Goal: Task Accomplishment & Management: Manage account settings

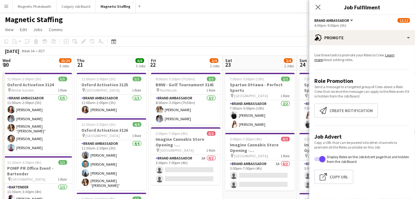
scroll to position [0, 214]
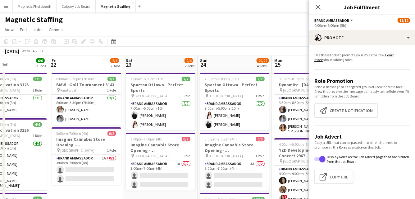
drag, startPoint x: 122, startPoint y: 117, endPoint x: 289, endPoint y: 101, distance: 168.0
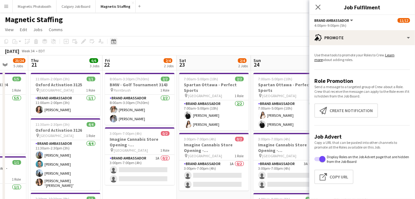
click at [113, 41] on icon at bounding box center [114, 42] width 2 height 2
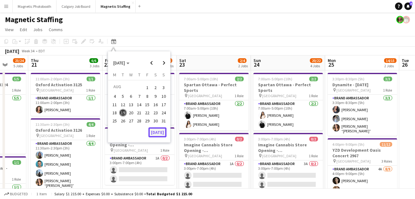
click at [158, 130] on button "[DATE]" at bounding box center [158, 132] width 18 height 10
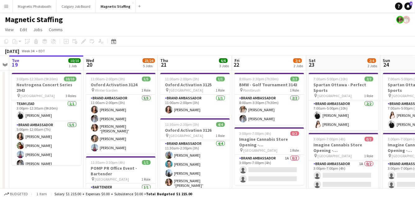
scroll to position [0, 238]
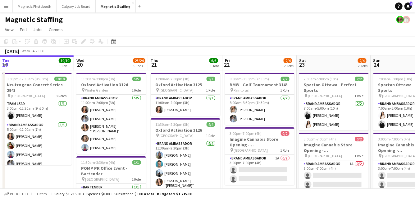
drag, startPoint x: 277, startPoint y: 119, endPoint x: 116, endPoint y: 124, distance: 161.2
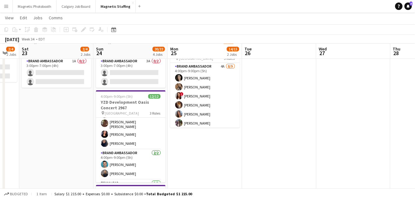
scroll to position [65, 0]
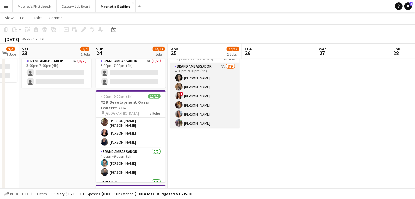
click at [215, 104] on app-card-role "Brand Ambassador 4A 8/9 4:00pm-9:00pm (5h) Katrine Crepaldi erica Musso ! Luana…" at bounding box center [205, 109] width 70 height 93
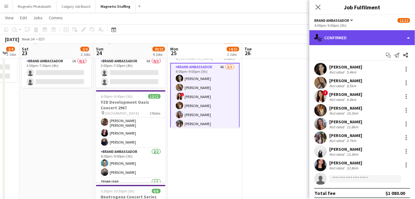
click at [412, 37] on div "single-neutral-actions-check-2 Confirmed" at bounding box center [363, 37] width 106 height 15
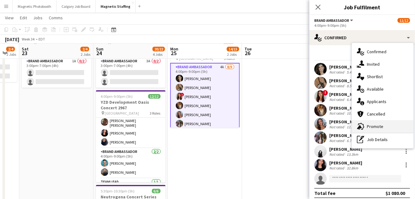
click at [363, 128] on icon at bounding box center [362, 126] width 6 height 7
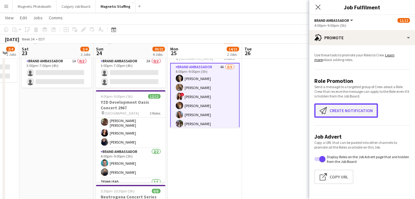
click at [358, 107] on button "Create notification Create notification" at bounding box center [347, 110] width 64 height 14
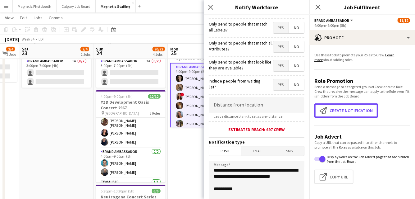
scroll to position [99, 0]
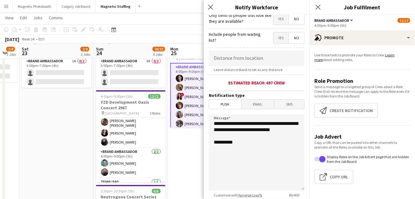
click at [264, 103] on span "Email" at bounding box center [258, 104] width 33 height 9
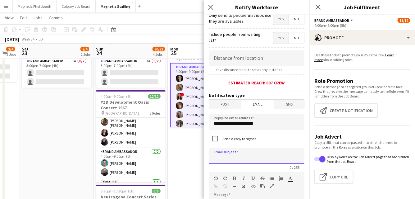
click at [246, 155] on input at bounding box center [257, 156] width 96 height 16
type input "**********"
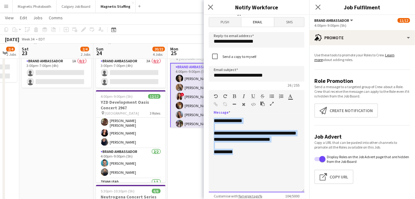
drag, startPoint x: 215, startPoint y: 163, endPoint x: 178, endPoint y: 99, distance: 74.1
click at [177, 99] on body "Menu Boards Boards Boards All jobs Status Workforce Workforce My Workforce Recr…" at bounding box center [207, 148] width 415 height 501
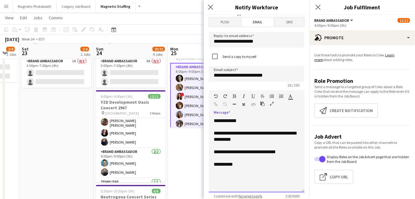
click at [241, 121] on div "**********" at bounding box center [257, 155] width 96 height 75
drag, startPoint x: 278, startPoint y: 76, endPoint x: 198, endPoint y: 76, distance: 80.2
click at [198, 76] on body "Menu Boards Boards Boards All jobs Status Workforce Workforce My Workforce Recr…" at bounding box center [207, 148] width 415 height 501
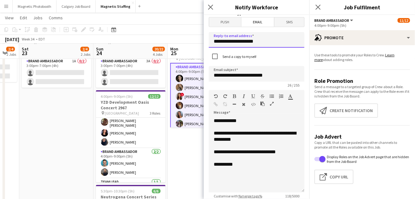
click at [256, 40] on input "**********" at bounding box center [257, 40] width 96 height 16
drag, startPoint x: 249, startPoint y: 40, endPoint x: 181, endPoint y: 40, distance: 67.5
click at [182, 40] on body "Menu Boards Boards Boards All jobs Status Workforce Workforce My Workforce Recr…" at bounding box center [207, 148] width 415 height 501
paste input "*****"
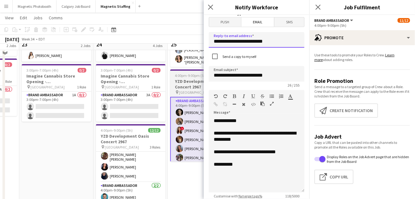
scroll to position [58, 0]
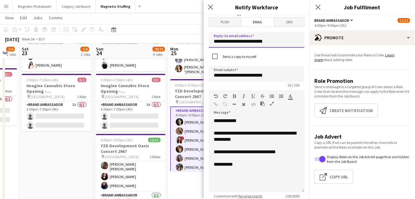
type input "**********"
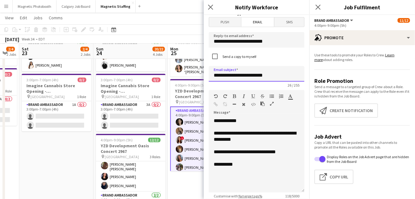
click at [276, 68] on input "**********" at bounding box center [257, 74] width 96 height 16
drag, startPoint x: 278, startPoint y: 74, endPoint x: 174, endPoint y: 74, distance: 104.5
click at [174, 74] on body "Menu Boards Boards Boards All jobs Status Workforce Workforce My Workforce Recr…" at bounding box center [207, 192] width 415 height 501
type input "**********"
click at [240, 132] on div "**********" at bounding box center [257, 136] width 86 height 12
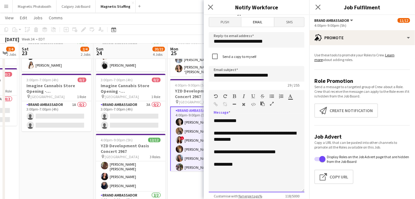
click at [261, 132] on div "**********" at bounding box center [257, 136] width 86 height 12
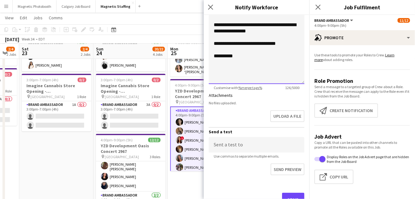
scroll to position [313, 0]
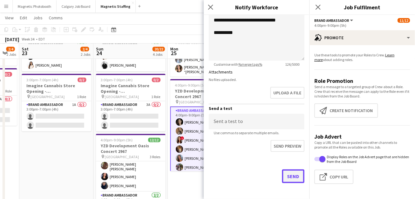
click at [292, 177] on button "Send" at bounding box center [293, 176] width 22 height 14
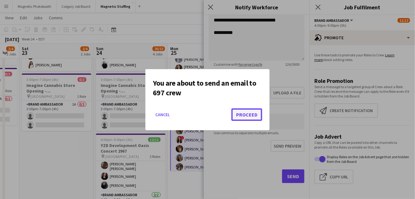
click at [249, 112] on button "Proceed" at bounding box center [247, 114] width 31 height 12
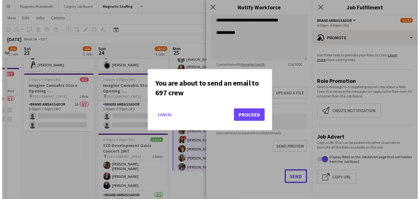
scroll to position [58, 0]
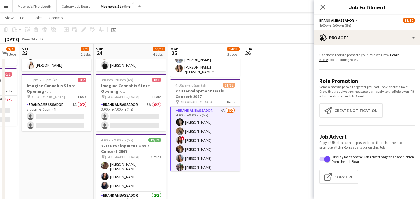
click at [118, 30] on div "Date picker AUG 2025 AUG 2025 Monday M Tuesday T Wednesday W Thursday T Friday …" at bounding box center [112, 29] width 14 height 7
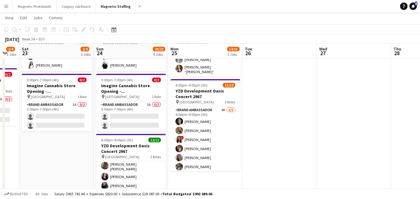
click at [112, 30] on icon "Date picker" at bounding box center [113, 29] width 5 height 5
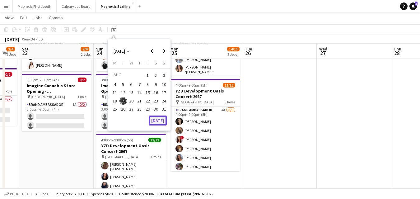
click at [159, 118] on button "[DATE]" at bounding box center [158, 120] width 18 height 10
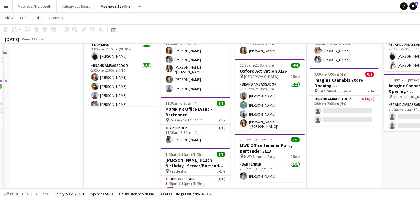
scroll to position [0, 0]
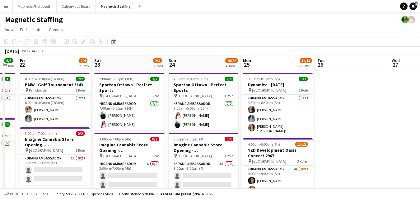
drag, startPoint x: 348, startPoint y: 109, endPoint x: 97, endPoint y: 113, distance: 251.6
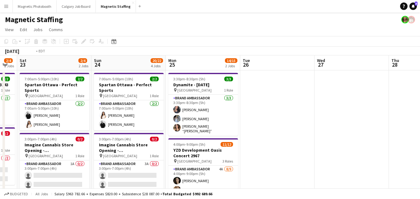
drag, startPoint x: 123, startPoint y: 97, endPoint x: 4, endPoint y: 138, distance: 125.5
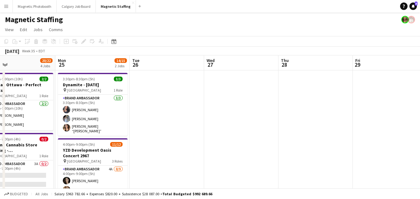
drag, startPoint x: 236, startPoint y: 133, endPoint x: 4, endPoint y: 157, distance: 233.3
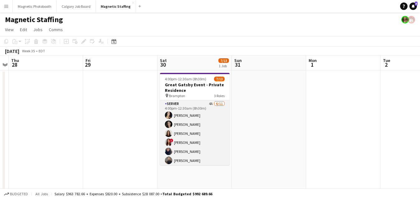
click at [180, 127] on app-card-role "Server 4A 6/11 4:00pm-12:30am (8h30m) Cassandra Tari Katrine Crepaldi Katarina …" at bounding box center [195, 155] width 70 height 111
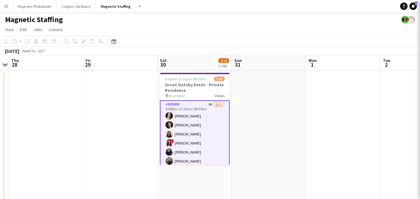
scroll to position [0, 214]
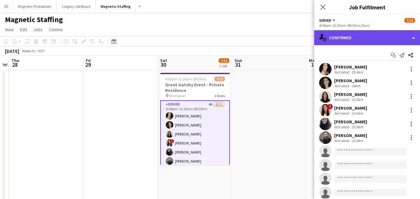
click at [356, 40] on div "single-neutral-actions-check-2 Confirmed" at bounding box center [367, 37] width 106 height 15
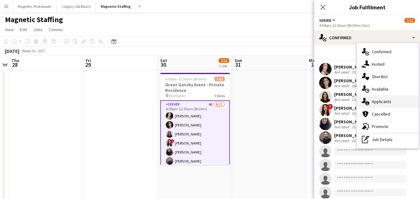
click at [381, 106] on div "single-neutral-actions-information Applicants" at bounding box center [388, 101] width 62 height 12
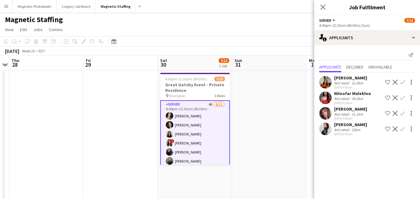
click at [322, 125] on app-user-avatar at bounding box center [325, 129] width 12 height 12
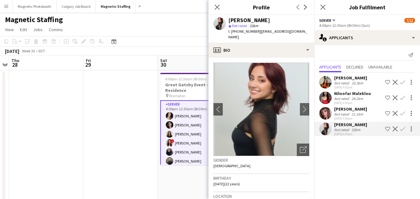
click at [326, 109] on app-user-avatar at bounding box center [325, 113] width 12 height 12
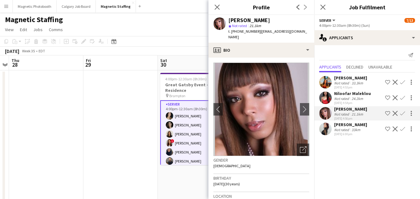
click at [326, 96] on app-user-avatar at bounding box center [325, 97] width 12 height 12
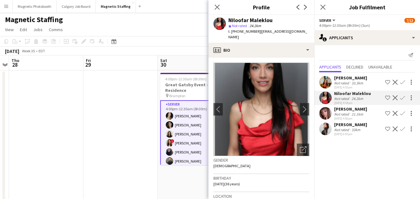
click at [329, 82] on app-user-avatar at bounding box center [325, 82] width 12 height 12
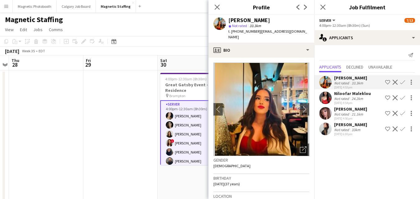
click at [328, 98] on app-user-avatar at bounding box center [325, 97] width 12 height 12
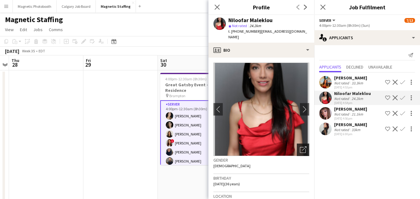
click at [300, 146] on icon "Open photos pop-in" at bounding box center [303, 149] width 7 height 7
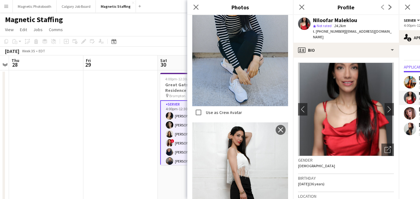
scroll to position [2449, 0]
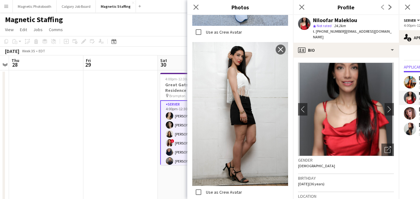
click at [173, 41] on app-toolbar "Copy Paste Paste Command V Paste with crew Command Shift V Paste linked Job Del…" at bounding box center [210, 41] width 420 height 11
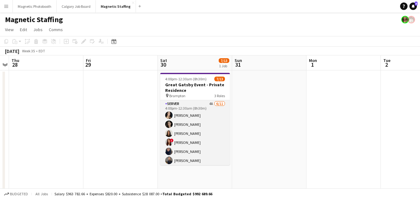
click at [204, 134] on app-card-role "Server 4A 6/11 4:00pm-12:30am (8h30m) Cassandra Tari Katrine Crepaldi Katarina …" at bounding box center [195, 155] width 70 height 111
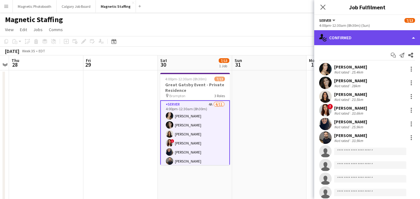
click at [370, 38] on div "single-neutral-actions-check-2 Confirmed" at bounding box center [367, 37] width 106 height 15
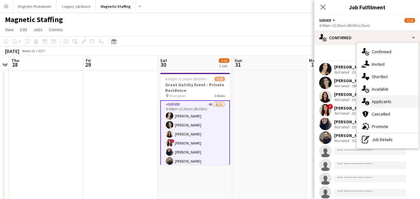
click at [380, 103] on div "single-neutral-actions-information Applicants" at bounding box center [388, 101] width 62 height 12
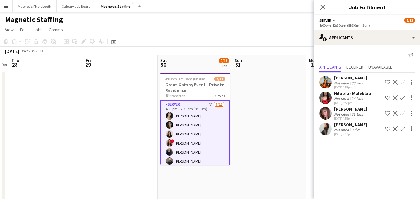
click at [402, 99] on app-icon "Confirm" at bounding box center [402, 97] width 5 height 5
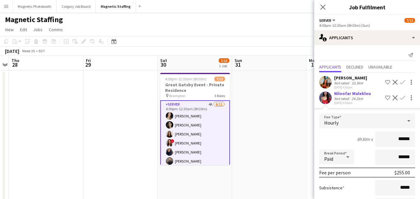
scroll to position [84, 0]
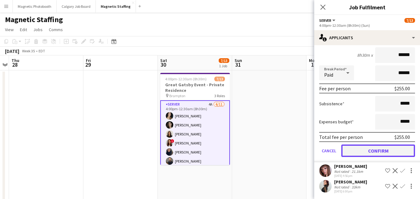
click at [363, 150] on button "Confirm" at bounding box center [378, 150] width 74 height 12
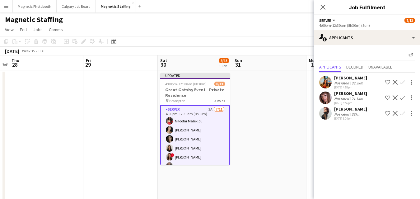
scroll to position [0, 0]
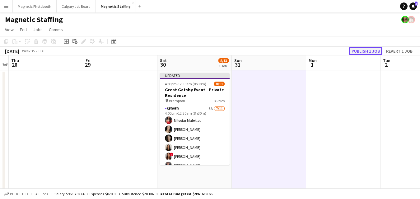
click at [365, 54] on button "Publish 1 job" at bounding box center [365, 51] width 33 height 8
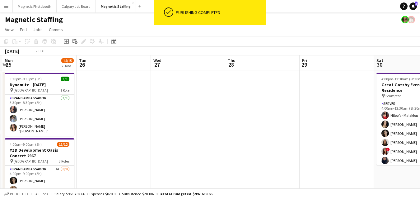
drag, startPoint x: 134, startPoint y: 137, endPoint x: 347, endPoint y: 130, distance: 213.4
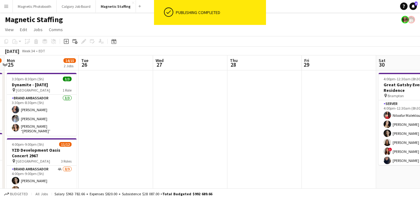
scroll to position [0, 156]
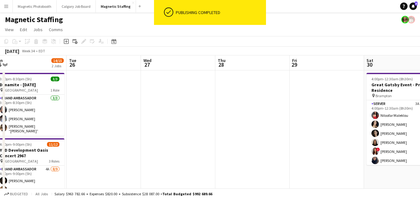
drag, startPoint x: 148, startPoint y: 148, endPoint x: 274, endPoint y: 142, distance: 125.8
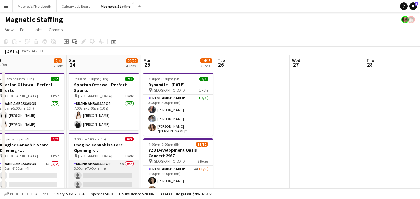
click at [108, 170] on app-card-role "Brand Ambassador 3A 0/2 3:00pm-7:00pm (4h) single-neutral-actions single-neutra…" at bounding box center [104, 175] width 70 height 30
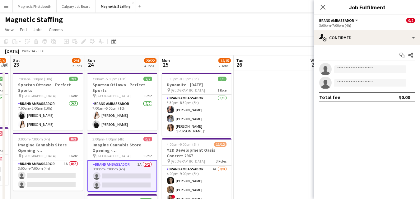
drag, startPoint x: 112, startPoint y: 166, endPoint x: 292, endPoint y: 139, distance: 182.0
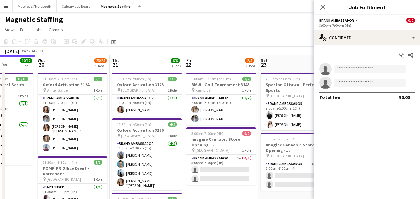
drag, startPoint x: 137, startPoint y: 119, endPoint x: 222, endPoint y: 118, distance: 85.2
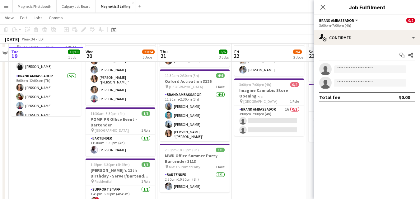
scroll to position [0, 0]
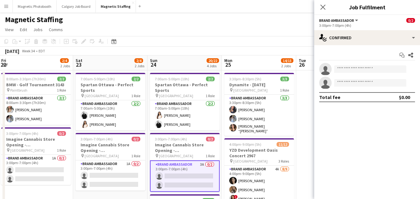
drag, startPoint x: 266, startPoint y: 124, endPoint x: 4, endPoint y: 159, distance: 264.4
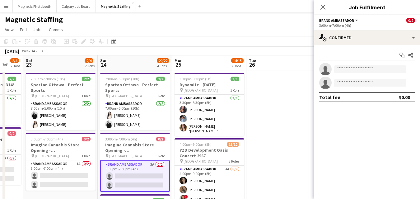
drag, startPoint x: 203, startPoint y: 152, endPoint x: 4, endPoint y: 168, distance: 200.0
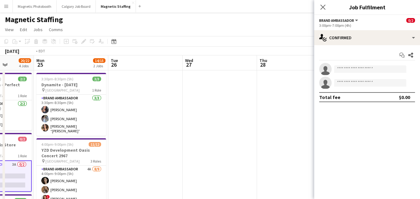
drag, startPoint x: 158, startPoint y: 159, endPoint x: 4, endPoint y: 175, distance: 155.1
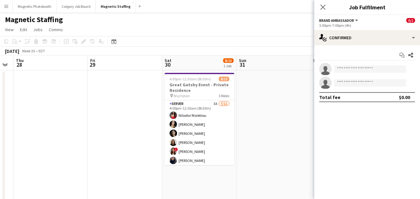
drag, startPoint x: 200, startPoint y: 143, endPoint x: 31, endPoint y: 166, distance: 171.0
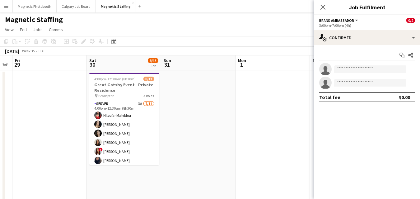
drag, startPoint x: 213, startPoint y: 153, endPoint x: 4, endPoint y: 158, distance: 209.3
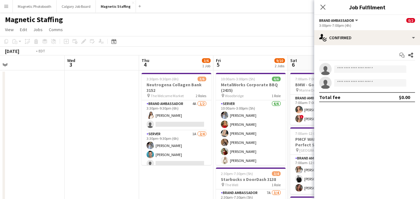
drag, startPoint x: 127, startPoint y: 160, endPoint x: 4, endPoint y: 163, distance: 123.2
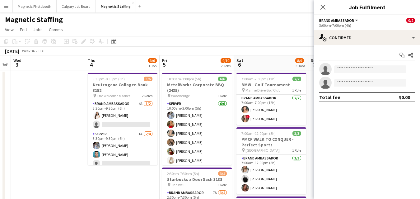
drag, startPoint x: 81, startPoint y: 145, endPoint x: 34, endPoint y: 148, distance: 47.1
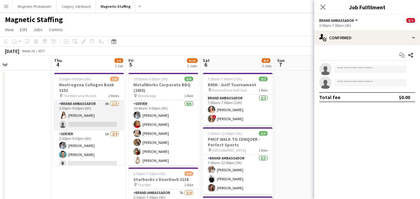
click at [92, 116] on app-card-role "Brand Ambassador 4A 1/2 3:30pm-9:30pm (6h) Lisa Bujold single-neutral-actions" at bounding box center [89, 115] width 70 height 30
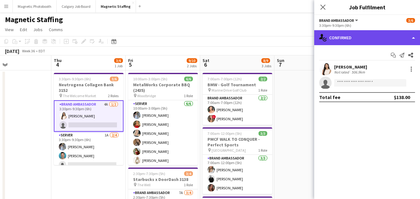
click at [354, 42] on div "single-neutral-actions-check-2 Confirmed" at bounding box center [367, 37] width 106 height 15
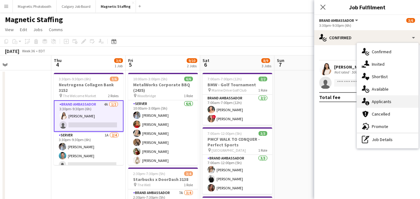
click at [369, 102] on icon "single-neutral-actions-information" at bounding box center [365, 101] width 7 height 7
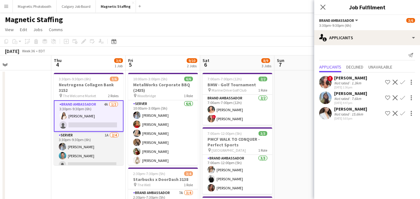
click at [81, 152] on app-card-role "Server 1A 2/4 3:30pm-9:30pm (6h) Heather Siemonsen Harrison Smith single-neutra…" at bounding box center [89, 156] width 70 height 48
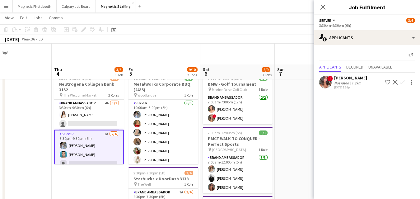
scroll to position [21, 0]
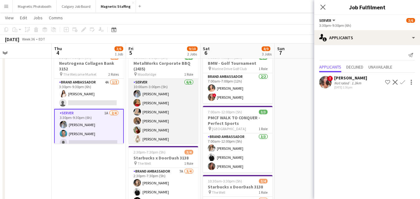
click at [170, 108] on app-card-role "Server [DATE] 10:00am-3:00pm (5h) [PERSON_NAME] [PERSON_NAME] [PERSON_NAME] [PE…" at bounding box center [163, 112] width 70 height 66
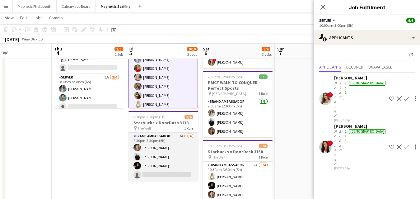
scroll to position [56, 0]
click at [169, 156] on app-card-role "Brand Ambassador 7A [DATE] 2:30pm-7:30pm (5h) [PERSON_NAME] [PERSON_NAME] [PERS…" at bounding box center [163, 156] width 70 height 48
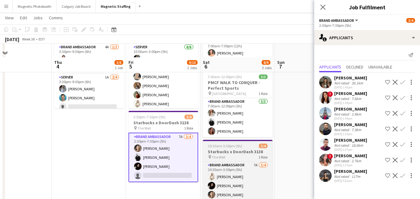
scroll to position [95, 0]
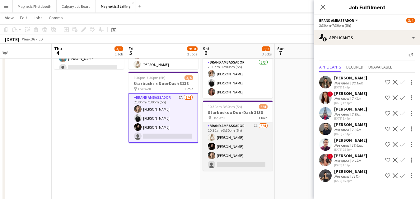
click at [227, 164] on app-card-role "Brand Ambassador 7A 3/4 10:30am-3:30pm (5h) Katryna Klepacki Maria Vasconcellos…" at bounding box center [238, 146] width 70 height 48
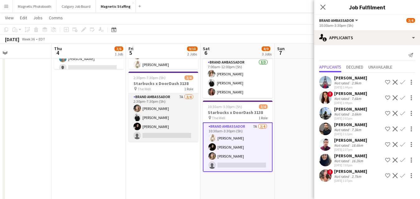
click at [170, 126] on app-card-role "Brand Ambassador 7A [DATE] 2:30pm-7:30pm (5h) [PERSON_NAME] [PERSON_NAME] [PERS…" at bounding box center [163, 117] width 70 height 48
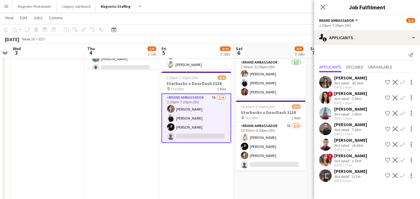
drag, startPoint x: 131, startPoint y: 149, endPoint x: 175, endPoint y: 149, distance: 44.5
click at [175, 149] on app-calendar-viewport "Sun 31 Mon 1 Tue 2 Wed 3 Thu 4 3/6 1 Job Fri 5 9/10 2 Jobs Sat 6 8/9 3 Jobs Sun…" at bounding box center [210, 162] width 420 height 466
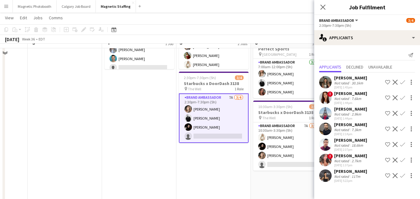
scroll to position [13, 0]
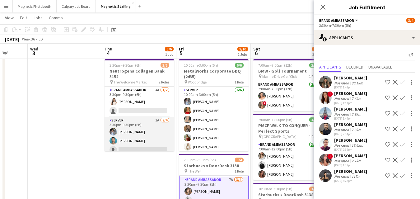
click at [151, 123] on app-card-role "Server 1A 2/4 3:30pm-9:30pm (6h) Heather Siemonsen Harrison Smith single-neutra…" at bounding box center [139, 141] width 70 height 48
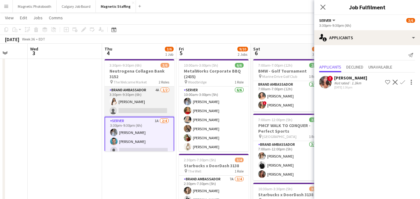
click at [146, 94] on app-card-role "Brand Ambassador 4A 1/2 3:30pm-9:30pm (6h) Lisa Bujold single-neutral-actions" at bounding box center [139, 101] width 70 height 30
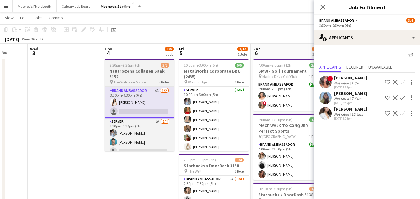
click at [144, 72] on h3 "Neutrogena Collagen Bank 3152" at bounding box center [139, 73] width 70 height 11
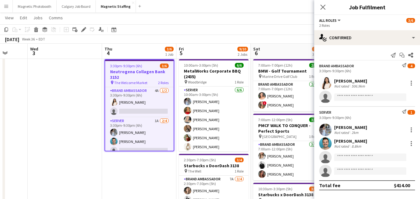
scroll to position [0, 195]
click at [137, 79] on h3 "Neutrogena Collagen Bank 3152" at bounding box center [139, 74] width 68 height 11
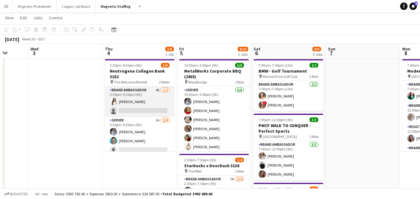
click at [130, 99] on app-card-role "Brand Ambassador 4A 1/2 3:30pm-9:30pm (6h) Lisa Bujold single-neutral-actions" at bounding box center [140, 101] width 70 height 30
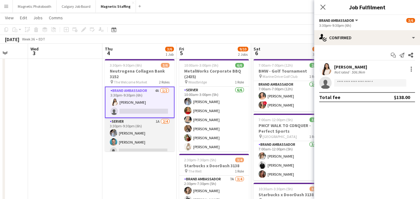
click at [145, 129] on app-card-role "Server 1A 2/4 3:30pm-9:30pm (6h) Heather Siemonsen Harrison Smith single-neutra…" at bounding box center [140, 142] width 70 height 48
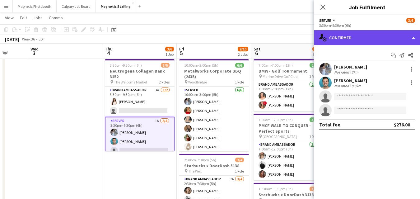
click at [414, 37] on div "single-neutral-actions-check-2 Confirmed" at bounding box center [367, 37] width 106 height 15
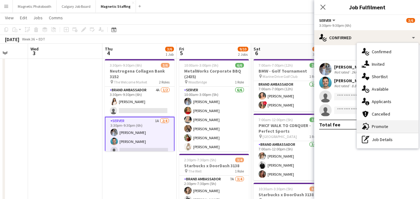
click at [380, 129] on div "advertising-megaphone Promote" at bounding box center [388, 126] width 62 height 12
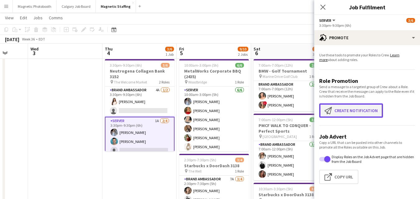
click at [343, 110] on button "Create notification Create notification" at bounding box center [351, 110] width 64 height 14
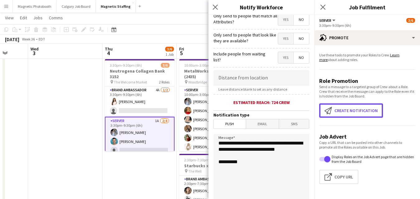
scroll to position [84, 0]
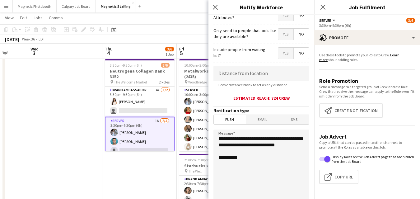
click at [263, 118] on span "Email" at bounding box center [262, 119] width 33 height 9
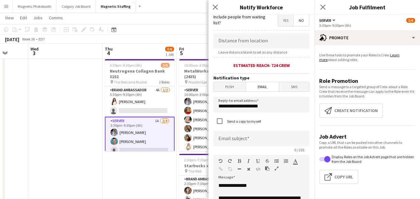
scroll to position [124, 0]
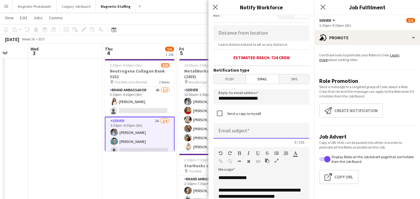
click at [247, 129] on input at bounding box center [261, 131] width 96 height 16
type input "**********"
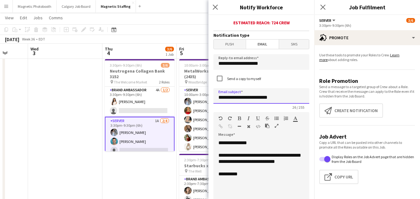
scroll to position [170, 0]
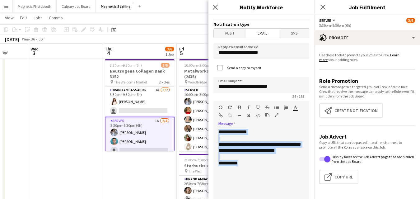
drag, startPoint x: 244, startPoint y: 169, endPoint x: 211, endPoint y: 118, distance: 60.5
click at [211, 118] on form "**********" at bounding box center [261, 94] width 106 height 498
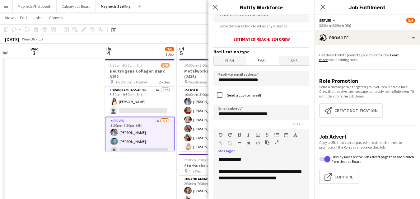
scroll to position [201, 0]
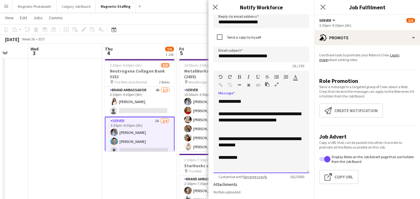
click at [251, 145] on div "**********" at bounding box center [261, 142] width 86 height 12
click at [234, 119] on div "**********" at bounding box center [261, 120] width 86 height 19
click at [243, 120] on div "**********" at bounding box center [261, 120] width 86 height 19
drag, startPoint x: 243, startPoint y: 120, endPoint x: 218, endPoint y: 119, distance: 24.9
click at [218, 120] on div "**********" at bounding box center [261, 135] width 96 height 75
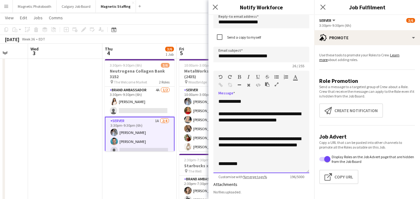
click at [224, 138] on div "**********" at bounding box center [261, 145] width 86 height 19
click at [251, 100] on div "**********" at bounding box center [261, 135] width 96 height 75
click at [233, 121] on div "**********" at bounding box center [261, 120] width 86 height 19
drag, startPoint x: 242, startPoint y: 120, endPoint x: 211, endPoint y: 120, distance: 30.5
click at [212, 120] on form "**********" at bounding box center [261, 63] width 106 height 498
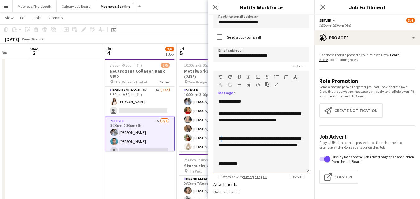
click at [222, 140] on div "**********" at bounding box center [261, 145] width 86 height 19
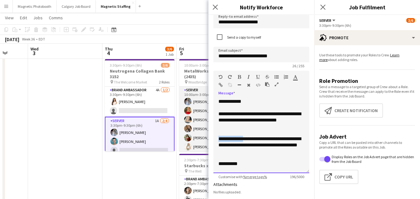
drag, startPoint x: 245, startPoint y: 138, endPoint x: 194, endPoint y: 138, distance: 51.3
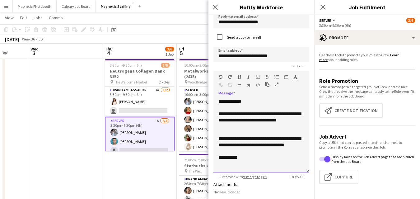
scroll to position [313, 0]
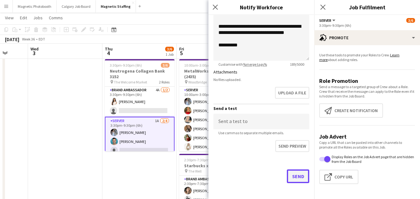
click at [294, 172] on button "Send" at bounding box center [298, 176] width 22 height 14
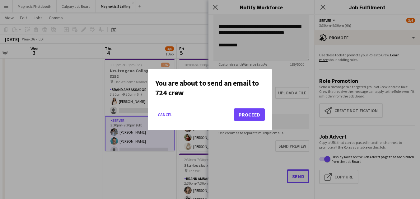
scroll to position [0, 0]
click at [248, 112] on button "Proceed" at bounding box center [249, 114] width 31 height 12
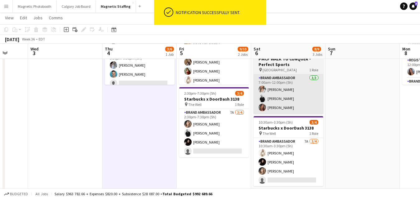
scroll to position [80, 0]
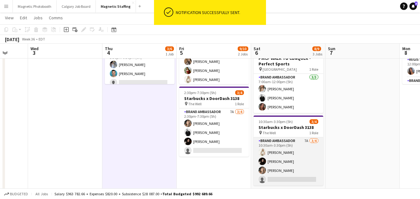
click at [274, 156] on app-card-role "Brand Ambassador 7A 3/4 10:30am-3:30pm (5h) Katryna Klepacki Maria Vasconcellos…" at bounding box center [288, 161] width 70 height 48
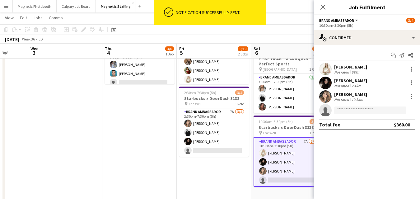
click at [340, 47] on div "Start chat Send notification Share Katryna Klepacki Not rated 699m Maria Vascon…" at bounding box center [367, 89] width 106 height 89
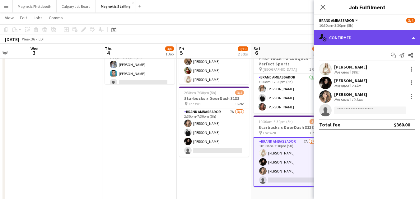
click at [342, 40] on div "single-neutral-actions-check-2 Confirmed" at bounding box center [367, 37] width 106 height 15
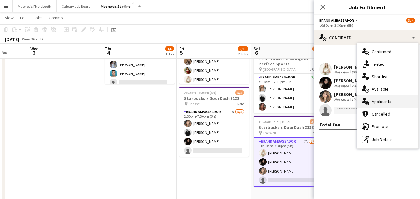
click at [362, 98] on icon "single-neutral-actions-information" at bounding box center [365, 101] width 7 height 7
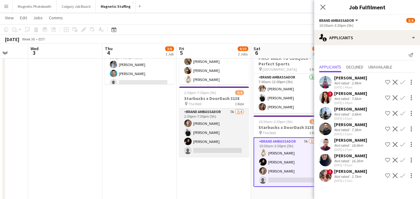
click at [215, 146] on app-card-role "Brand Ambassador 7A [DATE] 2:30pm-7:30pm (5h) [PERSON_NAME] [PERSON_NAME] [PERS…" at bounding box center [214, 132] width 70 height 48
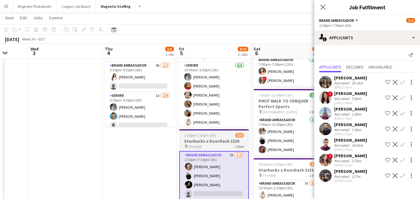
scroll to position [38, 0]
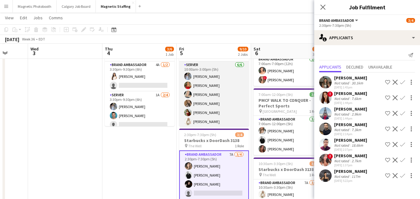
click at [223, 95] on app-card-role "Server [DATE] 10:00am-3:00pm (5h) [PERSON_NAME] [PERSON_NAME] [PERSON_NAME] [PE…" at bounding box center [214, 94] width 70 height 66
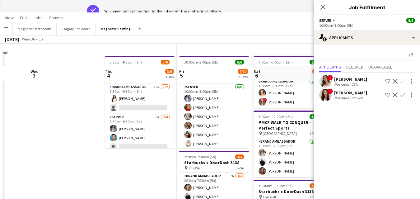
scroll to position [0, 0]
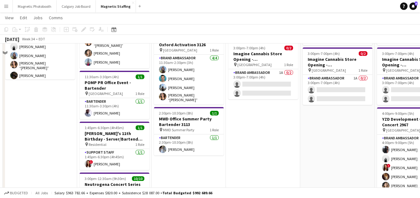
scroll to position [34, 0]
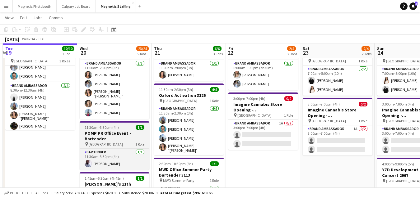
click at [119, 135] on h3 "POMP PR Office Event - Bartender" at bounding box center [115, 136] width 70 height 11
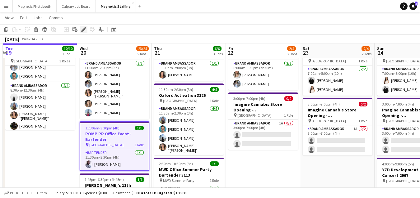
click at [82, 29] on icon "Edit" at bounding box center [83, 29] width 5 height 5
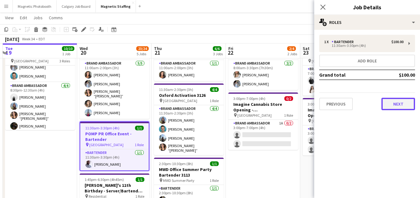
click at [402, 104] on button "Next" at bounding box center [398, 104] width 34 height 12
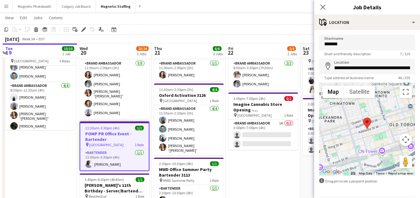
scroll to position [0, 220]
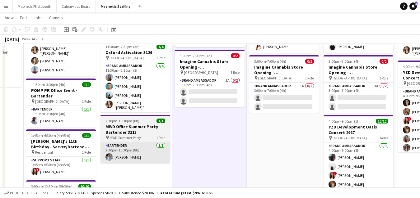
scroll to position [57, 0]
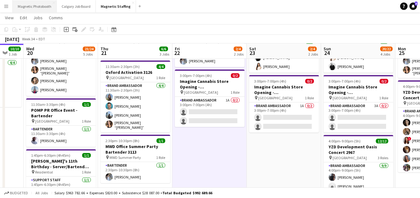
click at [44, 7] on button "Magnetic Photobooth Close" at bounding box center [35, 6] width 44 height 12
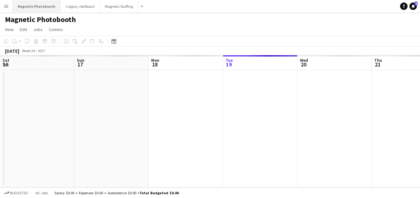
scroll to position [0, 149]
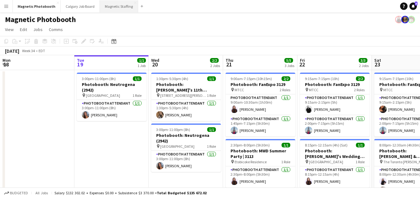
click at [117, 9] on button "Magnetic Staffing Close" at bounding box center [119, 6] width 38 height 12
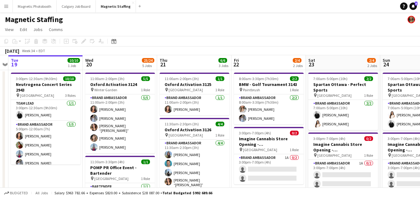
scroll to position [0, 255]
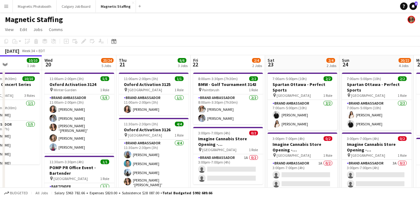
drag, startPoint x: 208, startPoint y: 91, endPoint x: 103, endPoint y: 99, distance: 105.1
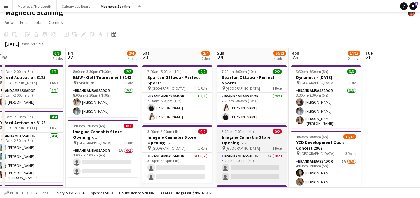
scroll to position [0, 229]
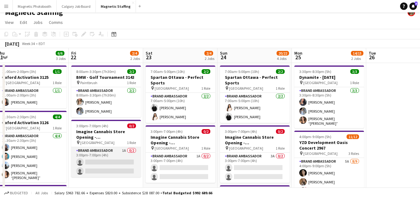
click at [105, 161] on app-card-role "Brand Ambassador 1A 0/2 3:00pm-7:00pm (4h) single-neutral-actions single-neutra…" at bounding box center [106, 162] width 70 height 30
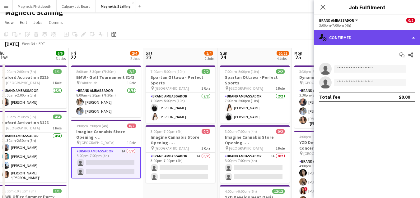
click at [341, 43] on div "single-neutral-actions-check-2 Confirmed" at bounding box center [367, 37] width 106 height 15
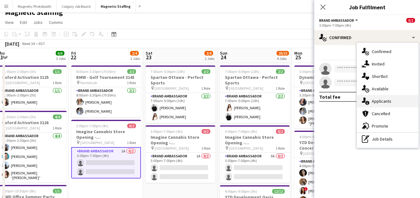
click at [370, 103] on div "single-neutral-actions-information Applicants" at bounding box center [388, 101] width 62 height 12
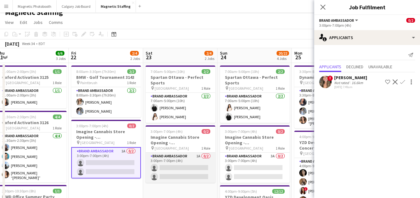
click at [169, 159] on app-card-role "Brand Ambassador 1A 0/2 3:00pm-7:00pm (4h) single-neutral-actions single-neutra…" at bounding box center [181, 168] width 70 height 30
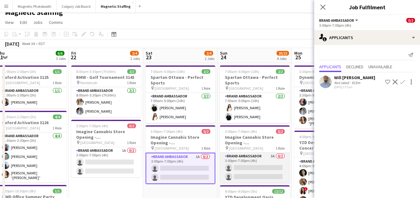
click at [259, 166] on app-card-role "Brand Ambassador 3A 0/2 3:00pm-7:00pm (4h) single-neutral-actions single-neutra…" at bounding box center [255, 168] width 70 height 30
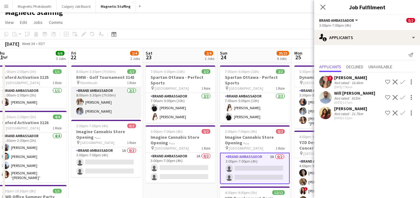
click at [128, 103] on app-card-role "Brand Ambassador [DATE] 8:00am-3:30pm (7h30m) [PERSON_NAME] [PERSON_NAME]" at bounding box center [106, 102] width 70 height 30
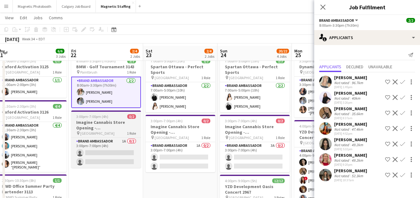
scroll to position [20, 0]
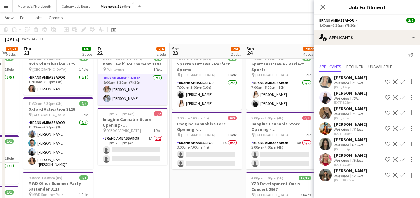
drag, startPoint x: 206, startPoint y: 130, endPoint x: 82, endPoint y: 131, distance: 124.1
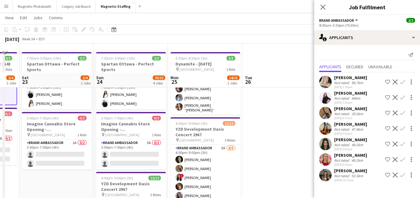
scroll to position [118, 0]
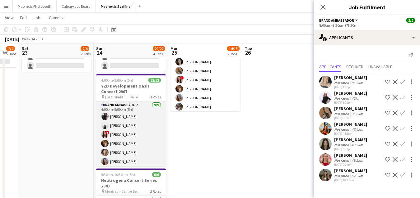
click at [128, 138] on app-card-role "Brand Ambassador 9/9 4:00pm-9:00pm (5h) Cameron Rodgers angel kim ! Luana Cima …" at bounding box center [131, 149] width 70 height 95
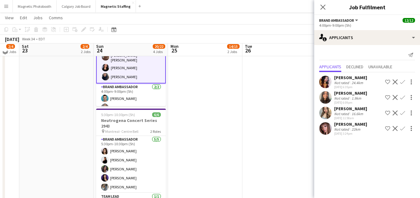
scroll to position [179, 0]
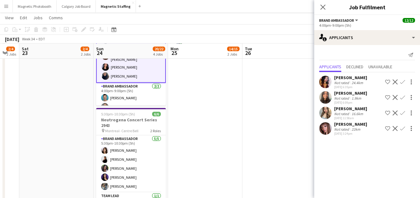
click at [109, 186] on app-card-role "Brand Ambassador 5/5 5:30pm-10:30pm (5h) Sharon Azarine Sarah Amoura Emna Touil…" at bounding box center [131, 164] width 70 height 57
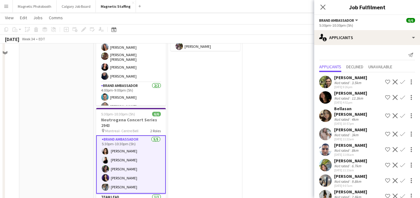
scroll to position [0, 0]
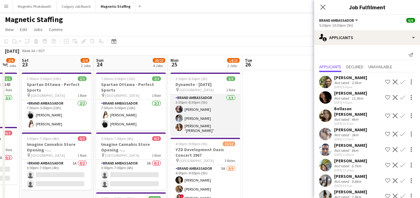
click at [184, 120] on app-card-role "Brand Ambassador [DATE] 3:30pm-8:30pm (5h) [PERSON_NAME] [PERSON_NAME] [PERSON_…" at bounding box center [205, 115] width 70 height 41
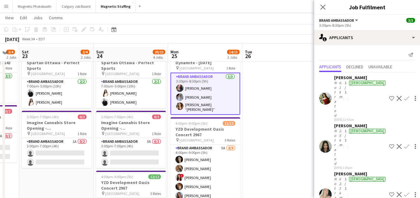
scroll to position [34, 0]
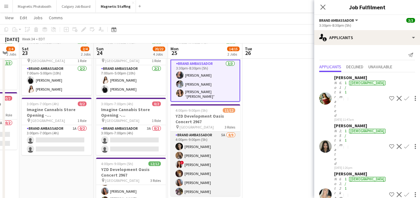
click at [200, 160] on app-card-role "Brand Ambassador 5A 8/9 4:00pm-9:00pm (5h) Katrine Crepaldi erica Musso ! Luana…" at bounding box center [205, 178] width 70 height 93
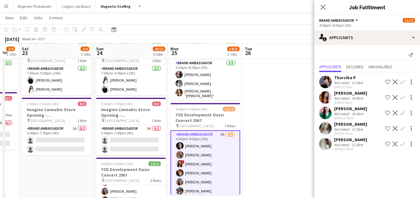
click at [330, 144] on app-user-avatar at bounding box center [325, 144] width 12 height 12
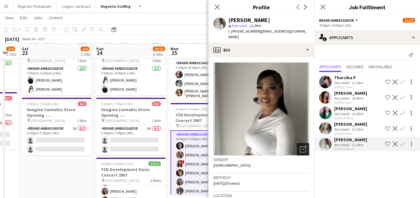
click at [305, 146] on icon "Open photos pop-in" at bounding box center [303, 149] width 7 height 7
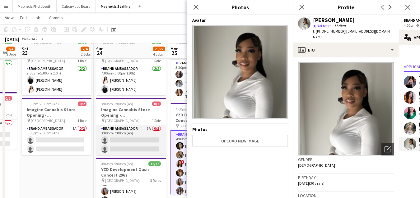
click at [123, 136] on app-card-role "Brand Ambassador 3A 0/2 3:00pm-7:00pm (4h) single-neutral-actions single-neutra…" at bounding box center [131, 140] width 70 height 30
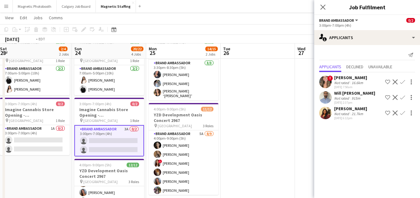
drag, startPoint x: 273, startPoint y: 118, endPoint x: 47, endPoint y: 140, distance: 227.5
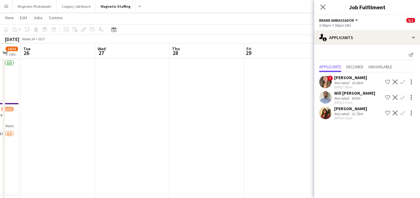
scroll to position [0, 0]
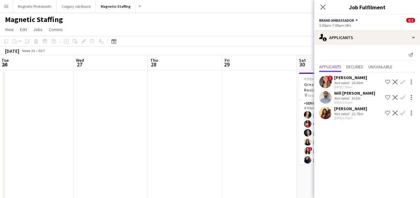
drag, startPoint x: 197, startPoint y: 113, endPoint x: 4, endPoint y: 138, distance: 194.1
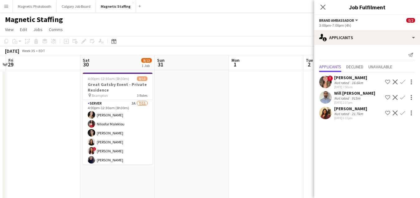
drag, startPoint x: 175, startPoint y: 124, endPoint x: 106, endPoint y: 124, distance: 69.0
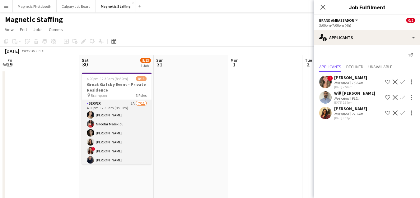
click at [117, 138] on app-card-role "Server 3A 7/11 4:00pm-12:30am (8h30m) Cassandra Tari Niloofar Maleklou Katrine …" at bounding box center [117, 155] width 70 height 111
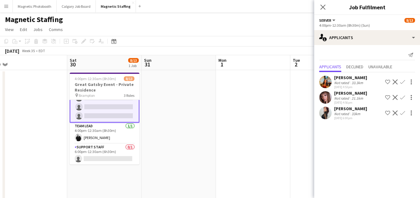
scroll to position [0, 238]
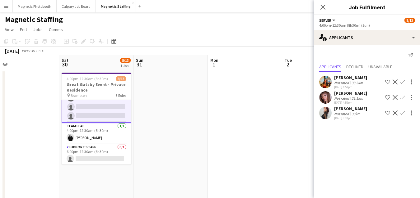
drag, startPoint x: 229, startPoint y: 120, endPoint x: 208, endPoint y: 121, distance: 20.5
click at [81, 155] on app-card-role "Support Staff 0/1 6:00pm-12:30am (6h30m) single-neutral-actions" at bounding box center [97, 154] width 70 height 21
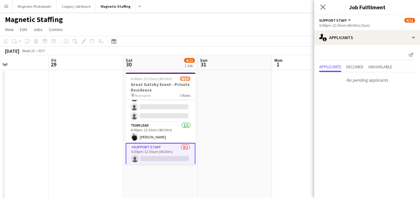
drag, startPoint x: 33, startPoint y: 158, endPoint x: 4, endPoint y: 161, distance: 29.4
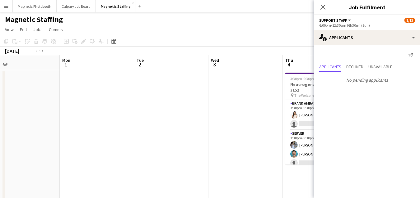
drag, startPoint x: 43, startPoint y: 131, endPoint x: 26, endPoint y: 138, distance: 18.9
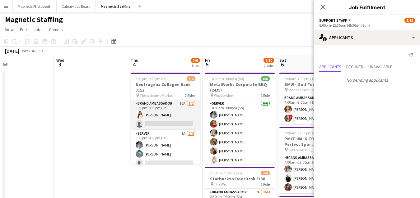
click at [146, 115] on app-card-role "Brand Ambassador 10A 1/2 3:30pm-9:30pm (6h) Lisa Bujold single-neutral-actions" at bounding box center [166, 115] width 70 height 30
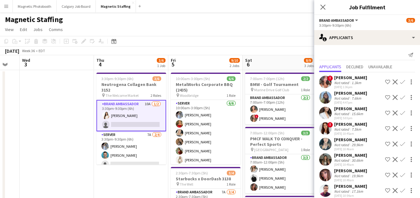
drag, startPoint x: 146, startPoint y: 115, endPoint x: 56, endPoint y: 117, distance: 90.2
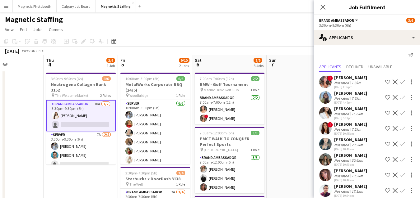
scroll to position [0, 0]
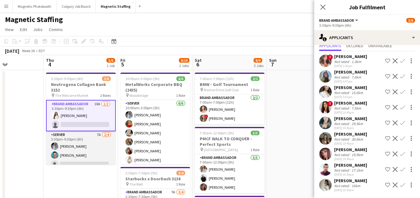
click at [94, 150] on app-card-role "Server 7A 2/4 3:30pm-9:30pm (6h) Heather Siemonsen Harrison Smith single-neutra…" at bounding box center [81, 156] width 70 height 48
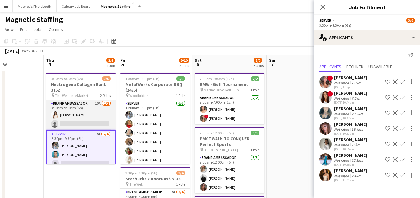
click at [85, 123] on app-card-role "Brand Ambassador 10A 1/2 3:30pm-9:30pm (6h) Lisa Bujold single-neutral-actions" at bounding box center [81, 115] width 70 height 30
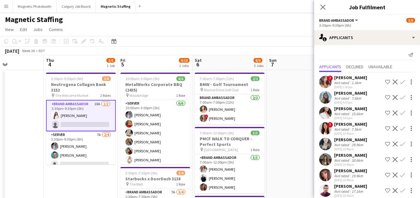
click at [327, 144] on app-user-avatar at bounding box center [325, 144] width 12 height 12
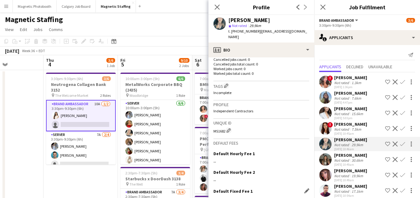
scroll to position [210, 0]
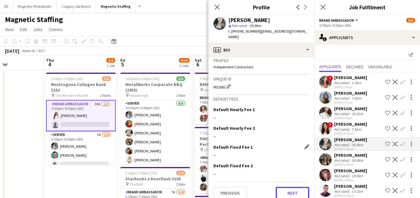
click at [287, 187] on button "Next" at bounding box center [293, 193] width 34 height 12
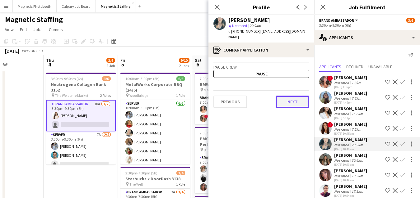
click at [295, 96] on button "Next" at bounding box center [293, 102] width 34 height 12
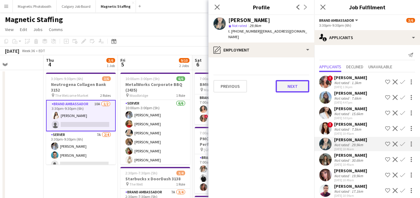
click at [300, 80] on button "Next" at bounding box center [293, 86] width 34 height 12
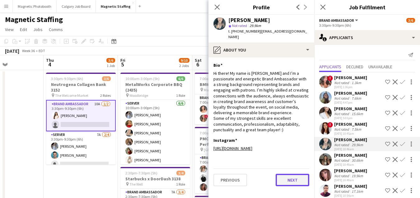
click at [295, 174] on button "Next" at bounding box center [293, 180] width 34 height 12
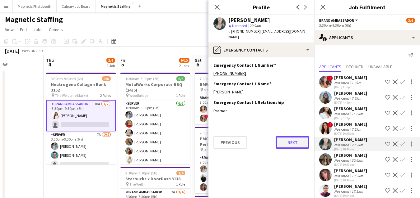
click at [285, 137] on button "Next" at bounding box center [293, 143] width 34 height 12
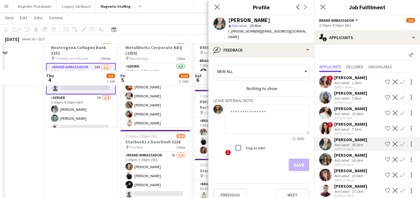
scroll to position [92, 0]
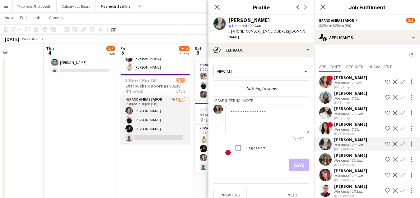
click at [168, 134] on app-card-role "Brand Ambassador 7A [DATE] 2:30pm-7:30pm (5h) [PERSON_NAME] [PERSON_NAME] [PERS…" at bounding box center [155, 120] width 70 height 48
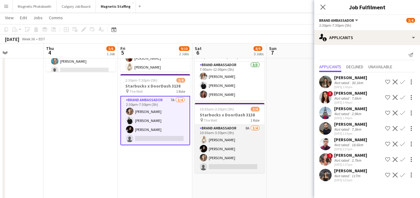
click at [239, 160] on app-card-role "Brand Ambassador 8A 3/4 10:30am-3:30pm (5h) Katryna Klepacki Maria Vasconcellos…" at bounding box center [230, 149] width 70 height 48
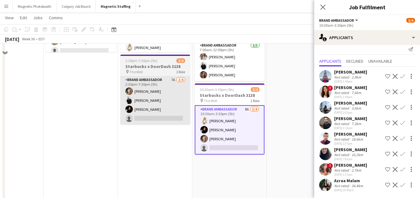
scroll to position [0, 0]
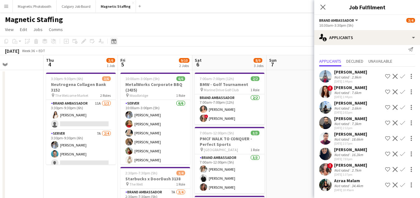
click at [112, 40] on icon "Date picker" at bounding box center [113, 41] width 5 height 5
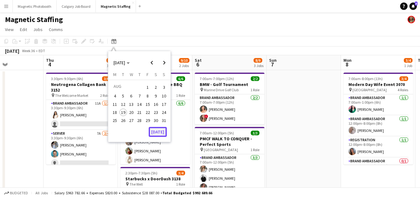
click at [163, 133] on button "[DATE]" at bounding box center [158, 132] width 18 height 10
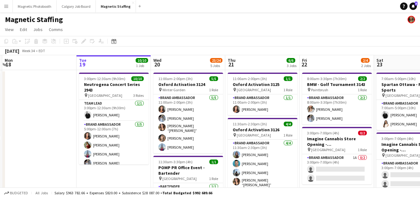
drag, startPoint x: 250, startPoint y: 123, endPoint x: 129, endPoint y: 127, distance: 121.0
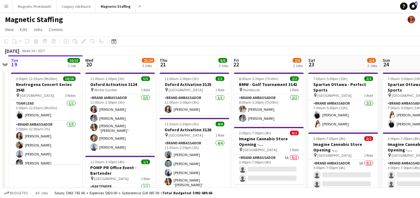
drag, startPoint x: 219, startPoint y: 110, endPoint x: 4, endPoint y: 121, distance: 215.5
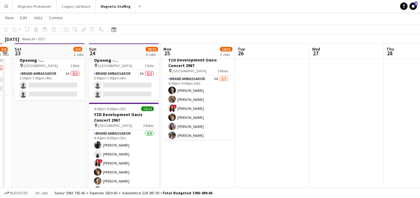
scroll to position [90, 0]
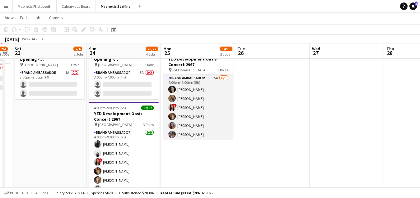
click at [211, 132] on app-card-role "Brand Ambassador 5A 8/9 4:00pm-9:00pm (5h) Katrine Crepaldi erica Musso ! Luana…" at bounding box center [198, 121] width 70 height 93
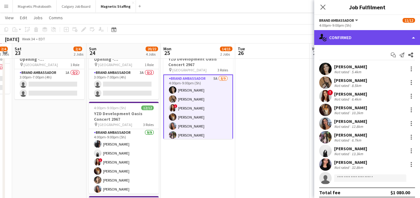
click at [362, 36] on div "single-neutral-actions-check-2 Confirmed" at bounding box center [367, 37] width 106 height 15
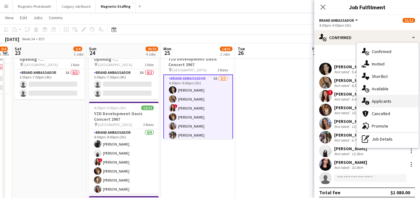
click at [363, 101] on icon at bounding box center [364, 100] width 4 height 5
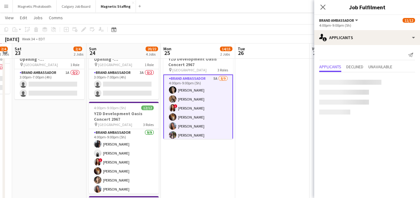
click at [252, 125] on app-date-cell at bounding box center [272, 175] width 74 height 392
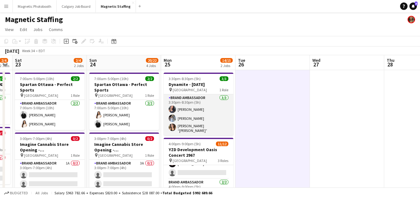
scroll to position [0, 210]
click at [206, 133] on app-card-role "Brand Ambassador [DATE] 3:30pm-8:30pm (5h) [PERSON_NAME] [PERSON_NAME] [PERSON_…" at bounding box center [199, 115] width 70 height 41
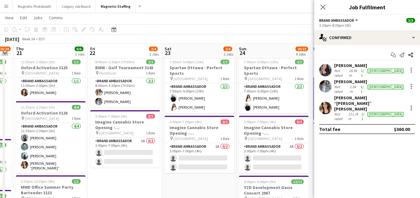
scroll to position [0, 130]
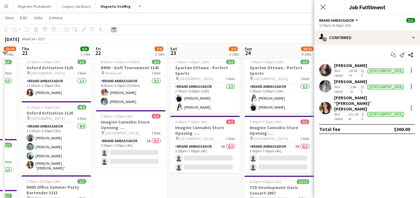
click at [115, 32] on icon at bounding box center [113, 29] width 5 height 5
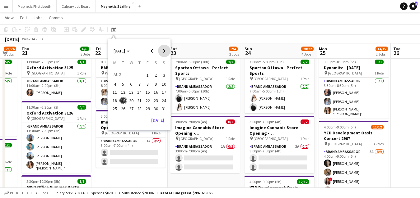
click at [164, 51] on span "Next month" at bounding box center [164, 51] width 12 height 12
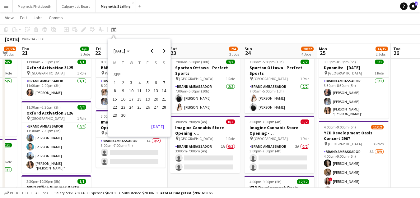
click at [138, 85] on span "4" at bounding box center [139, 82] width 7 height 7
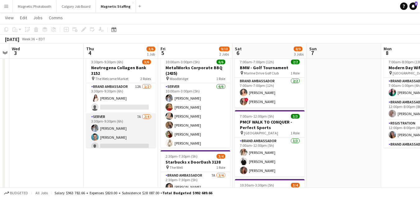
scroll to position [0, 0]
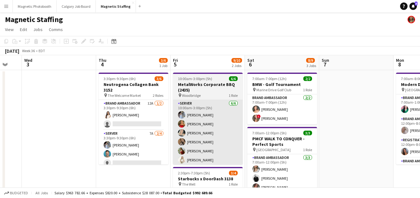
drag, startPoint x: 189, startPoint y: 123, endPoint x: 115, endPoint y: 132, distance: 74.9
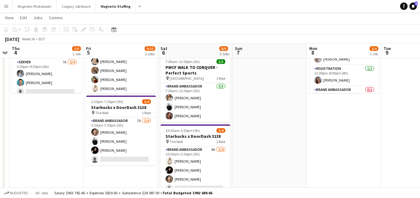
scroll to position [71, 0]
click at [114, 29] on icon at bounding box center [113, 29] width 5 height 5
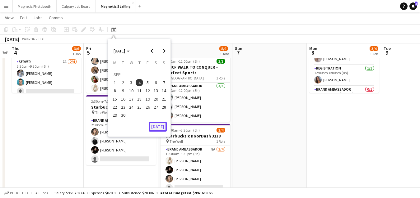
click at [156, 125] on button "[DATE]" at bounding box center [158, 127] width 18 height 10
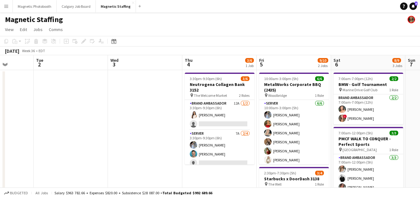
scroll to position [0, 241]
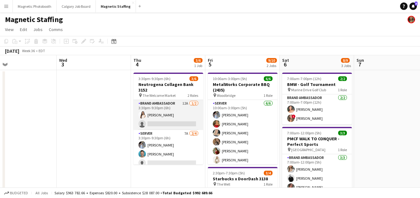
click at [188, 109] on app-card-role "Brand Ambassador 12A 1/2 3:30pm-9:30pm (6h) Lisa Bujold single-neutral-actions" at bounding box center [168, 115] width 70 height 30
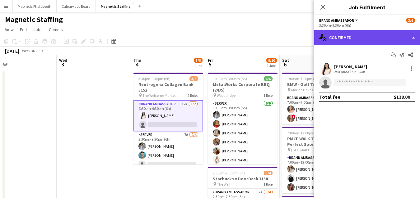
click at [368, 38] on div "single-neutral-actions-check-2 Confirmed" at bounding box center [367, 37] width 106 height 15
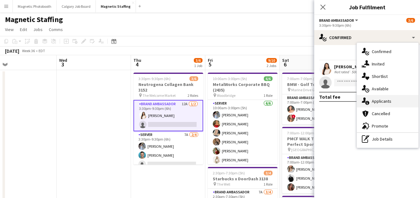
click at [375, 100] on div "single-neutral-actions-information Applicants" at bounding box center [388, 101] width 62 height 12
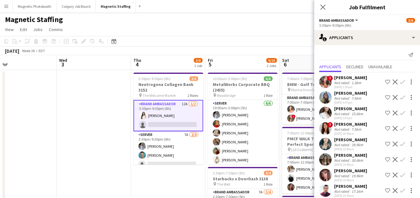
scroll to position [52, 0]
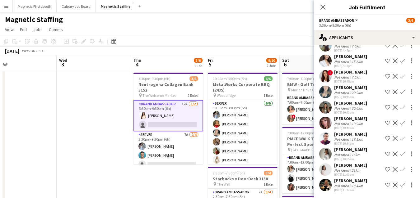
click at [402, 185] on app-icon "Confirm" at bounding box center [402, 185] width 5 height 5
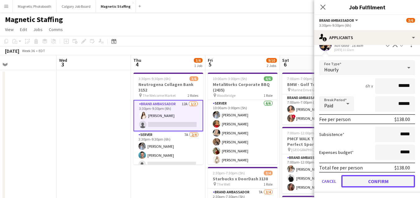
click at [393, 181] on button "Confirm" at bounding box center [378, 181] width 74 height 12
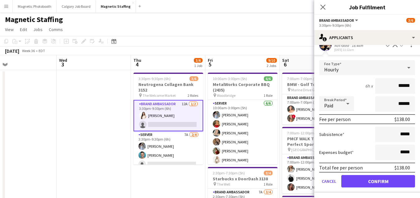
scroll to position [37, 0]
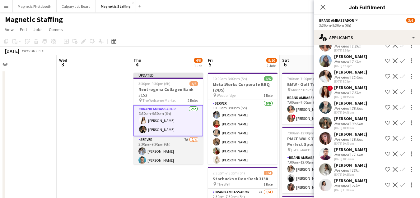
click at [163, 158] on app-card-role "Server 7A 2/4 3:30pm-9:30pm (6h) Heather Siemonsen Harrison Smith single-neutra…" at bounding box center [168, 161] width 70 height 48
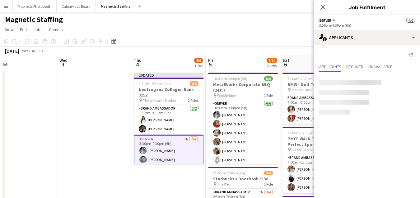
scroll to position [0, 0]
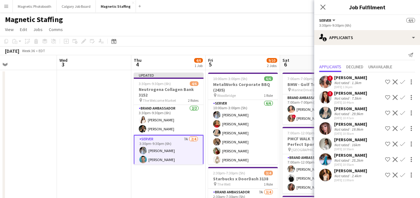
click at [293, 38] on app-toolbar "Copy Paste Paste Command V Paste with crew Command Shift V Paste linked Job Del…" at bounding box center [210, 41] width 420 height 11
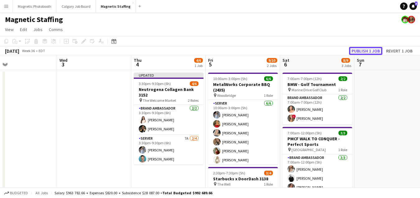
click at [361, 49] on button "Publish 1 job" at bounding box center [365, 51] width 33 height 8
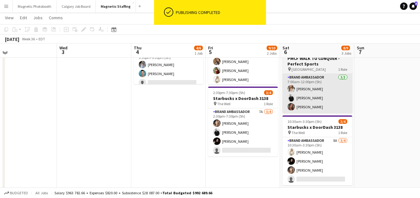
scroll to position [81, 0]
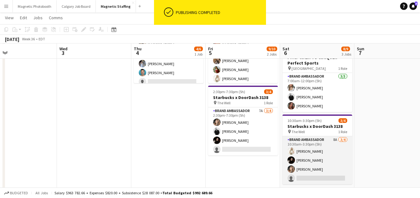
click at [314, 148] on app-card-role "Brand Ambassador 8A [DATE] 10:30am-3:30pm (5h) [PERSON_NAME] [PERSON_NAME] [PER…" at bounding box center [317, 161] width 70 height 48
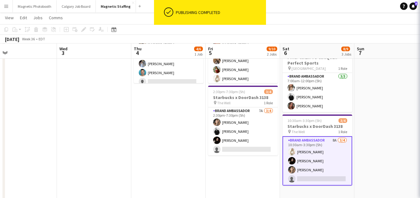
scroll to position [0, 240]
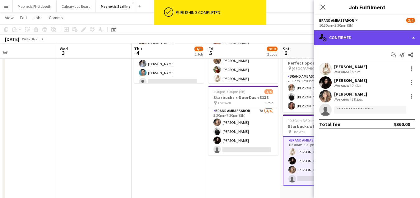
click at [378, 38] on div "single-neutral-actions-check-2 Confirmed" at bounding box center [367, 37] width 106 height 15
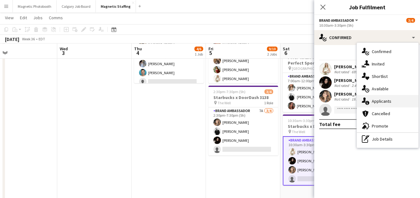
click at [374, 102] on div "single-neutral-actions-information Applicants" at bounding box center [388, 101] width 62 height 12
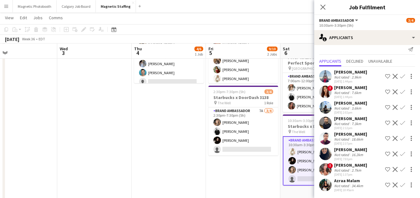
scroll to position [0, 252]
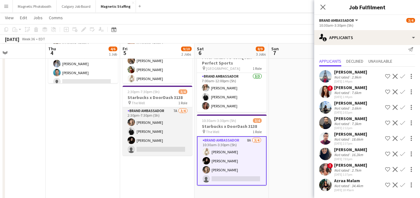
click at [160, 143] on app-card-role "Brand Ambassador 7A [DATE] 2:30pm-7:30pm (5h) [PERSON_NAME] [PERSON_NAME] [PERS…" at bounding box center [158, 132] width 70 height 48
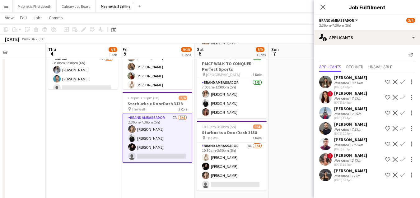
scroll to position [75, 0]
click at [114, 30] on icon at bounding box center [114, 30] width 2 height 2
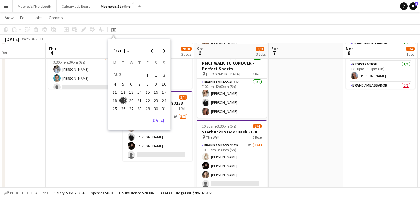
click at [147, 99] on span "22" at bounding box center [147, 100] width 7 height 7
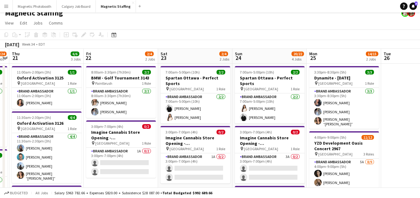
scroll to position [6, 0]
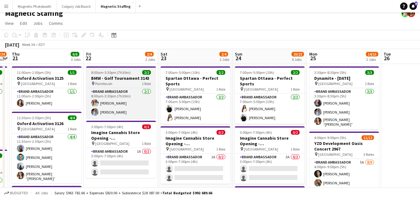
click at [116, 80] on h3 "BMW - Golf Tournament 3143" at bounding box center [121, 79] width 70 height 6
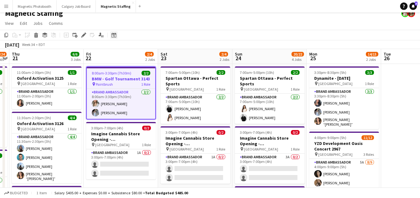
click at [112, 34] on icon "Date picker" at bounding box center [113, 35] width 5 height 5
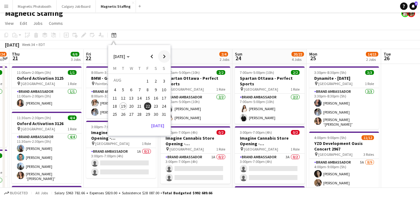
click at [163, 57] on span "Next month" at bounding box center [164, 56] width 12 height 12
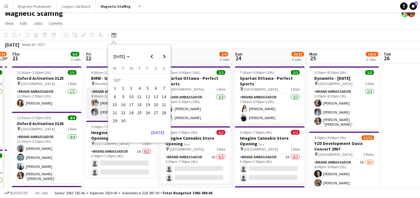
click at [99, 109] on app-card-role "Brand Ambassador 2/2 8:00am-3:30pm (7h30m) Sabrina McCaskill Heather Siemonsen" at bounding box center [121, 103] width 70 height 30
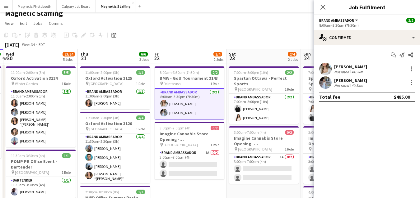
scroll to position [0, 145]
drag, startPoint x: 114, startPoint y: 112, endPoint x: 183, endPoint y: 108, distance: 68.8
click at [114, 36] on icon at bounding box center [114, 36] width 2 height 2
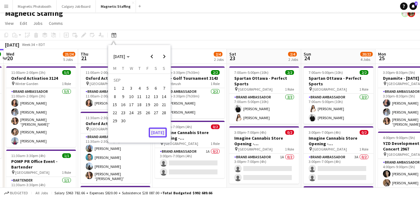
click at [161, 132] on button "[DATE]" at bounding box center [158, 133] width 18 height 10
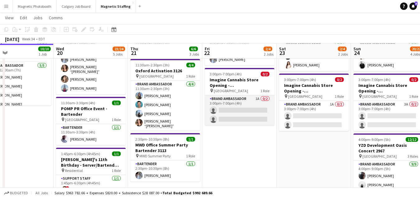
scroll to position [58, 0]
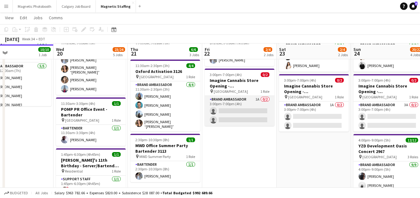
click at [235, 109] on app-card-role "Brand Ambassador 1A 0/2 3:00pm-7:00pm (4h) single-neutral-actions single-neutra…" at bounding box center [240, 111] width 70 height 30
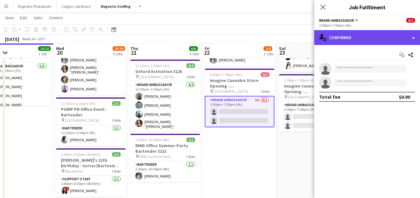
click at [362, 34] on div "single-neutral-actions-check-2 Confirmed" at bounding box center [367, 37] width 106 height 15
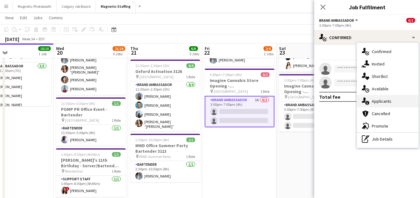
click at [372, 107] on div "single-neutral-actions-information Applicants" at bounding box center [388, 101] width 62 height 12
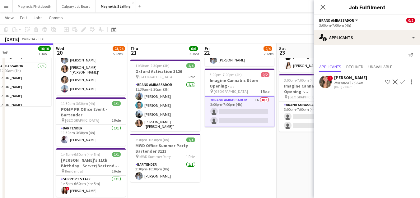
scroll to position [0, 252]
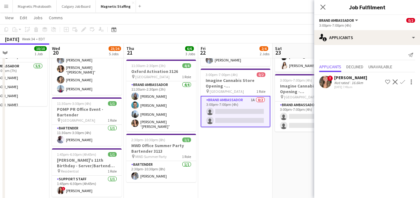
drag, startPoint x: 209, startPoint y: 143, endPoint x: 190, endPoint y: 147, distance: 19.5
click at [192, 146] on app-calendar-viewport "Sat 16 8/8 6 Jobs Sun 17 3/3 2 Jobs Mon 18 Tue 19 10/10 1 Job Wed 20 23/24 5 Jo…" at bounding box center [210, 199] width 420 height 466
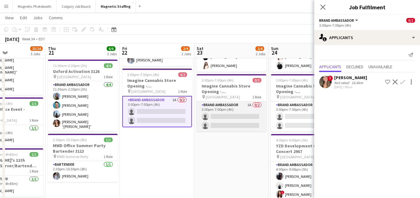
click at [214, 111] on app-card-role "Brand Ambassador 1A 0/2 3:00pm-7:00pm (4h) single-neutral-actions single-neutra…" at bounding box center [232, 117] width 70 height 30
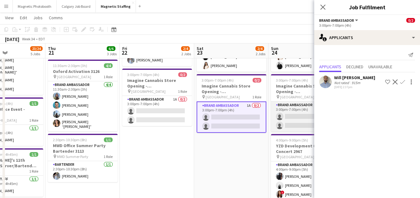
click at [283, 114] on app-card-role "Brand Ambassador 3A 0/2 3:00pm-7:00pm (4h) single-neutral-actions single-neutra…" at bounding box center [306, 117] width 70 height 30
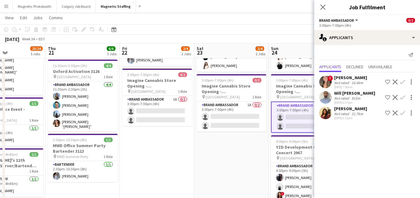
click at [320, 119] on app-user-avatar at bounding box center [325, 113] width 12 height 12
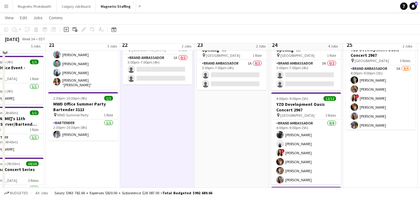
scroll to position [67, 0]
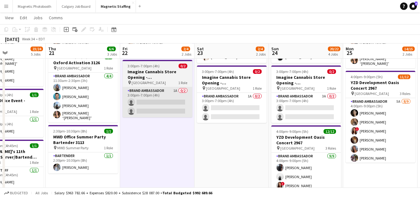
click at [173, 114] on app-card-role "Brand Ambassador 1A 0/2 3:00pm-7:00pm (4h) single-neutral-actions single-neutra…" at bounding box center [158, 102] width 70 height 30
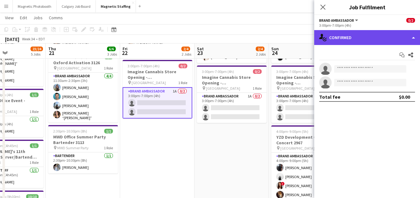
click at [364, 39] on div "single-neutral-actions-check-2 Confirmed" at bounding box center [367, 37] width 106 height 15
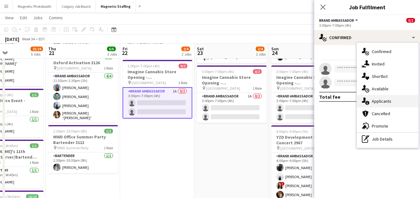
click at [367, 104] on icon "single-neutral-actions-information" at bounding box center [365, 101] width 7 height 7
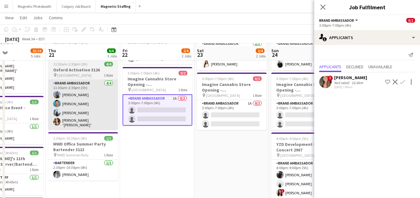
scroll to position [63, 0]
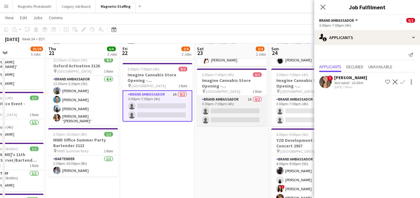
click at [211, 107] on app-card-role "Brand Ambassador 1A 0/2 3:00pm-7:00pm (4h) single-neutral-actions single-neutra…" at bounding box center [232, 111] width 70 height 30
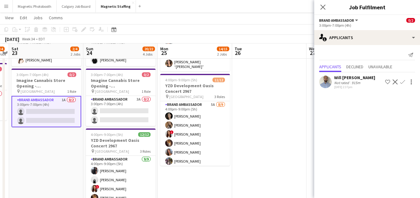
drag, startPoint x: 77, startPoint y: 108, endPoint x: 0, endPoint y: 115, distance: 76.8
click at [0, 115] on app-calendar-viewport "Wed 20 23/24 5 Jobs Thu 21 6/6 3 Jobs Fri 22 2/4 2 Jobs Sat 23 2/4 2 Jobs Sun 2…" at bounding box center [210, 194] width 420 height 466
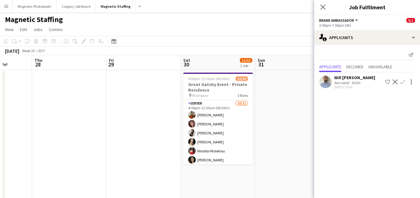
scroll to position [0, 176]
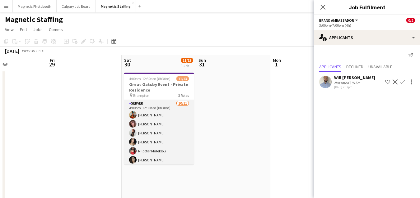
click at [142, 137] on app-card-role "Server 10/11 4:00pm-12:30am (8h30m) Katherine Lasso Nenna Abuwa Katerina Wu Cas…" at bounding box center [159, 155] width 70 height 111
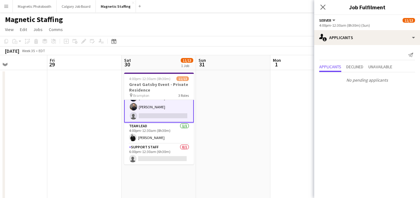
click at [154, 114] on app-card-role "Server 10/11 4:00pm-12:30am (8h30m) Katherine Lasso Nenna Abuwa Katerina Wu Cas…" at bounding box center [159, 66] width 70 height 113
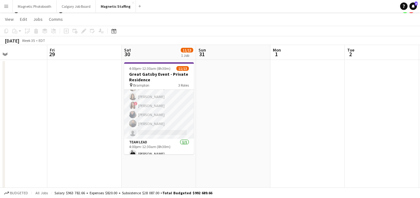
scroll to position [89, 0]
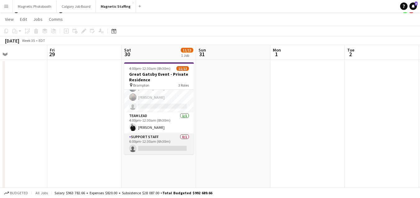
click at [146, 148] on app-card-role "Support Staff 0/1 6:00pm-12:30am (6h30m) single-neutral-actions" at bounding box center [159, 144] width 70 height 21
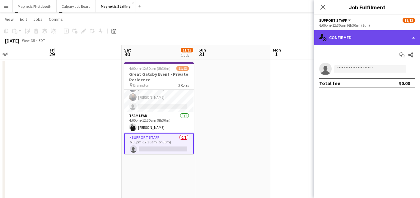
click at [365, 39] on div "single-neutral-actions-check-2 Confirmed" at bounding box center [367, 37] width 106 height 15
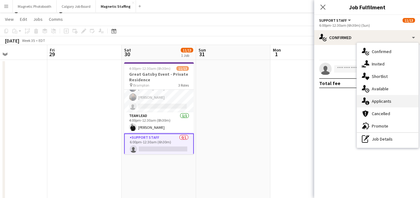
click at [369, 102] on icon "single-neutral-actions-information" at bounding box center [365, 101] width 7 height 7
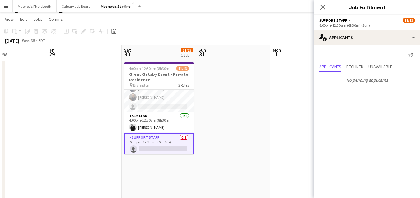
scroll to position [0, 207]
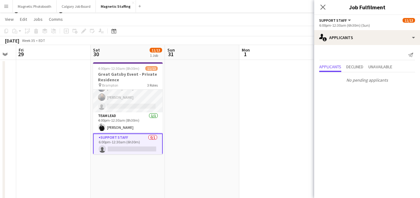
click at [114, 107] on app-card-role "Server 10/11 4:00pm-12:30am (8h30m) Katherine Lasso Nenna Abuwa Katerina Wu Cas…" at bounding box center [128, 56] width 70 height 111
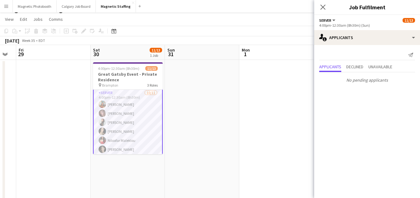
scroll to position [2, 0]
click at [104, 113] on app-user-avatar at bounding box center [102, 112] width 7 height 7
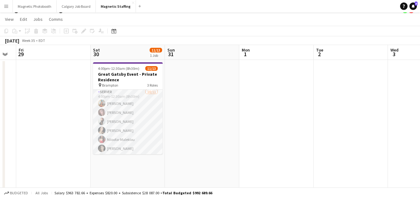
click at [104, 113] on app-user-avatar at bounding box center [101, 112] width 7 height 7
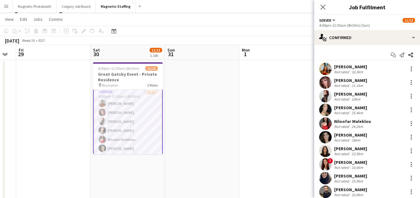
scroll to position [84, 0]
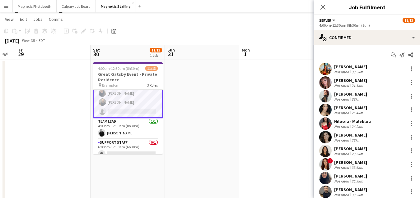
click at [133, 106] on app-card-role "Server 10/11 4:00pm-12:30am (8h30m) Katherine Lasso Nenna Abuwa Katerina Wu Cas…" at bounding box center [128, 62] width 70 height 113
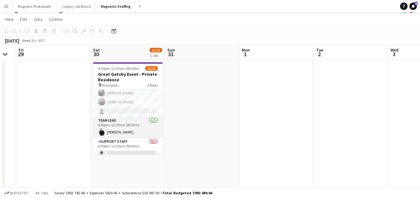
click at [118, 133] on app-card-role "Team Lead [DATE] 4:00pm-12:30am (8h30m) [PERSON_NAME]" at bounding box center [128, 127] width 70 height 21
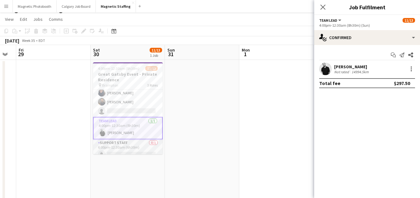
click at [118, 147] on app-card-role "Support Staff 0/1 6:00pm-12:30am (6h30m) single-neutral-actions" at bounding box center [128, 150] width 70 height 21
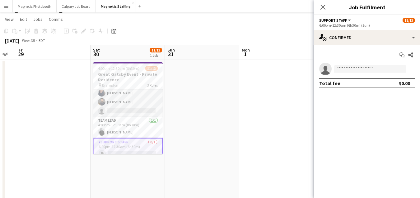
click at [141, 106] on app-card-role "Server 10/11 4:00pm-12:30am (8h30m) Katherine Lasso Nenna Abuwa Katerina Wu Cas…" at bounding box center [128, 61] width 70 height 111
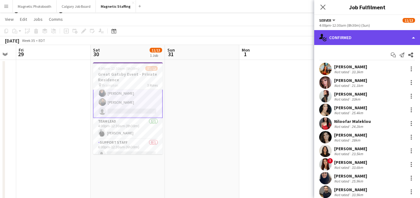
click at [322, 33] on div "single-neutral-actions-check-2 Confirmed" at bounding box center [367, 37] width 106 height 15
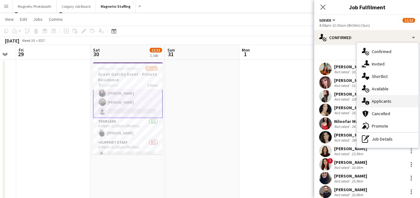
click at [370, 99] on div "single-neutral-actions-information Applicants" at bounding box center [388, 101] width 62 height 12
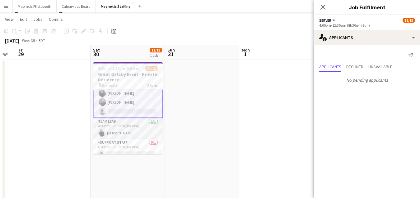
click at [136, 133] on app-card-role "Team Lead [DATE] 4:00pm-12:30am (8h30m) [PERSON_NAME]" at bounding box center [128, 128] width 70 height 21
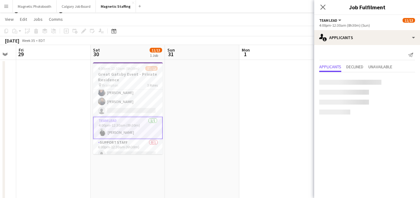
scroll to position [84, 0]
click at [118, 147] on app-card-role "Support Staff 0/1 6:00pm-12:30am (6h30m) single-neutral-actions" at bounding box center [128, 150] width 70 height 21
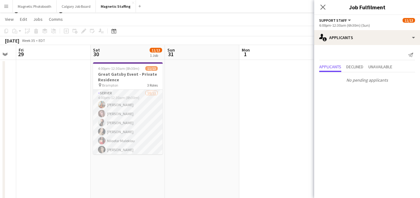
scroll to position [90, 0]
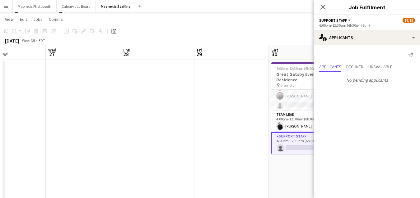
drag, startPoint x: 89, startPoint y: 157, endPoint x: 267, endPoint y: 142, distance: 178.9
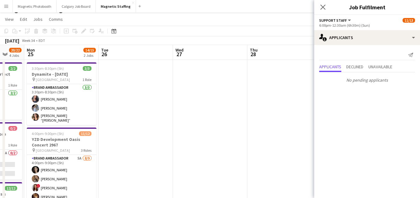
drag, startPoint x: 181, startPoint y: 115, endPoint x: 297, endPoint y: 108, distance: 115.9
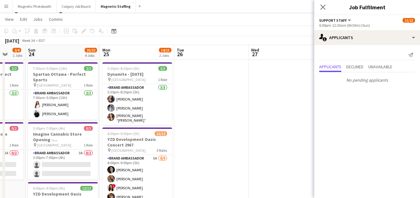
drag, startPoint x: 74, startPoint y: 107, endPoint x: 230, endPoint y: 94, distance: 156.9
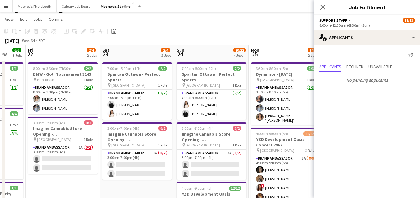
scroll to position [0, 197]
click at [114, 30] on icon at bounding box center [113, 31] width 5 height 5
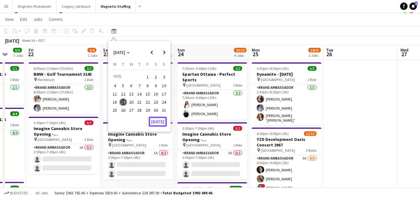
click at [160, 122] on button "[DATE]" at bounding box center [158, 122] width 18 height 10
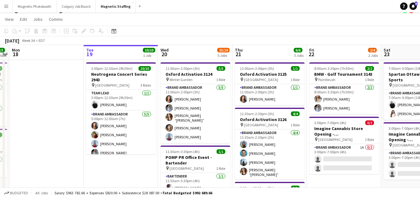
scroll to position [0, 227]
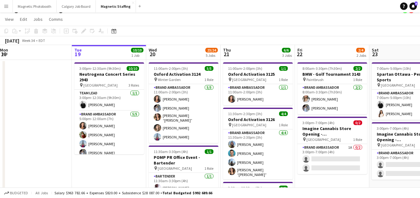
drag, startPoint x: 173, startPoint y: 118, endPoint x: 106, endPoint y: 124, distance: 67.1
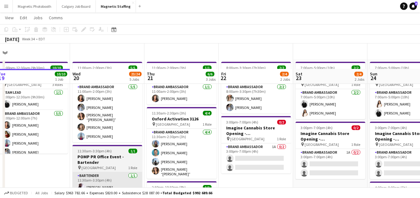
scroll to position [58, 0]
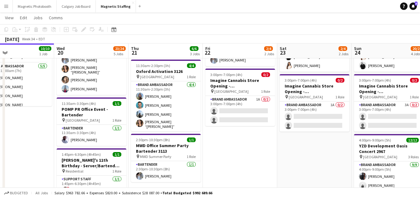
drag, startPoint x: 199, startPoint y: 131, endPoint x: 158, endPoint y: 131, distance: 41.0
click at [159, 131] on app-calendar-viewport "Sat 16 8/8 6 Jobs Sun 17 3/3 2 Jobs Mon 18 Tue 19 10/10 1 Job Wed 20 23/24 5 Jo…" at bounding box center [210, 199] width 420 height 466
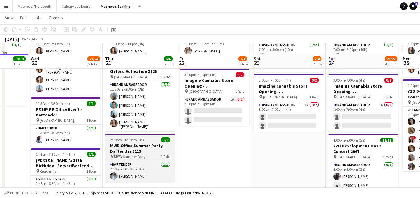
scroll to position [77, 0]
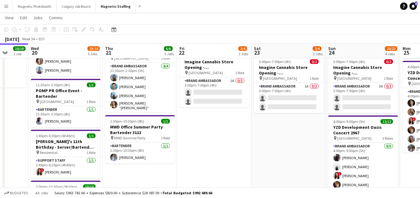
click at [142, 147] on app-card-role "Bartender 1/1 2:30pm-10:30pm (8h) Heather Siemonsen" at bounding box center [140, 153] width 70 height 21
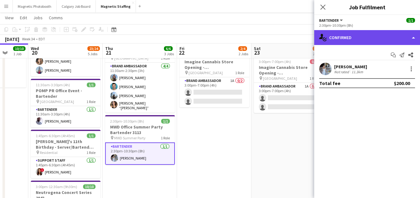
click at [377, 35] on div "single-neutral-actions-check-2 Confirmed" at bounding box center [367, 37] width 106 height 15
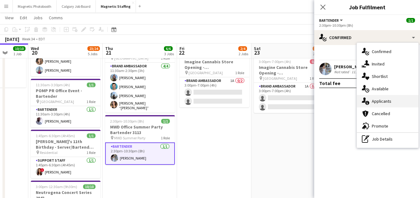
click at [377, 100] on div "single-neutral-actions-information Applicants" at bounding box center [388, 101] width 62 height 12
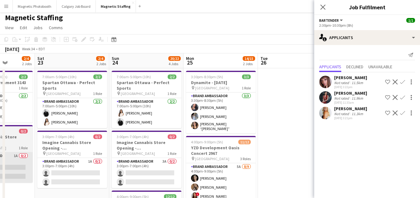
scroll to position [12, 0]
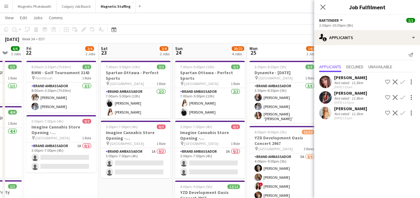
drag, startPoint x: 143, startPoint y: 99, endPoint x: 197, endPoint y: 99, distance: 54.1
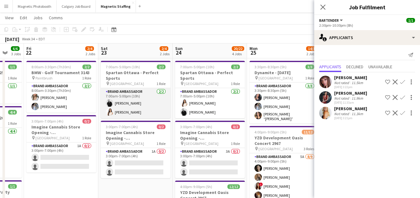
scroll to position [0, 199]
click at [141, 112] on app-card-role "Brand Ambassador 2/2 7:00am-5:00pm (10h) jean-philippe roy Lisa Bujold" at bounding box center [136, 103] width 70 height 30
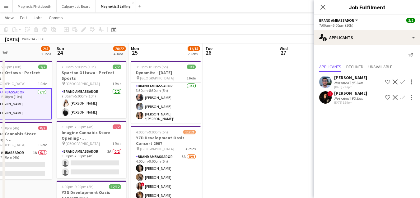
drag, startPoint x: 249, startPoint y: 102, endPoint x: 128, endPoint y: 138, distance: 126.4
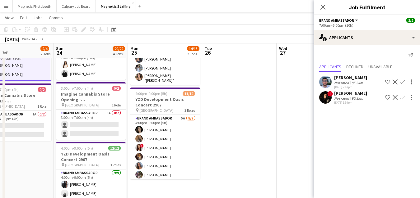
scroll to position [0, 0]
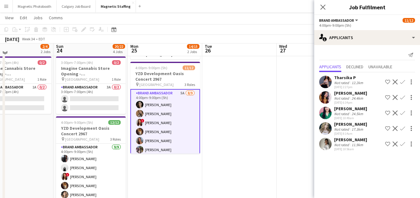
scroll to position [78, 0]
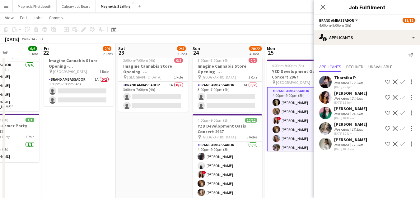
drag, startPoint x: 141, startPoint y: 144, endPoint x: 311, endPoint y: 134, distance: 170.1
click at [310, 134] on app-calendar-viewport "Wed 20 23/24 5 Jobs Thu 21 6/6 3 Jobs Fri 22 2/4 2 Jobs Sat 23 2/4 2 Jobs Sun 2…" at bounding box center [210, 180] width 420 height 466
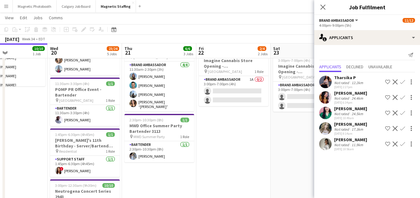
scroll to position [0, 175]
drag, startPoint x: 90, startPoint y: 152, endPoint x: 213, endPoint y: 141, distance: 123.0
click at [213, 141] on app-calendar-viewport "Sun 17 3/3 2 Jobs Mon 18 Tue 19 10/10 1 Job Wed 20 23/24 5 Jobs Thu 21 6/6 3 Jo…" at bounding box center [210, 180] width 420 height 466
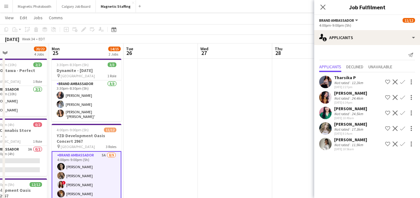
scroll to position [0, 139]
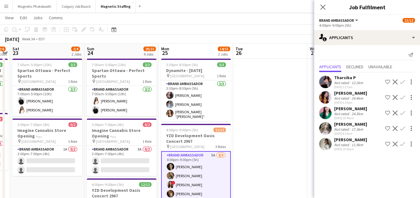
click at [323, 147] on app-user-avatar at bounding box center [325, 144] width 12 height 12
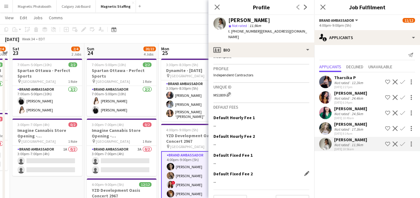
scroll to position [210, 0]
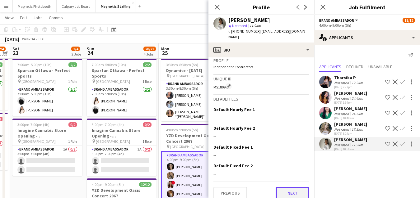
click at [287, 189] on button "Next" at bounding box center [293, 193] width 34 height 12
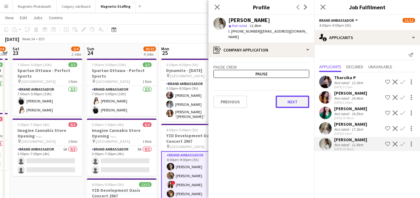
click at [305, 96] on button "Next" at bounding box center [293, 102] width 34 height 12
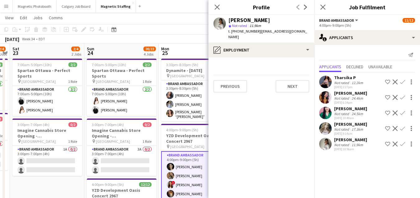
click at [402, 144] on app-icon "Confirm" at bounding box center [402, 144] width 5 height 5
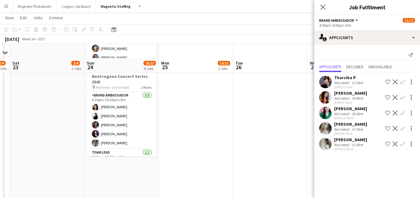
scroll to position [302, 0]
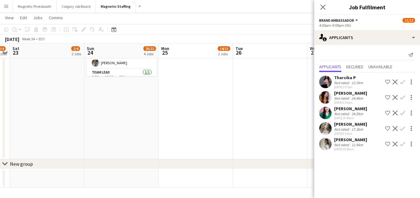
click at [402, 147] on div "Akeila Willis Not rated 11.9km 08-19-2025 10:56am Shortlist crew Decline Confirm" at bounding box center [367, 144] width 106 height 14
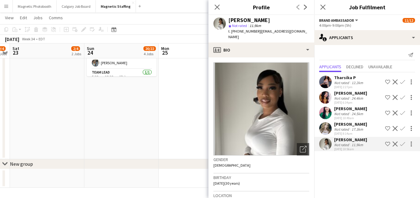
click at [274, 175] on h3 "Birthday" at bounding box center [261, 178] width 96 height 6
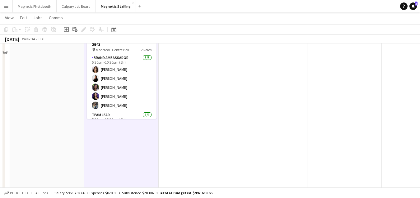
scroll to position [211, 0]
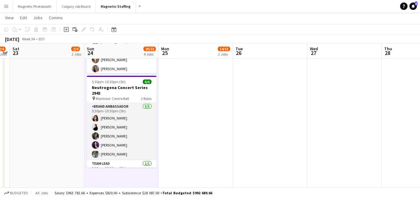
click at [127, 143] on app-card-role "Brand Ambassador 5/5 5:30pm-10:30pm (5h) Sharon Azarine Sarah Amoura Emna Touil…" at bounding box center [122, 131] width 70 height 57
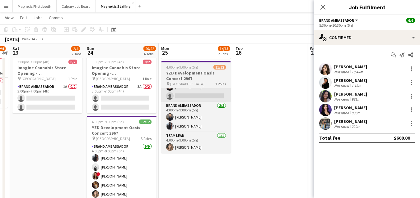
scroll to position [77, 0]
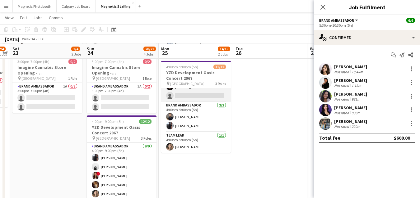
click at [202, 90] on app-card-role "Brand Ambassador 6A 8/9 4:00pm-9:00pm (5h) Katrine Crepaldi erica Musso ! Luana…" at bounding box center [196, 55] width 70 height 93
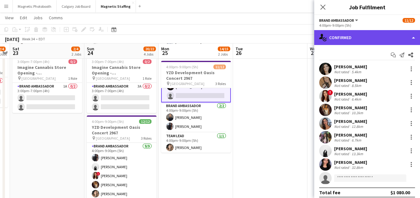
click at [353, 34] on div "single-neutral-actions-check-2 Confirmed" at bounding box center [367, 37] width 106 height 15
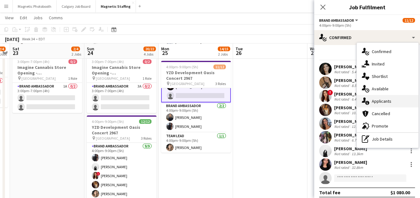
click at [374, 105] on div "single-neutral-actions-information Applicants" at bounding box center [388, 101] width 62 height 12
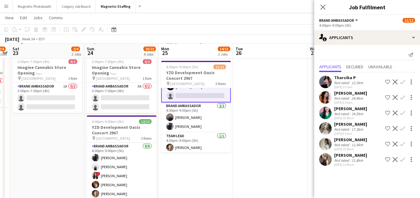
click at [328, 161] on app-user-avatar at bounding box center [325, 160] width 12 height 12
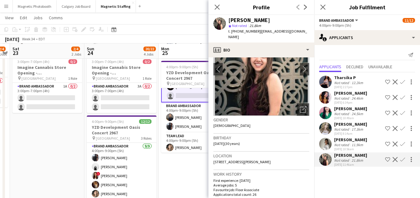
scroll to position [39, 0]
click at [180, 172] on app-date-cell "3:30pm-8:30pm (5h) 3/3 Dynamite - Media Day 3135 pin Toronto 1 Role Brand Ambas…" at bounding box center [196, 189] width 74 height 392
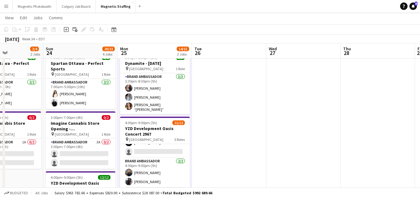
scroll to position [21, 0]
click at [34, 9] on button "Magnetic Photobooth Close" at bounding box center [35, 6] width 44 height 12
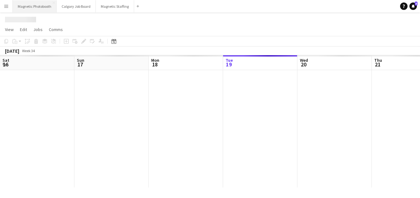
scroll to position [0, 149]
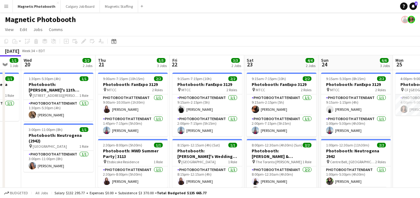
drag, startPoint x: 151, startPoint y: 121, endPoint x: 24, endPoint y: 139, distance: 128.4
click at [24, 139] on app-calendar-viewport "Sun 17 1/1 1 Job Mon 18 Tue 19 1/1 1 Job Wed 20 2/2 2 Jobs Thu 21 5/5 3 Jobs Fr…" at bounding box center [210, 171] width 420 height 233
click at [110, 7] on button "Magnetic Staffing Close" at bounding box center [119, 6] width 38 height 12
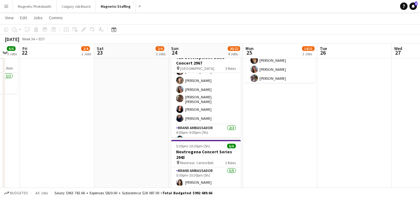
drag, startPoint x: 260, startPoint y: 108, endPoint x: 195, endPoint y: 108, distance: 64.7
click at [195, 108] on app-calendar-viewport "Tue 19 10/10 1 Job Wed 20 23/24 5 Jobs Thu 21 6/6 3 Jobs Fri 22 2/4 2 Jobs Sat …" at bounding box center [210, 111] width 420 height 466
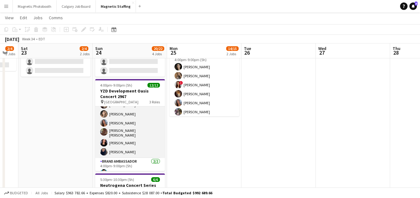
click at [131, 146] on app-card-role "Brand Ambassador 9/9 4:00pm-9:00pm (5h) Cameron Rodgers angel kim ! Luana Cima …" at bounding box center [130, 110] width 70 height 95
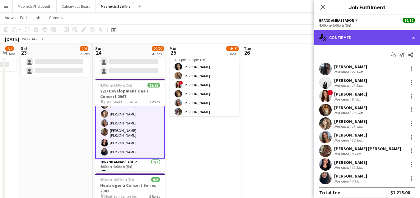
click at [362, 37] on div "single-neutral-actions-check-2 Confirmed" at bounding box center [367, 37] width 106 height 15
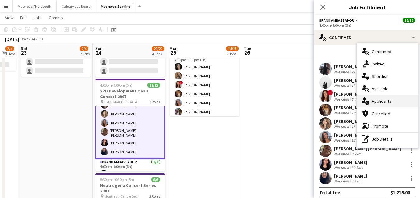
click at [374, 103] on div "single-neutral-actions-information Applicants" at bounding box center [388, 101] width 62 height 12
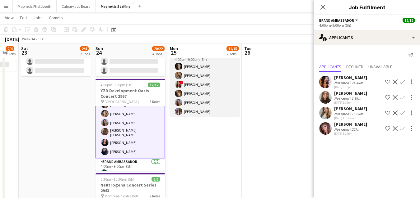
click at [208, 89] on app-card-role "Brand Ambassador 6A 8/9 4:00pm-9:00pm (5h) Katrine Crepaldi erica Musso ! Luana…" at bounding box center [205, 98] width 70 height 93
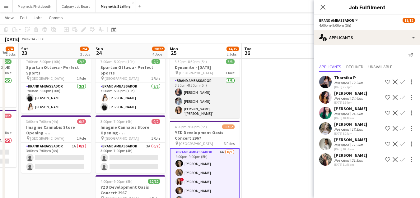
click at [202, 101] on app-card-role "Brand Ambassador [DATE] 3:30pm-8:30pm (5h) [PERSON_NAME] [PERSON_NAME] [PERSON_…" at bounding box center [205, 97] width 70 height 41
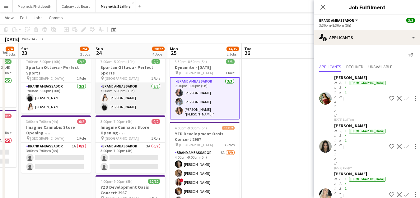
click at [147, 105] on app-card-role "Brand Ambassador 2/2 7:00am-5:00pm (10h) Lisa Bujold jean-philippe roy" at bounding box center [130, 98] width 70 height 30
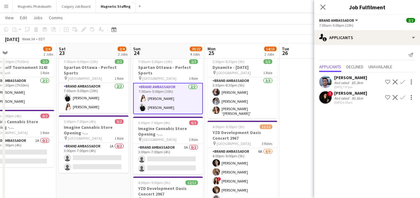
drag, startPoint x: 147, startPoint y: 105, endPoint x: 185, endPoint y: 105, distance: 37.9
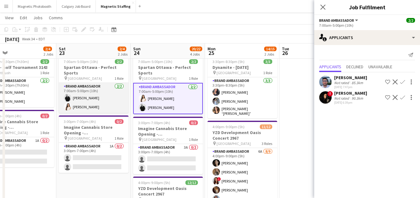
click at [104, 103] on app-card-role "Brand Ambassador 2/2 7:00am-5:00pm (10h) jean-philippe roy Lisa Bujold" at bounding box center [94, 98] width 70 height 30
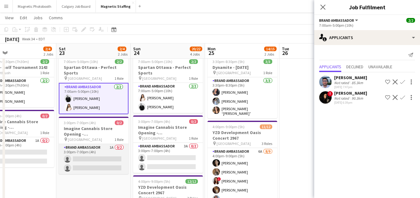
click at [83, 166] on app-card-role "Brand Ambassador 1A 0/2 3:00pm-7:00pm (4h) single-neutral-actions single-neutra…" at bounding box center [94, 159] width 70 height 30
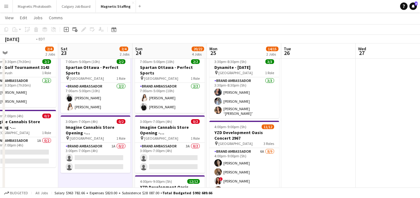
drag, startPoint x: 282, startPoint y: 138, endPoint x: 33, endPoint y: 185, distance: 253.5
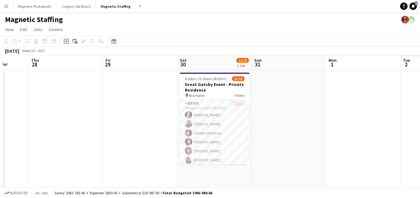
drag, startPoint x: 188, startPoint y: 153, endPoint x: 8, endPoint y: 160, distance: 180.2
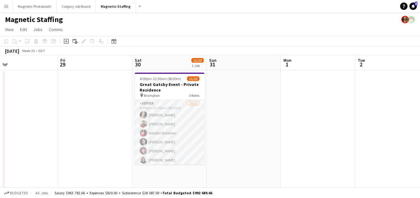
click at [148, 122] on app-card-role "Server 10/11 4:00pm-12:30am (8h30m) Cassandra Tari Katherine Lasso Niloofar Mal…" at bounding box center [170, 155] width 70 height 111
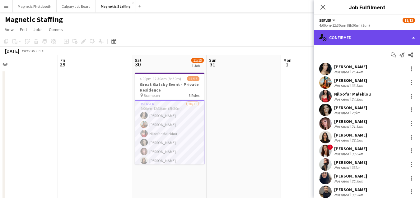
click at [361, 37] on div "single-neutral-actions-check-2 Confirmed" at bounding box center [367, 37] width 106 height 15
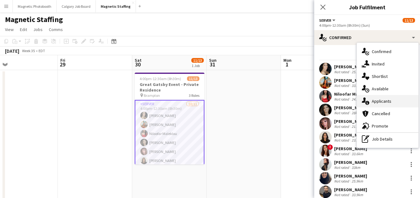
click at [372, 101] on div "single-neutral-actions-information Applicants" at bounding box center [388, 101] width 62 height 12
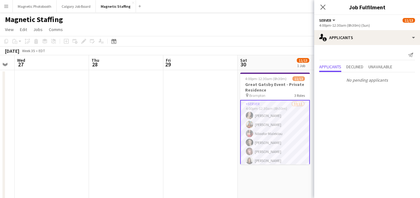
drag, startPoint x: 147, startPoint y: 165, endPoint x: 325, endPoint y: 146, distance: 179.2
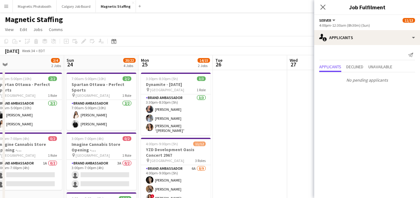
drag, startPoint x: 116, startPoint y: 136, endPoint x: 317, endPoint y: 110, distance: 202.5
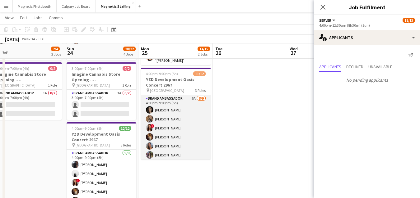
click at [173, 136] on app-card-role "Brand Ambassador 6A 8/9 4:00pm-9:00pm (5h) Katrine Crepaldi erica Musso ! Luana…" at bounding box center [176, 141] width 70 height 93
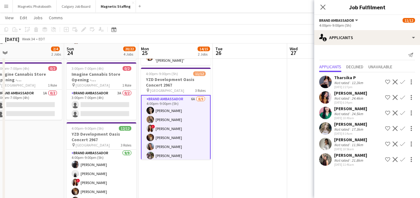
click at [323, 161] on app-user-avatar at bounding box center [325, 160] width 12 height 12
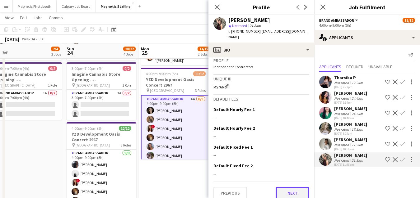
click at [293, 187] on button "Next" at bounding box center [293, 193] width 34 height 12
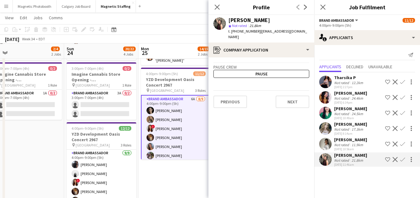
click at [291, 90] on div "Previous Next" at bounding box center [261, 99] width 96 height 18
click at [291, 98] on button "Next" at bounding box center [293, 102] width 34 height 12
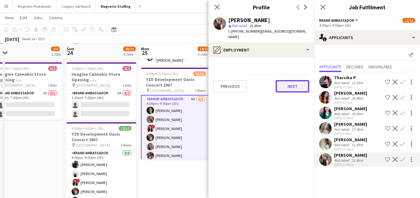
click at [297, 82] on button "Next" at bounding box center [293, 86] width 34 height 12
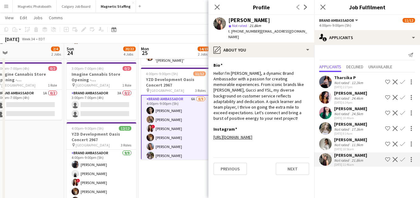
click at [322, 160] on app-user-avatar at bounding box center [325, 160] width 12 height 12
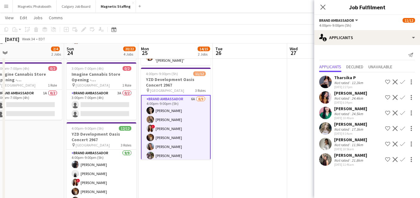
click at [322, 160] on app-user-avatar at bounding box center [325, 160] width 12 height 12
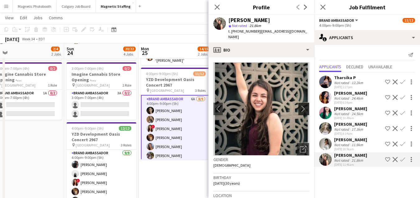
click at [304, 103] on button "chevron-right" at bounding box center [304, 109] width 12 height 12
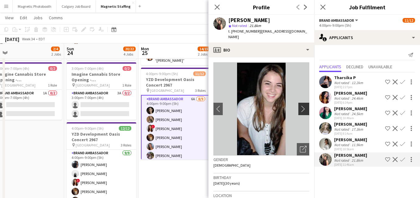
click at [304, 106] on app-icon "chevron-right" at bounding box center [305, 109] width 10 height 7
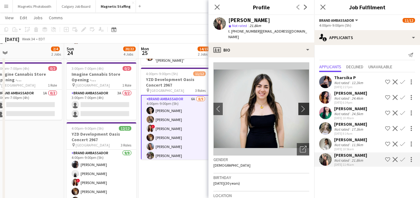
click at [304, 106] on app-icon "chevron-right" at bounding box center [305, 109] width 10 height 7
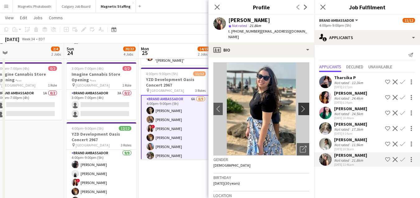
click at [304, 106] on app-icon "chevron-right" at bounding box center [305, 109] width 10 height 7
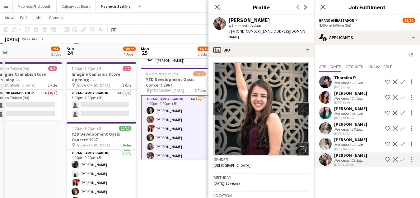
click at [304, 106] on app-icon "chevron-right" at bounding box center [305, 109] width 10 height 7
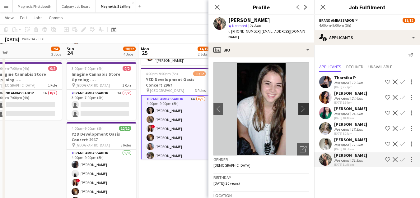
click at [304, 106] on app-icon "chevron-right" at bounding box center [305, 109] width 10 height 7
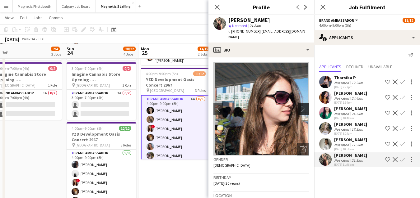
click at [302, 106] on app-icon "chevron-right" at bounding box center [305, 109] width 10 height 7
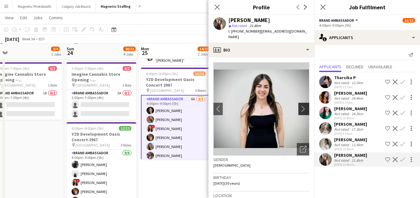
click at [302, 106] on app-icon "chevron-right" at bounding box center [305, 109] width 10 height 7
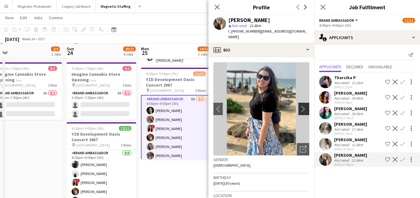
click at [302, 106] on app-icon "chevron-right" at bounding box center [305, 109] width 10 height 7
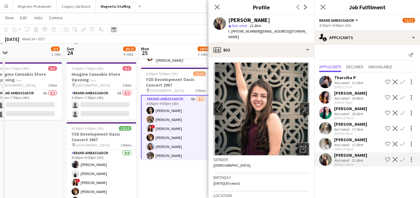
click at [113, 31] on icon "Date picker" at bounding box center [113, 29] width 5 height 5
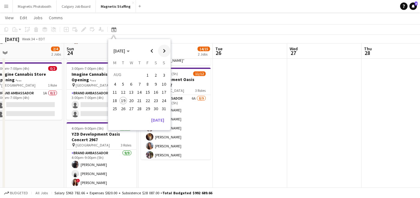
click at [163, 53] on span "Next month" at bounding box center [164, 51] width 12 height 12
click at [116, 114] on span "29" at bounding box center [114, 115] width 7 height 7
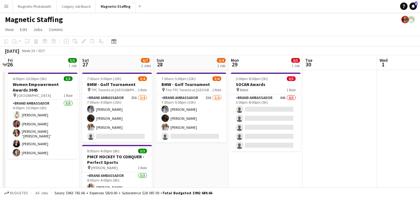
drag, startPoint x: 188, startPoint y: 109, endPoint x: 333, endPoint y: 96, distance: 145.2
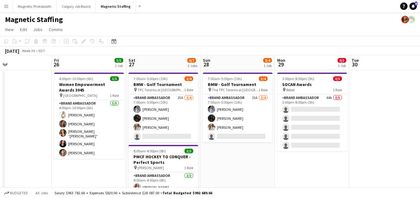
scroll to position [0, 154]
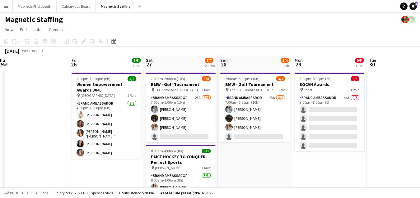
drag, startPoint x: 283, startPoint y: 97, endPoint x: 346, endPoint y: 95, distance: 62.8
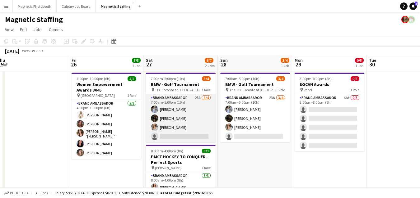
click at [155, 128] on app-user-avatar at bounding box center [154, 127] width 7 height 7
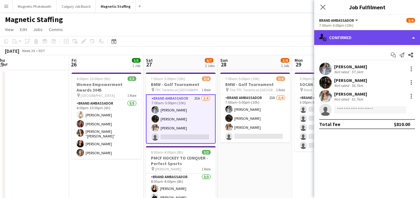
click at [355, 39] on div "single-neutral-actions-check-2 Confirmed" at bounding box center [367, 37] width 106 height 15
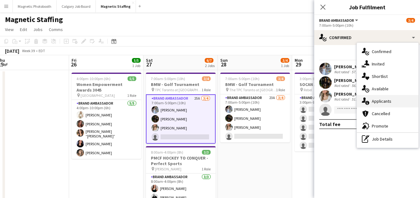
click at [364, 105] on div "single-neutral-actions-information Applicants" at bounding box center [388, 101] width 62 height 12
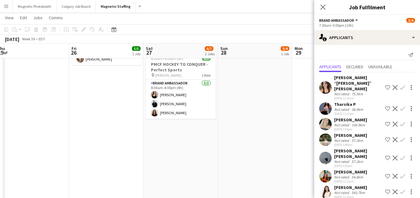
scroll to position [0, 0]
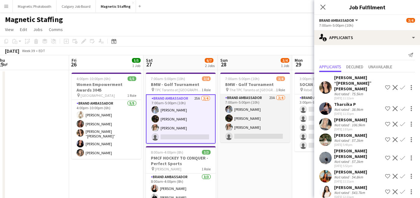
click at [247, 126] on app-card-role "Brand Ambassador 23A 3/4 7:00am-5:00pm (10h) Heather Siemonsen Hanna Lee Sabrin…" at bounding box center [255, 119] width 70 height 48
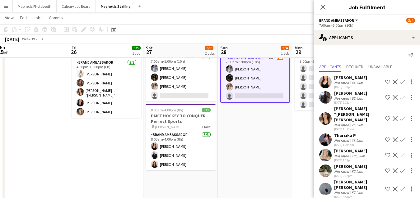
scroll to position [40, 0]
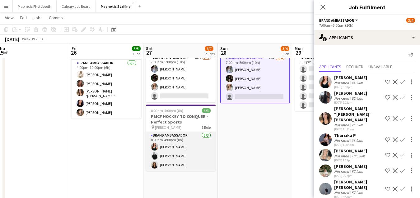
click at [176, 163] on app-card-role "Brand Ambassador 3/3 8:00am-4:00pm (8h) Amy Matyszczuk jean-philippe roy Katari…" at bounding box center [181, 151] width 70 height 39
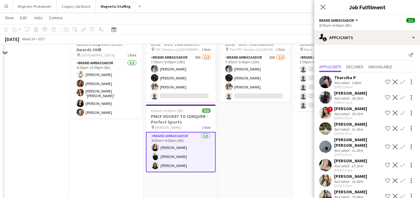
scroll to position [0, 0]
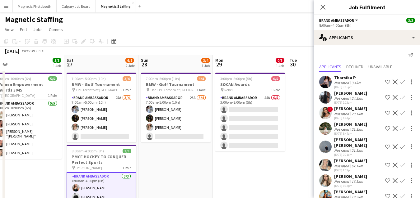
drag, startPoint x: 251, startPoint y: 152, endPoint x: 126, endPoint y: 152, distance: 125.3
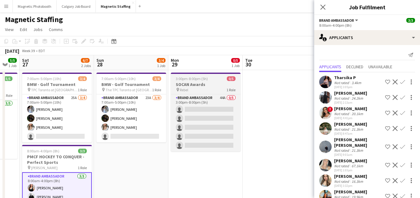
click at [180, 76] on app-job-card "3:00pm-8:00pm (5h) 0/5 SOCAN Awards pin Rebel 1 Role Brand Ambassador 44A 0/5 3…" at bounding box center [206, 112] width 70 height 79
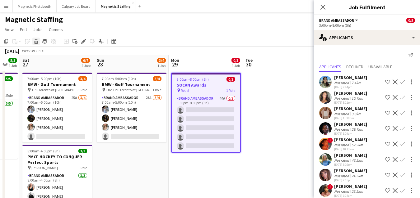
click at [36, 40] on icon at bounding box center [36, 40] width 4 height 2
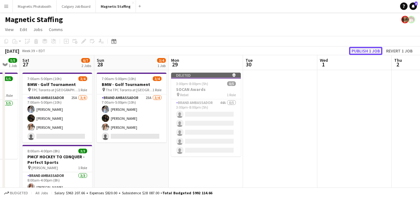
click at [365, 49] on button "Publish 1 job" at bounding box center [365, 51] width 33 height 8
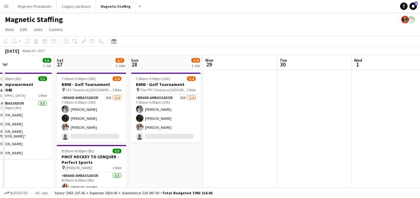
scroll to position [0, 166]
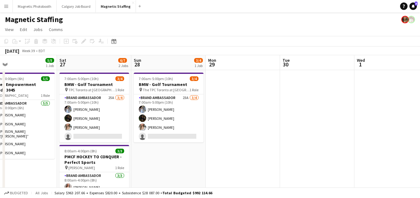
drag, startPoint x: 71, startPoint y: 81, endPoint x: 108, endPoint y: 81, distance: 37.0
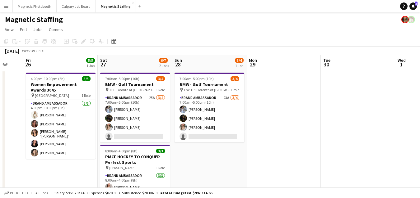
drag, startPoint x: 99, startPoint y: 126, endPoint x: 355, endPoint y: 91, distance: 258.3
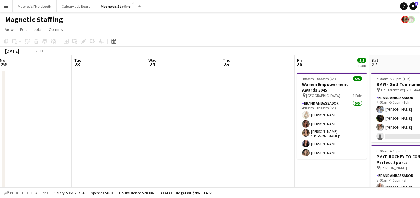
drag, startPoint x: 51, startPoint y: 130, endPoint x: 310, endPoint y: 99, distance: 260.6
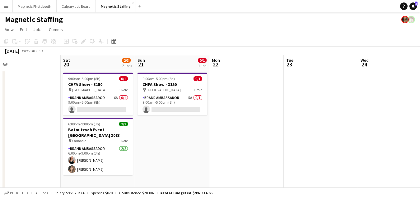
scroll to position [0, 171]
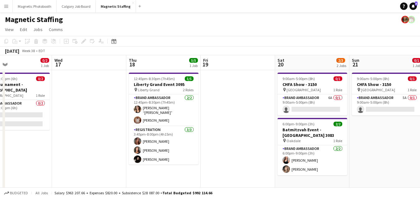
drag, startPoint x: 96, startPoint y: 113, endPoint x: 301, endPoint y: 105, distance: 205.1
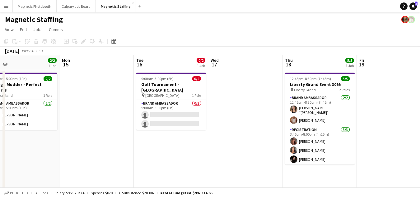
drag, startPoint x: 133, startPoint y: 89, endPoint x: 302, endPoint y: 82, distance: 168.4
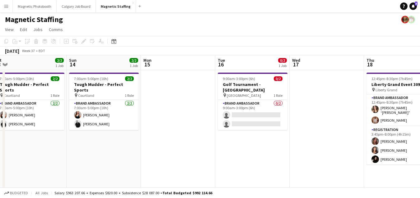
scroll to position [0, 189]
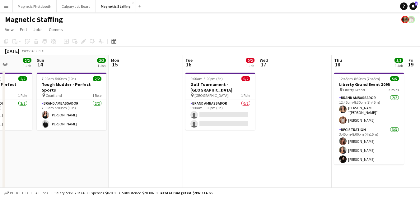
drag, startPoint x: 15, startPoint y: 124, endPoint x: 280, endPoint y: 91, distance: 267.0
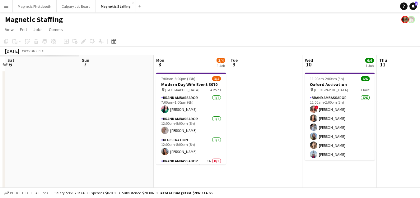
drag, startPoint x: 147, startPoint y: 124, endPoint x: 337, endPoint y: 107, distance: 191.1
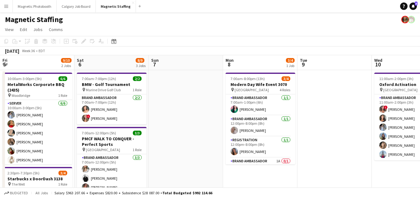
drag, startPoint x: 80, startPoint y: 133, endPoint x: 149, endPoint y: 128, distance: 68.9
click at [112, 44] on icon at bounding box center [113, 41] width 5 height 5
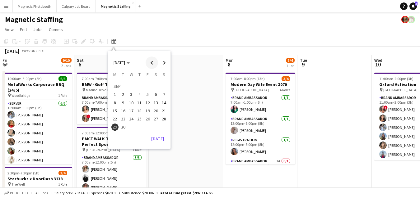
click at [150, 62] on span "Previous month" at bounding box center [152, 63] width 12 height 12
click at [159, 121] on span "30" at bounding box center [155, 120] width 7 height 7
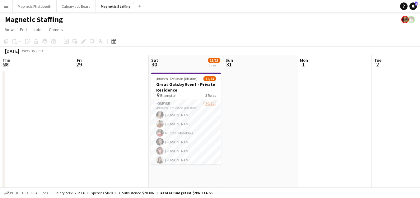
scroll to position [0, 214]
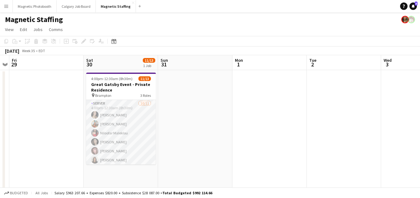
click at [131, 146] on app-card-role "Server 10/11 4:00pm-12:30am (8h30m) Cassandra Tari Katherine Lasso Niloofar Mal…" at bounding box center [121, 155] width 70 height 111
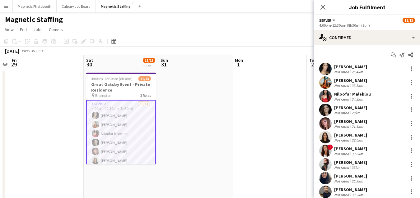
scroll to position [31, 0]
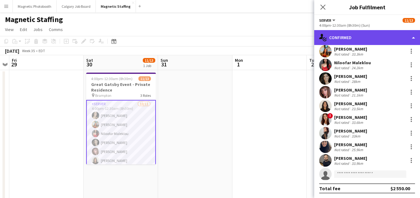
click at [357, 38] on div "single-neutral-actions-check-2 Confirmed" at bounding box center [367, 37] width 106 height 15
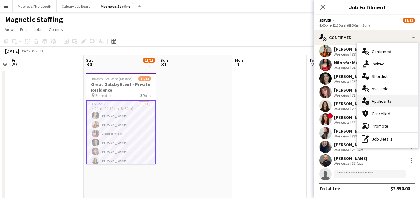
click at [366, 100] on icon "single-neutral-actions-information" at bounding box center [365, 101] width 7 height 7
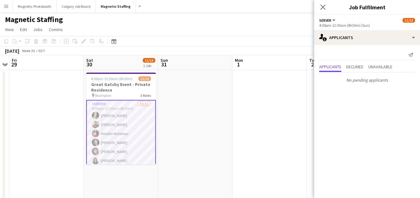
click at [100, 150] on app-card-role "Server 10/11 4:00pm-12:30am (8h30m) Cassandra Tari Katherine Lasso Niloofar Mal…" at bounding box center [121, 156] width 70 height 113
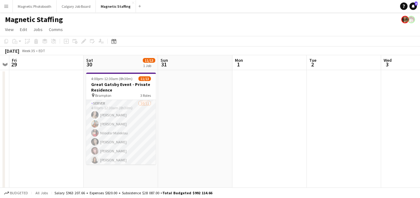
scroll to position [89, 0]
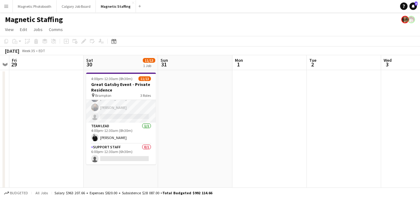
click at [117, 116] on app-card-role "Server 10/11 4:00pm-12:30am (8h30m) Cassandra Tari Katherine Lasso Niloofar Mal…" at bounding box center [121, 67] width 70 height 111
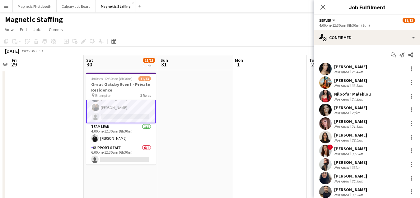
scroll to position [31, 0]
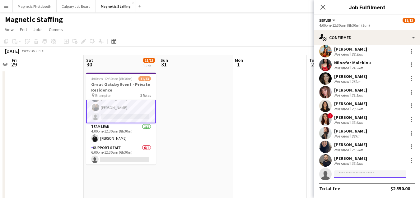
click at [346, 173] on input at bounding box center [370, 174] width 72 height 7
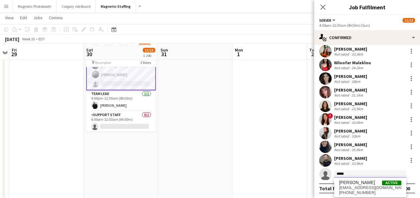
scroll to position [34, 0]
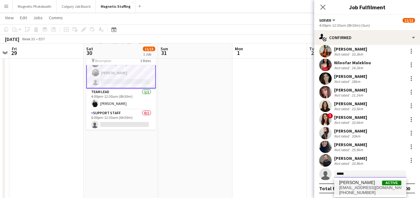
type input "*****"
click at [351, 189] on span "jhamalengwa@gmail.com" at bounding box center [370, 188] width 62 height 5
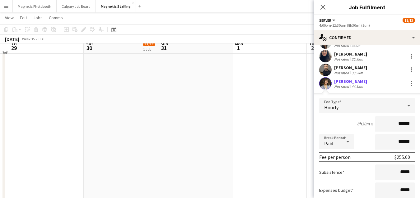
scroll to position [117, 0]
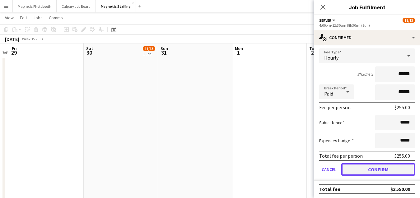
click at [361, 170] on button "Confirm" at bounding box center [378, 170] width 74 height 12
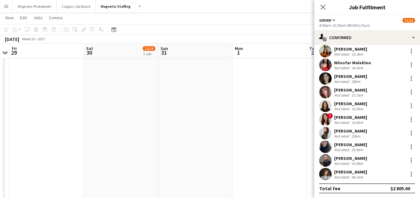
scroll to position [0, 215]
click at [279, 152] on app-date-cell at bounding box center [268, 148] width 74 height 392
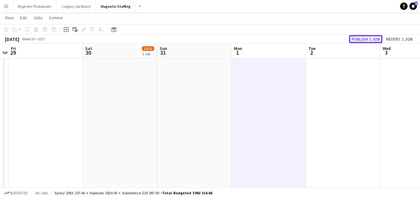
click at [362, 41] on button "Publish 1 job" at bounding box center [365, 39] width 33 height 8
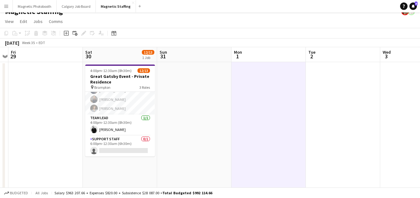
scroll to position [0, 0]
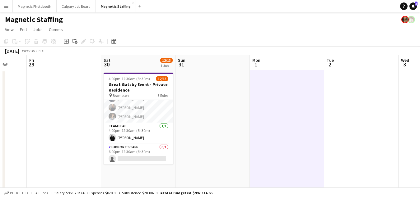
drag, startPoint x: 184, startPoint y: 119, endPoint x: 204, endPoint y: 120, distance: 19.9
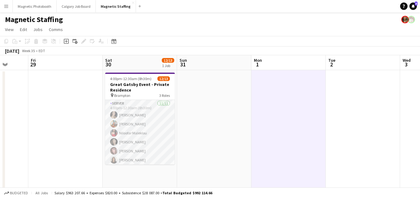
scroll to position [89, 0]
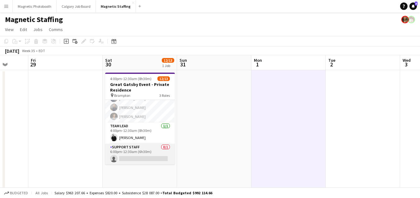
click at [130, 152] on app-card-role "Support Staff 0/1 6:00pm-12:30am (6h30m) single-neutral-actions" at bounding box center [140, 154] width 70 height 21
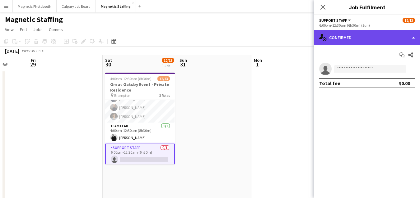
click at [371, 38] on div "single-neutral-actions-check-2 Confirmed" at bounding box center [367, 37] width 106 height 15
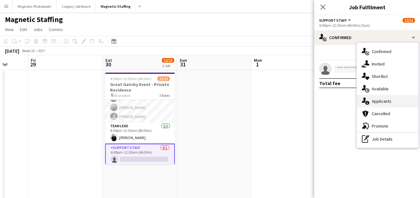
click at [371, 100] on div "single-neutral-actions-information Applicants" at bounding box center [388, 101] width 62 height 12
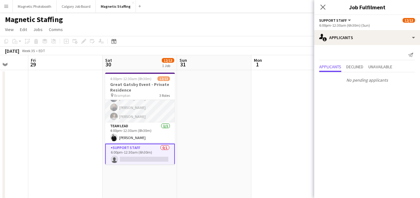
click at [148, 114] on app-card-role "Server [DATE] 4:00pm-12:30am (8h30m) [PERSON_NAME] [PERSON_NAME] [PERSON_NAME] …" at bounding box center [140, 67] width 70 height 111
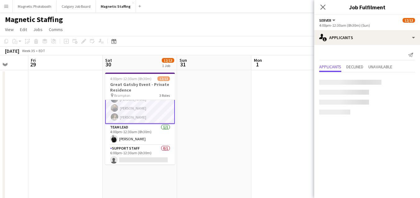
scroll to position [89, 0]
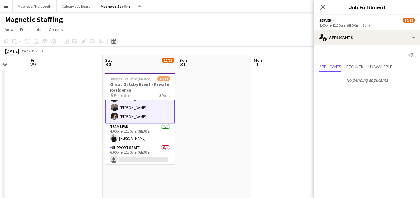
click at [115, 44] on icon at bounding box center [113, 41] width 5 height 5
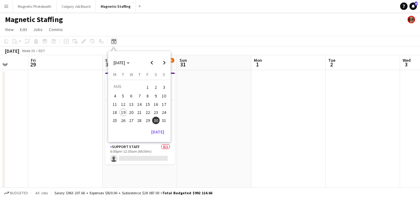
scroll to position [89, 0]
click at [162, 65] on span "Next month" at bounding box center [164, 63] width 12 height 12
click at [123, 104] on span "7" at bounding box center [122, 102] width 7 height 7
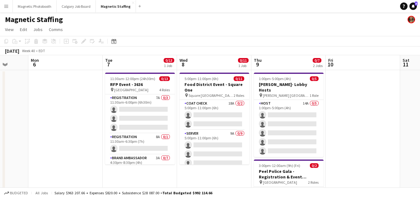
scroll to position [0, 214]
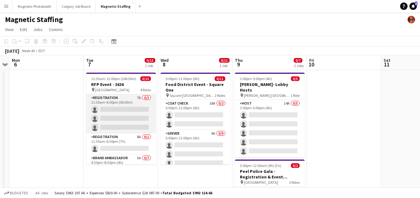
click at [123, 104] on app-card-role "Registration 7A 0/3 11:30am-6:00pm (6h30m) single-neutral-actions single-neutra…" at bounding box center [121, 114] width 70 height 39
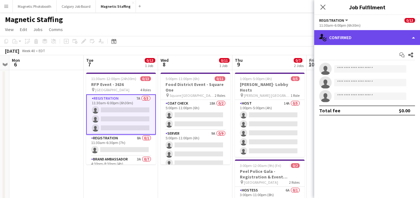
click at [349, 39] on div "single-neutral-actions-check-2 Confirmed" at bounding box center [367, 37] width 106 height 15
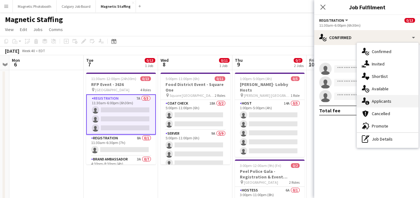
click at [363, 102] on icon at bounding box center [364, 100] width 4 height 5
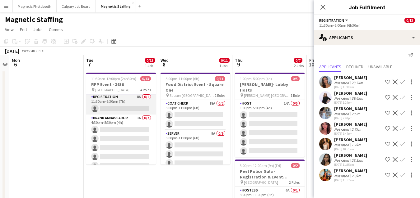
click at [137, 149] on app-card-role "Brand Ambassador 3A 0/7 4:30pm-8:30pm (4h) single-neutral-actions single-neutra…" at bounding box center [121, 152] width 70 height 75
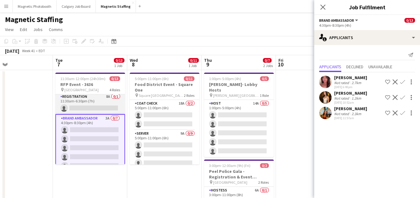
scroll to position [0, 254]
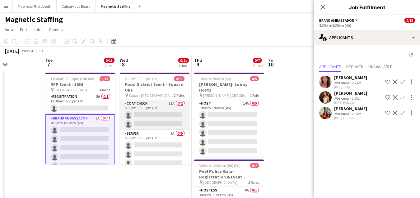
click at [174, 115] on app-card-role "Coat Check 18A 0/2 5:00pm-11:00pm (6h) single-neutral-actions single-neutral-ac…" at bounding box center [155, 115] width 70 height 30
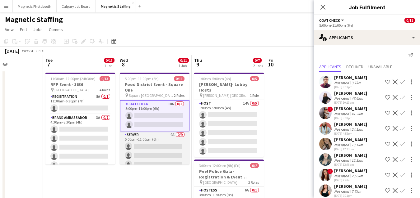
click at [155, 149] on app-card-role "Server 9A 0/9 5:00pm-11:00pm (6h) single-neutral-actions single-neutral-actions…" at bounding box center [155, 178] width 70 height 93
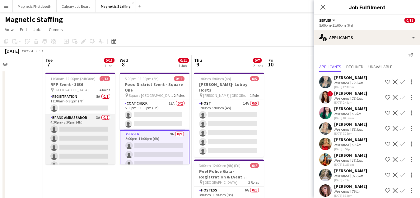
scroll to position [95, 0]
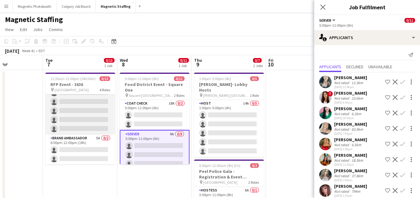
click at [81, 141] on app-card-role "Brand Ambassador 5A 0/2 6:00pm-12:00pm (18h) single-neutral-actions single-neut…" at bounding box center [80, 150] width 70 height 30
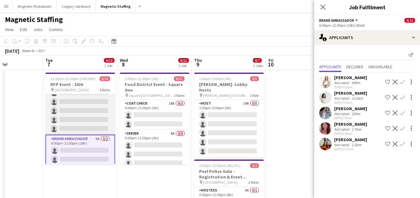
scroll to position [0, 0]
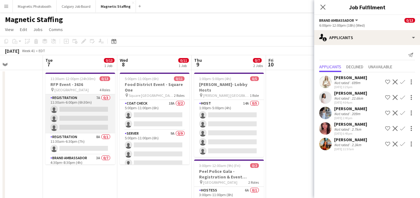
click at [88, 121] on app-card-role "Registration 7A 0/3 11:30am-6:00pm (6h30m) single-neutral-actions single-neutra…" at bounding box center [80, 114] width 70 height 39
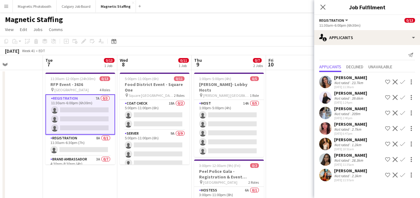
click at [402, 114] on app-icon "Confirm" at bounding box center [402, 113] width 5 height 5
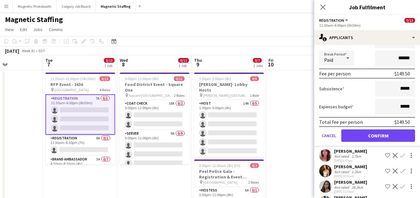
scroll to position [131, 0]
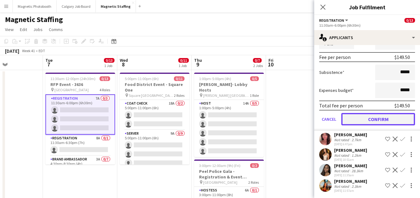
click at [382, 123] on button "Confirm" at bounding box center [378, 119] width 74 height 12
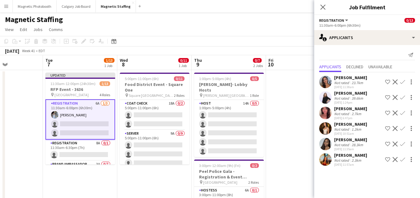
scroll to position [0, 0]
click at [401, 82] on app-icon "Confirm" at bounding box center [402, 82] width 5 height 5
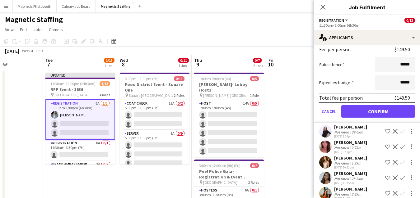
scroll to position [115, 0]
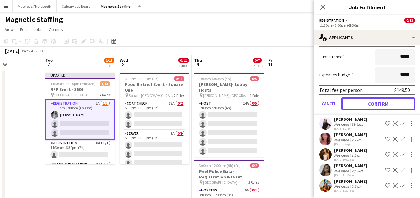
click at [371, 107] on button "Confirm" at bounding box center [378, 104] width 74 height 12
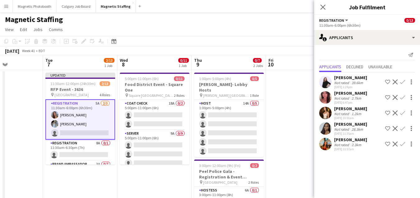
scroll to position [0, 0]
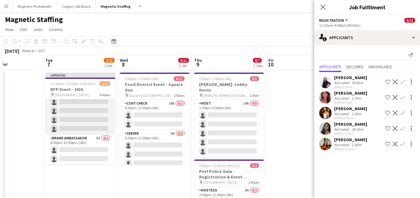
click at [85, 126] on app-card-role "Brand Ambassador 3A 0/7 4:30pm-8:30pm (4h) single-neutral-actions single-neutra…" at bounding box center [80, 97] width 70 height 75
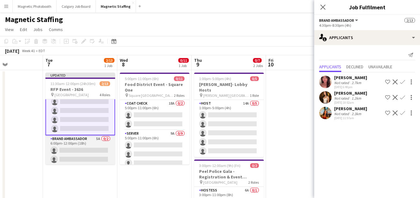
click at [103, 155] on app-card-role "Brand Ambassador 5A 0/2 6:00pm-12:00pm (18h) single-neutral-actions single-neut…" at bounding box center [80, 151] width 70 height 30
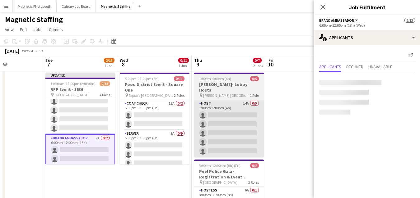
scroll to position [100, 0]
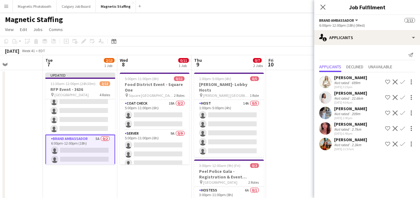
click at [402, 82] on app-icon "Confirm" at bounding box center [402, 82] width 5 height 5
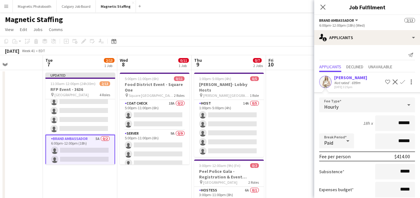
scroll to position [100, 0]
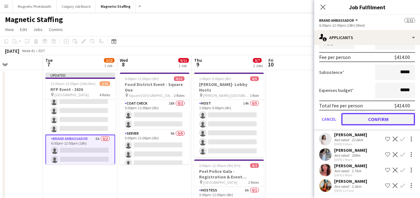
click at [364, 121] on button "Confirm" at bounding box center [378, 119] width 74 height 12
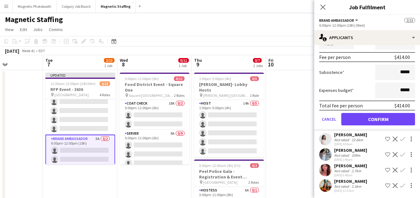
scroll to position [0, 0]
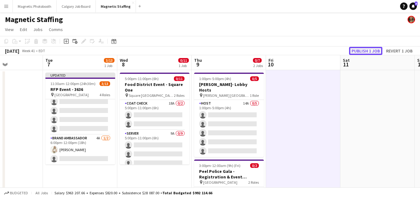
click at [359, 53] on button "Publish 1 job" at bounding box center [365, 51] width 33 height 8
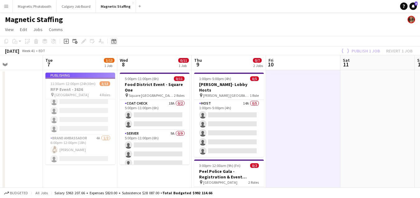
scroll to position [95, 0]
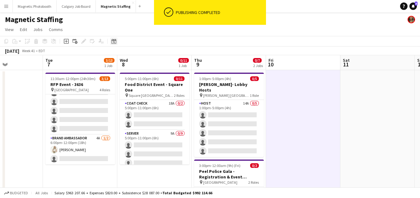
click at [112, 42] on icon "Date picker" at bounding box center [113, 41] width 5 height 5
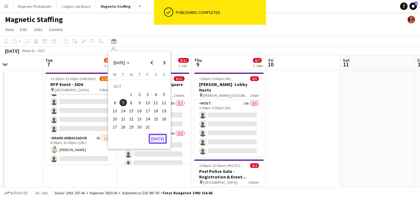
click at [161, 137] on button "[DATE]" at bounding box center [158, 139] width 18 height 10
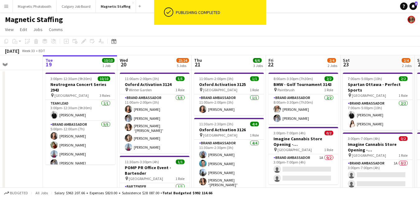
scroll to position [0, 214]
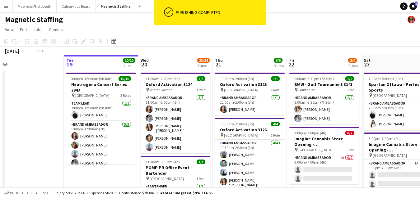
drag, startPoint x: 244, startPoint y: 130, endPoint x: 61, endPoint y: 145, distance: 183.7
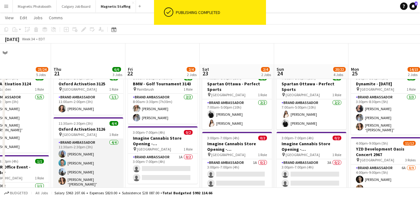
scroll to position [85, 0]
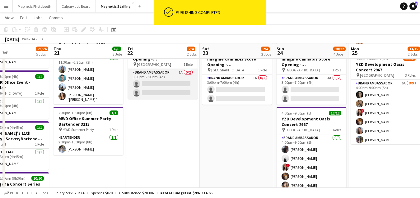
click at [166, 76] on app-card-role "Brand Ambassador 1A 0/2 3:00pm-7:00pm (4h) single-neutral-actions single-neutra…" at bounding box center [163, 84] width 70 height 30
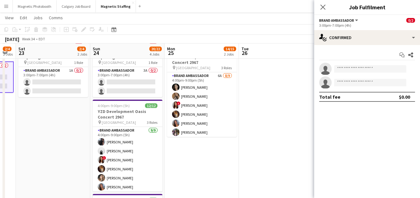
scroll to position [117, 0]
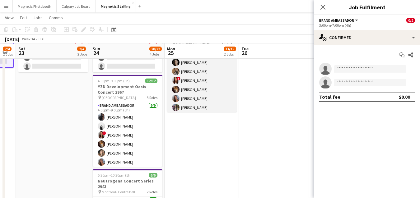
click at [215, 101] on app-card-role "Brand Ambassador 6A 8/9 4:00pm-9:00pm (5h) Katrine Crepaldi erica Musso ! Luana…" at bounding box center [202, 94] width 70 height 93
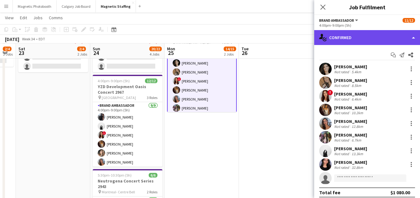
click at [369, 33] on div "single-neutral-actions-check-2 Confirmed" at bounding box center [367, 37] width 106 height 15
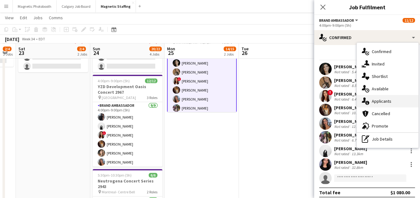
click at [372, 100] on div "single-neutral-actions-information Applicants" at bounding box center [388, 101] width 62 height 12
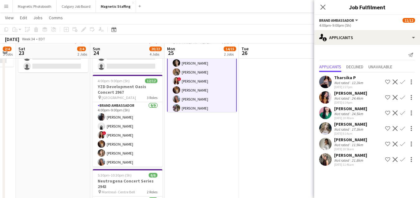
click at [325, 163] on app-user-avatar at bounding box center [325, 160] width 12 height 12
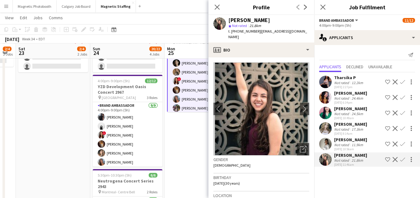
click at [401, 161] on app-icon "Confirm" at bounding box center [402, 159] width 5 height 5
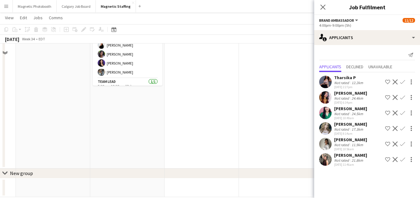
scroll to position [302, 0]
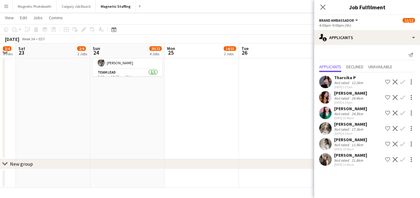
click at [401, 162] on div "Susana Vasquez Not rated 21.8km 08-19-2025 11:46am Shortlist crew Decline Confi…" at bounding box center [367, 160] width 106 height 14
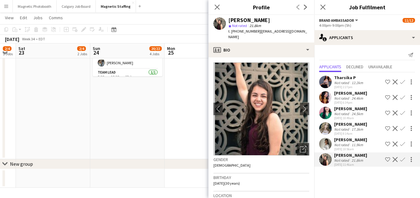
click at [401, 161] on app-icon "Confirm" at bounding box center [402, 159] width 5 height 5
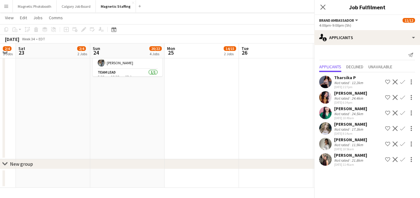
scroll to position [0, 0]
click at [401, 162] on div "Susana Vasquez Not rated 21.8km 08-19-2025 11:46am Shortlist crew Decline Confi…" at bounding box center [367, 160] width 106 height 14
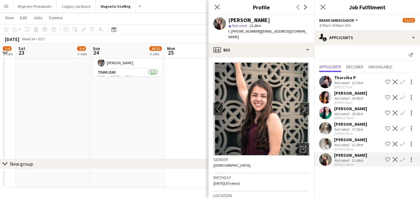
click at [271, 140] on img at bounding box center [261, 109] width 96 height 93
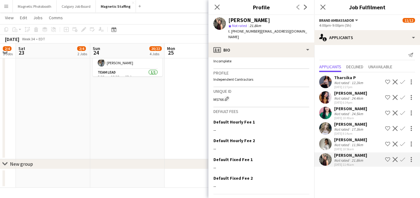
click at [400, 160] on app-icon "Confirm" at bounding box center [402, 159] width 5 height 5
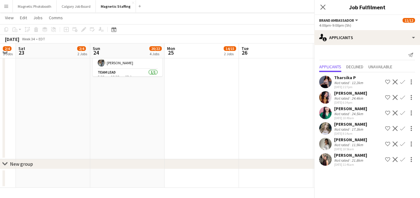
scroll to position [0, 0]
click at [400, 160] on app-icon "Confirm" at bounding box center [402, 159] width 5 height 5
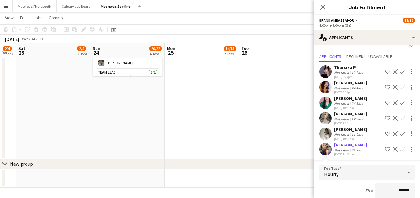
scroll to position [115, 0]
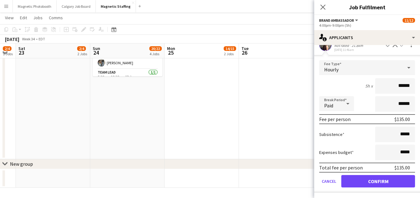
click at [381, 189] on form "Fee Type Hourly 5h x ****** Break Period Paid ****** Fee per person $135.00 Sub…" at bounding box center [367, 126] width 106 height 133
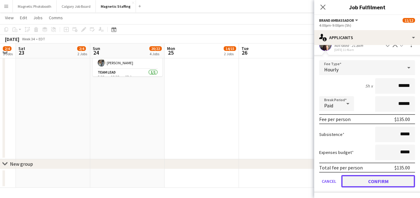
click at [382, 182] on button "Confirm" at bounding box center [378, 181] width 74 height 12
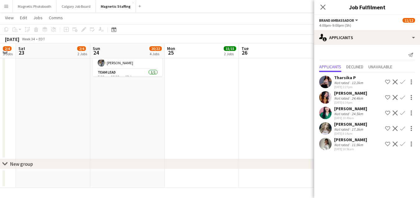
scroll to position [0, 0]
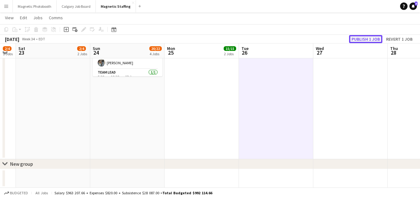
click at [376, 40] on button "Publish 1 job" at bounding box center [365, 39] width 33 height 8
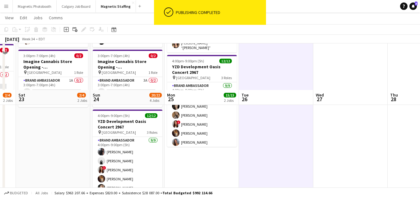
scroll to position [41, 0]
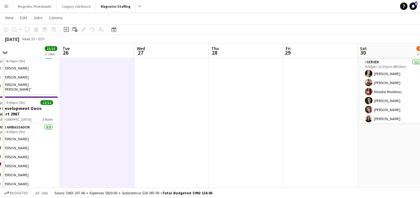
drag, startPoint x: 329, startPoint y: 148, endPoint x: 131, endPoint y: 149, distance: 198.1
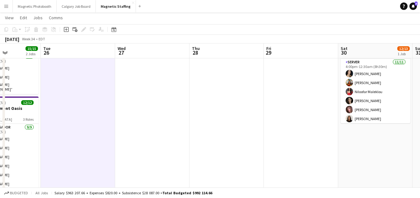
scroll to position [0, 0]
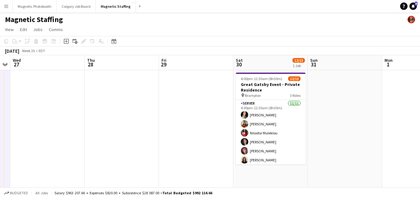
drag, startPoint x: 264, startPoint y: 123, endPoint x: 52, endPoint y: 137, distance: 212.6
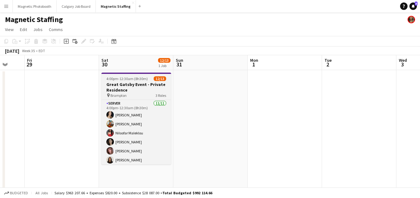
click at [109, 92] on h3 "Great Gatsby Event - Private Residence" at bounding box center [136, 87] width 70 height 11
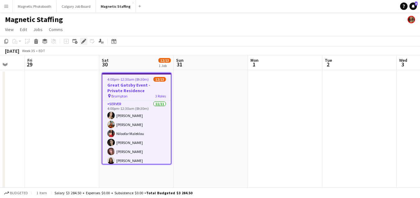
click at [82, 41] on icon at bounding box center [83, 41] width 3 height 3
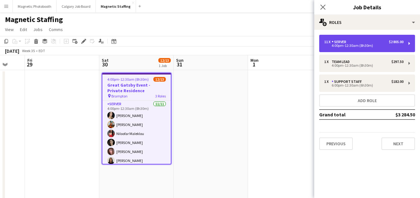
click at [365, 44] on div "4:00pm-12:30am (8h30m)" at bounding box center [363, 45] width 79 height 3
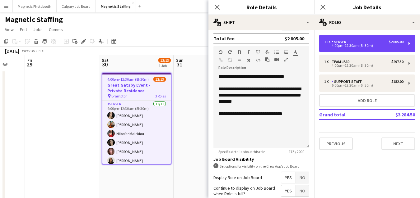
scroll to position [168, 0]
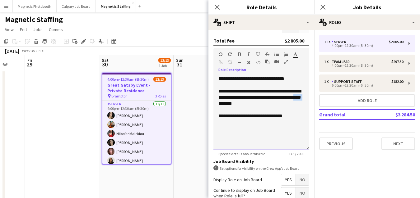
drag, startPoint x: 229, startPoint y: 104, endPoint x: 211, endPoint y: 102, distance: 18.1
click at [211, 104] on form "**********" at bounding box center [261, 60] width 106 height 387
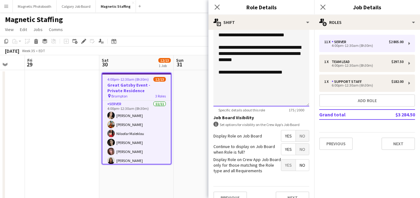
scroll to position [222, 0]
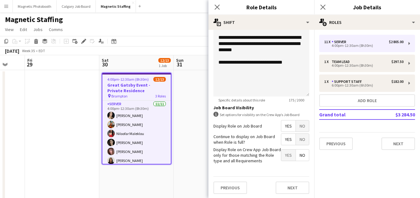
click at [159, 49] on div "August 2025 Week 35 • EDT" at bounding box center [210, 51] width 420 height 9
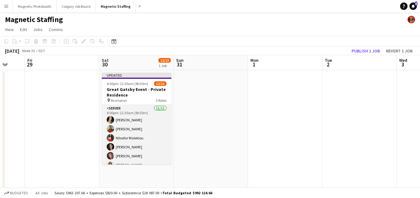
scroll to position [94, 0]
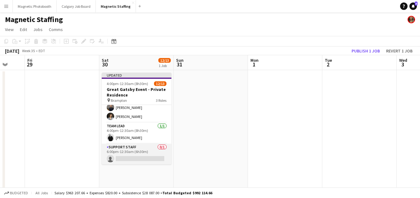
click at [119, 149] on app-card-role "Support Staff 0/1 6:00pm-12:30am (6h30m) single-neutral-actions" at bounding box center [137, 154] width 70 height 21
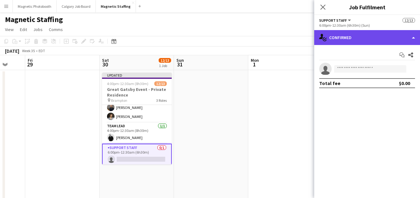
click at [379, 39] on div "single-neutral-actions-check-2 Confirmed" at bounding box center [367, 37] width 106 height 15
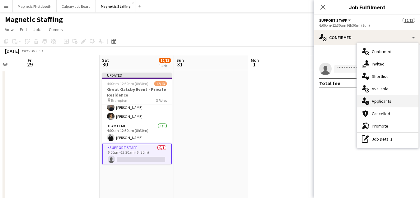
click at [368, 99] on icon "single-neutral-actions-information" at bounding box center [365, 101] width 7 height 7
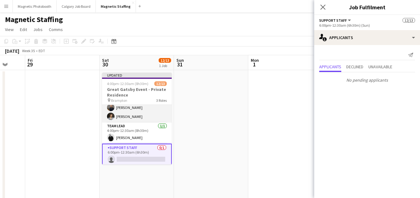
click at [140, 118] on app-card-role "Server [DATE] 4:00pm-12:30am (8h30m) [PERSON_NAME] [PERSON_NAME] [PERSON_NAME] …" at bounding box center [137, 67] width 70 height 111
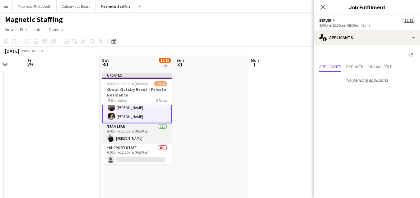
click at [137, 133] on app-card-role "Team Lead [DATE] 4:00pm-12:30am (8h30m) [PERSON_NAME]" at bounding box center [137, 133] width 70 height 21
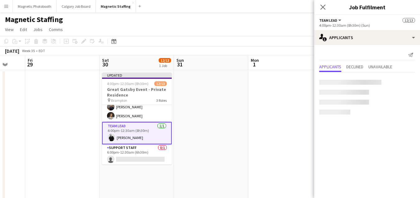
scroll to position [94, 0]
click at [114, 42] on icon "Date picker" at bounding box center [113, 41] width 5 height 5
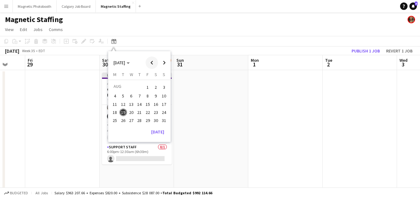
click at [151, 65] on span "Previous month" at bounding box center [152, 63] width 12 height 12
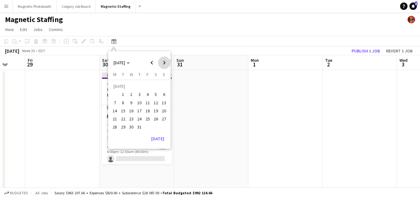
click at [167, 66] on span "Next month" at bounding box center [164, 63] width 12 height 12
click at [139, 96] on span "4" at bounding box center [139, 94] width 7 height 7
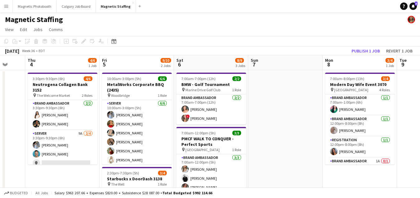
scroll to position [0, 214]
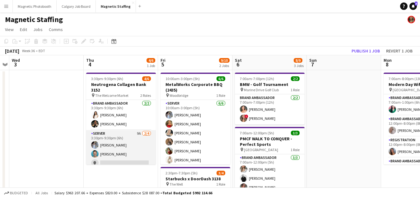
click at [112, 165] on app-card-role "Server 9A 2/4 3:30pm-9:30pm (6h) Heather Siemonsen Harrison Smith single-neutra…" at bounding box center [121, 154] width 70 height 48
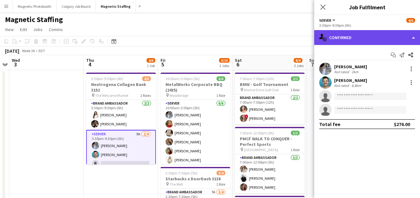
click at [373, 30] on div "single-neutral-actions-check-2 Confirmed" at bounding box center [367, 37] width 106 height 15
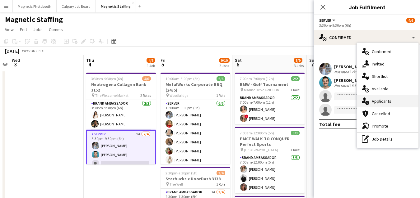
click at [379, 100] on div "single-neutral-actions-information Applicants" at bounding box center [388, 101] width 62 height 12
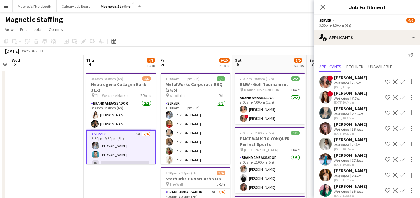
scroll to position [21, 0]
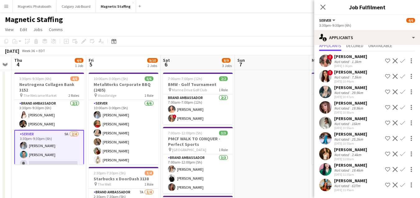
drag, startPoint x: 260, startPoint y: 110, endPoint x: 171, endPoint y: 113, distance: 88.3
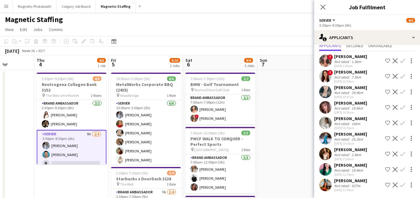
drag, startPoint x: 80, startPoint y: 126, endPoint x: 120, endPoint y: 126, distance: 40.4
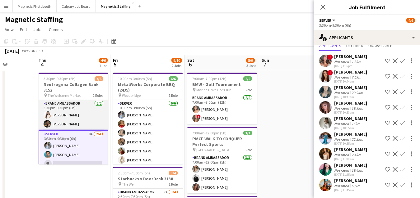
click at [67, 120] on app-card-role "Brand Ambassador 2/2 3:30pm-9:30pm (6h) Lisa Bujold Miranda Fratton" at bounding box center [74, 115] width 70 height 30
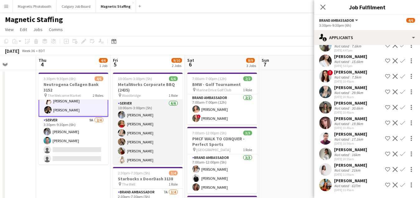
scroll to position [2, 0]
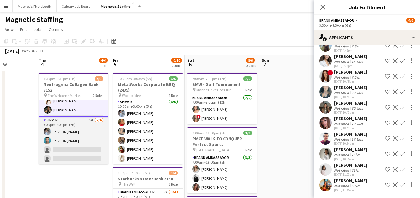
click at [77, 138] on app-card-role "Server 9A 2/4 3:30pm-9:30pm (6h) Heather Siemonsen Harrison Smith single-neutra…" at bounding box center [74, 141] width 70 height 48
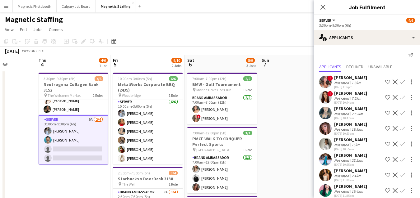
scroll to position [21, 0]
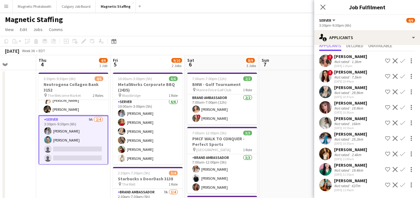
click at [402, 77] on app-icon "Confirm" at bounding box center [402, 76] width 5 height 5
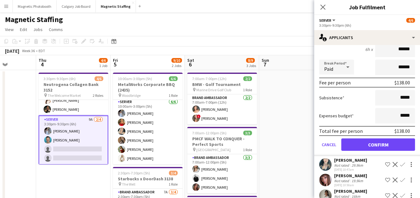
scroll to position [131, 0]
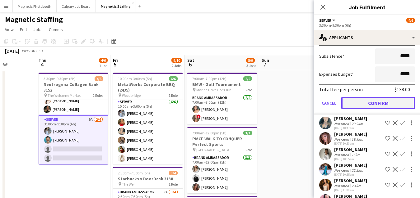
click at [364, 107] on button "Confirm" at bounding box center [378, 103] width 74 height 12
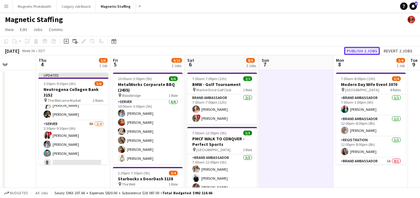
click at [359, 48] on button "Publish 2 jobs" at bounding box center [362, 51] width 36 height 8
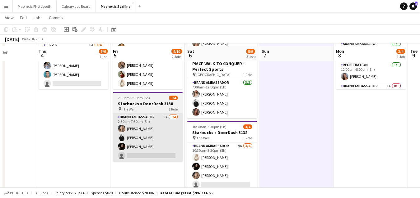
scroll to position [78, 0]
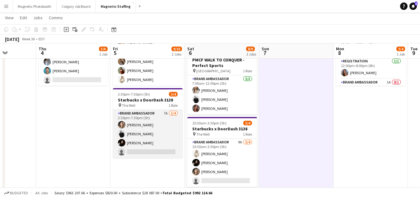
click at [143, 121] on app-card-role "Brand Ambassador 7A [DATE] 2:30pm-7:30pm (5h) [PERSON_NAME] [PERSON_NAME] [PERS…" at bounding box center [148, 134] width 70 height 48
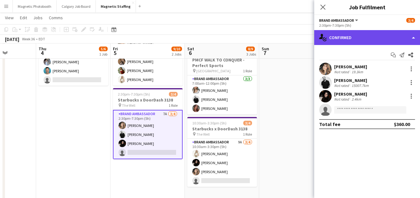
click at [339, 40] on div "single-neutral-actions-check-2 Confirmed" at bounding box center [367, 37] width 106 height 15
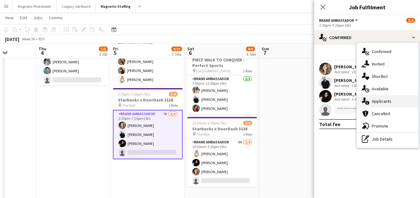
click at [370, 104] on div "single-neutral-actions-information Applicants" at bounding box center [388, 101] width 62 height 12
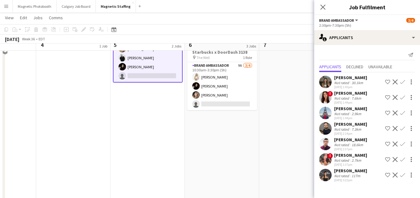
scroll to position [146, 0]
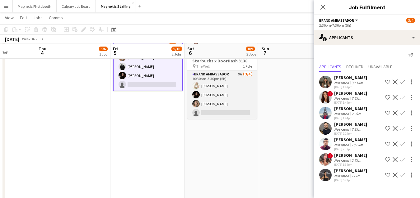
click at [227, 112] on app-card-role "Brand Ambassador 9A [DATE] 10:30am-3:30pm (5h) [PERSON_NAME] [PERSON_NAME] [PER…" at bounding box center [222, 95] width 70 height 48
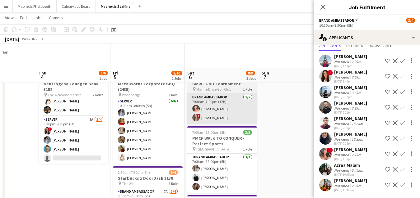
scroll to position [33, 0]
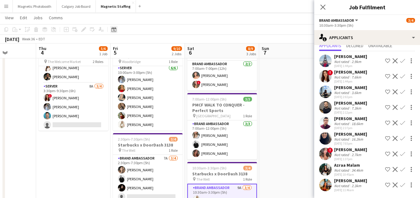
click at [113, 30] on icon "Date picker" at bounding box center [113, 29] width 5 height 5
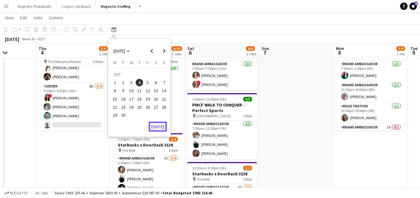
click at [158, 126] on button "[DATE]" at bounding box center [158, 127] width 18 height 10
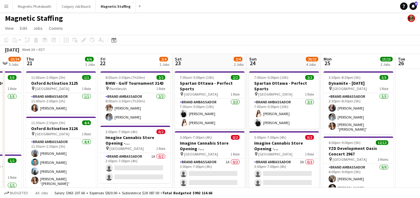
scroll to position [0, 0]
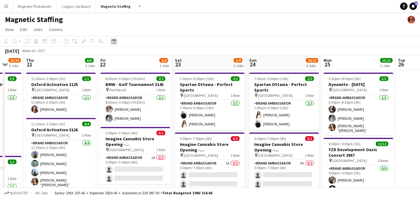
click at [115, 43] on icon "Date picker" at bounding box center [113, 41] width 5 height 5
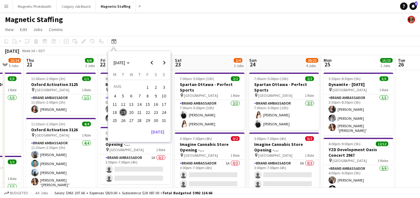
click at [127, 104] on button "13" at bounding box center [131, 104] width 8 height 8
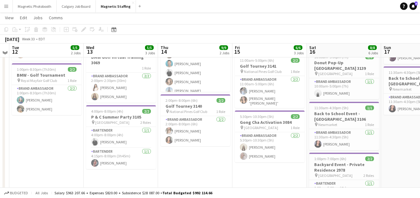
scroll to position [73, 0]
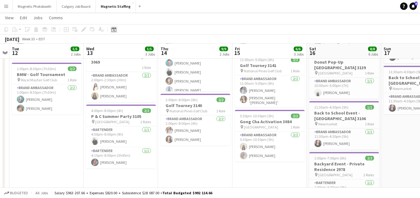
click at [113, 28] on icon at bounding box center [113, 29] width 5 height 5
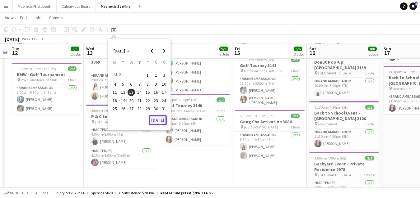
click at [152, 120] on button "[DATE]" at bounding box center [158, 120] width 18 height 10
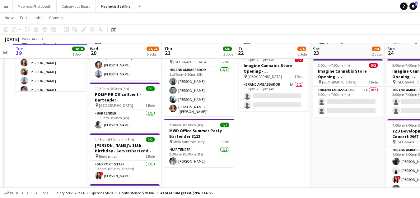
drag, startPoint x: 162, startPoint y: 115, endPoint x: 88, endPoint y: 115, distance: 74.3
click at [89, 115] on app-calendar-viewport "Sat 16 8/8 6 Jobs Sun 17 3/3 2 Jobs Mon 18 Tue 19 10/10 1 Job Wed 20 23/24 5 Jo…" at bounding box center [210, 184] width 420 height 466
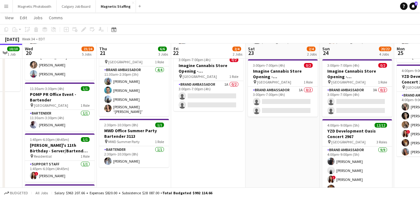
drag, startPoint x: 258, startPoint y: 121, endPoint x: 130, endPoint y: 122, distance: 128.1
click at [125, 121] on app-calendar-viewport "Sun 17 3/3 2 Jobs Mon 18 Tue 19 10/10 1 Job Wed 20 23/24 5 Jobs Thu 21 6/6 3 Jo…" at bounding box center [210, 184] width 420 height 466
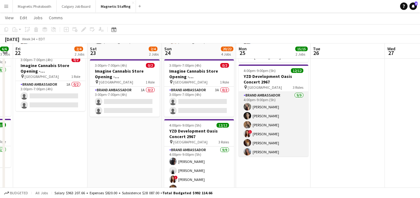
click at [284, 129] on app-card-role "Brand Ambassador 9/9 4:00pm-9:00pm (5h) Susana Vasquez Katrine Crepaldi erica M…" at bounding box center [274, 138] width 70 height 93
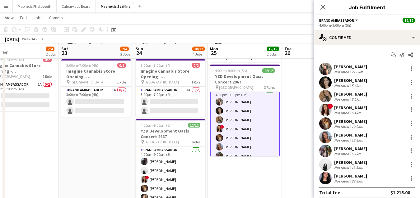
scroll to position [0, 0]
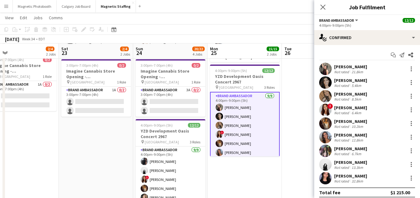
click at [244, 105] on app-card-role "Brand Ambassador 9/9 4:00pm-9:00pm (5h) Susana Vasquez Katrine Crepaldi erica M…" at bounding box center [245, 139] width 70 height 95
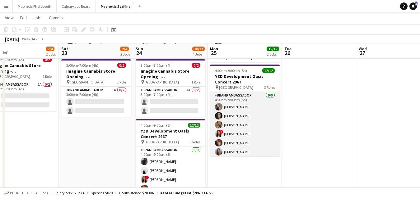
click at [244, 105] on app-card-role "Brand Ambassador 9/9 4:00pm-9:00pm (5h) Susana Vasquez Katrine Crepaldi erica M…" at bounding box center [245, 138] width 70 height 93
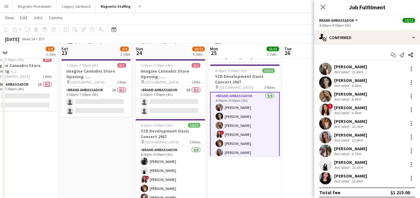
click at [322, 67] on app-user-avatar at bounding box center [325, 69] width 12 height 12
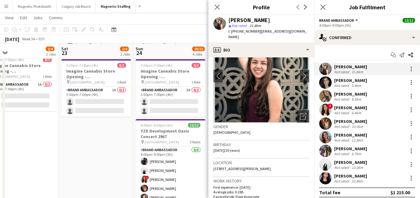
scroll to position [34, 0]
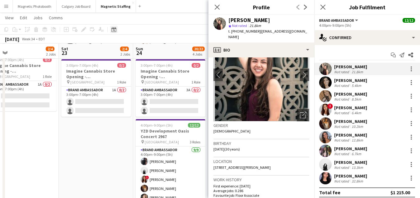
click at [113, 32] on div "Date picker" at bounding box center [113, 29] width 7 height 7
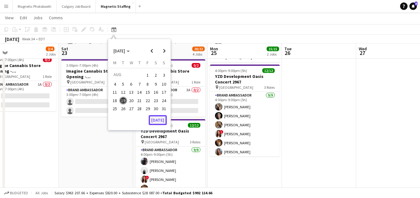
click at [159, 119] on button "[DATE]" at bounding box center [158, 120] width 18 height 10
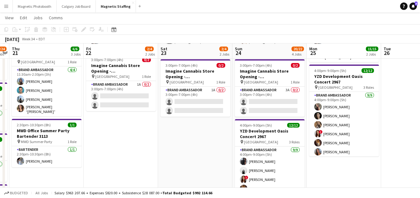
drag, startPoint x: 101, startPoint y: 135, endPoint x: 74, endPoint y: 132, distance: 26.9
click at [74, 135] on app-calendar-viewport "Mon 18 Tue 19 10/10 1 Job Wed 20 23/24 5 Jobs Thu 21 6/6 3 Jobs Fri 22 2/4 2 Jo…" at bounding box center [210, 184] width 420 height 466
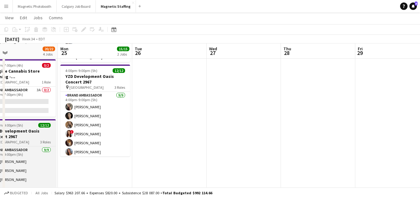
scroll to position [0, 242]
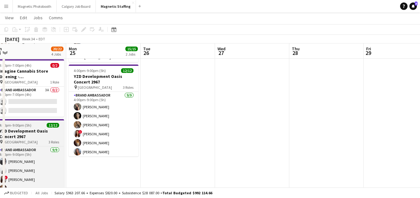
drag, startPoint x: 118, startPoint y: 130, endPoint x: 39, endPoint y: 129, distance: 79.3
click at [44, 130] on app-calendar-viewport "Thu 21 6/6 3 Jobs Fri 22 2/4 2 Jobs Sat 23 2/4 2 Jobs Sun 24 20/22 4 Jobs Mon 2…" at bounding box center [210, 184] width 420 height 466
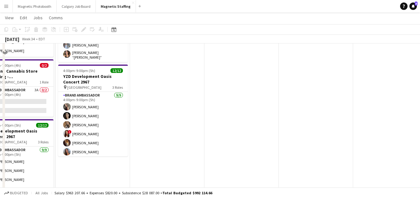
scroll to position [0, 0]
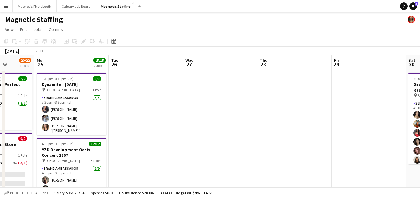
drag, startPoint x: 179, startPoint y: 110, endPoint x: 23, endPoint y: 112, distance: 156.4
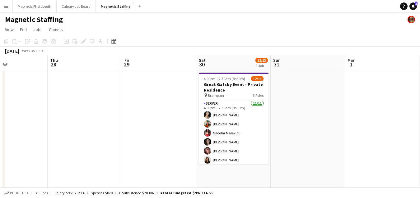
drag, startPoint x: 239, startPoint y: 114, endPoint x: 101, endPoint y: 114, distance: 138.1
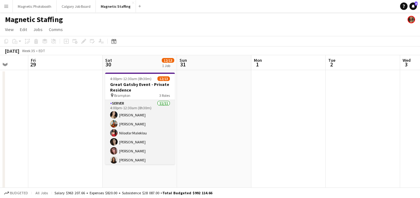
click at [119, 131] on app-card-role "Server [DATE] 4:00pm-12:30am (8h30m) [PERSON_NAME] [PERSON_NAME] [PERSON_NAME] …" at bounding box center [140, 155] width 70 height 111
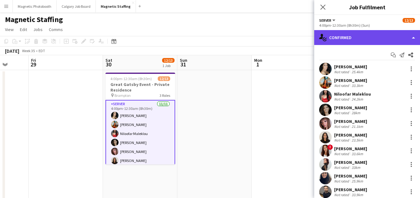
click at [363, 35] on div "single-neutral-actions-check-2 Confirmed" at bounding box center [367, 37] width 106 height 15
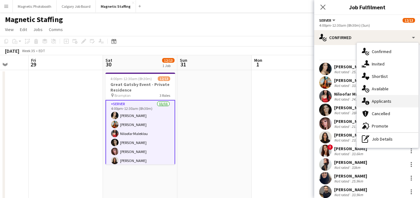
click at [380, 102] on div "single-neutral-actions-information Applicants" at bounding box center [388, 101] width 62 height 12
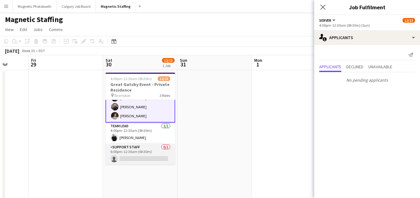
click at [126, 153] on app-card-role "Support Staff 0/1 6:00pm-12:30am (6h30m) single-neutral-actions" at bounding box center [140, 154] width 70 height 21
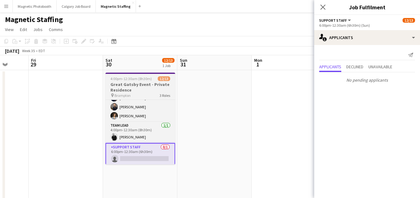
click at [132, 86] on h3 "Great Gatsby Event - Private Residence" at bounding box center [140, 87] width 70 height 11
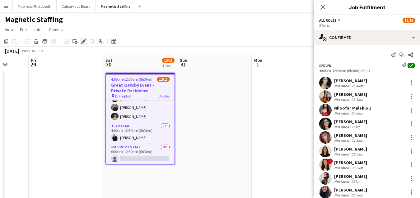
click at [84, 42] on icon "Edit" at bounding box center [83, 41] width 5 height 5
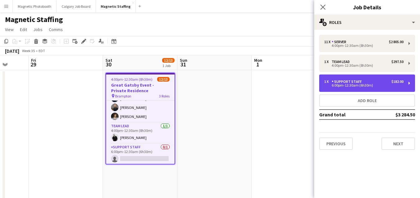
click at [357, 83] on div "Support Staff" at bounding box center [348, 82] width 33 height 4
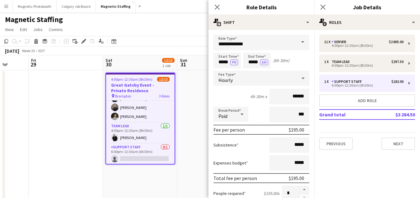
scroll to position [222, 0]
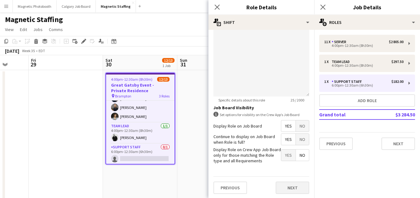
type input "******"
click at [295, 185] on button "Next" at bounding box center [293, 188] width 34 height 12
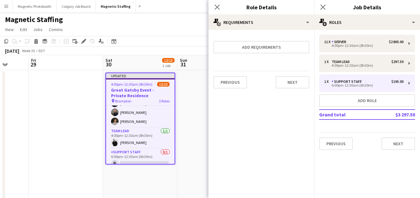
scroll to position [0, 0]
click at [292, 80] on button "Next" at bounding box center [293, 82] width 34 height 12
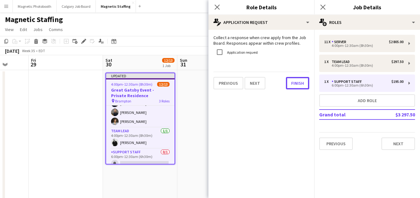
click at [292, 80] on button "Finish" at bounding box center [297, 83] width 23 height 12
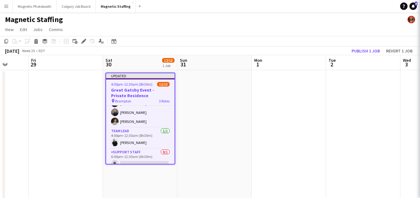
scroll to position [0, 269]
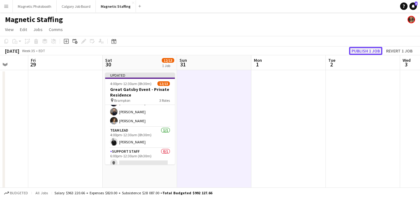
click at [358, 49] on button "Publish 1 job" at bounding box center [365, 51] width 33 height 8
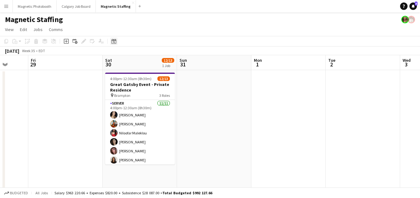
click at [115, 39] on icon at bounding box center [113, 41] width 5 height 5
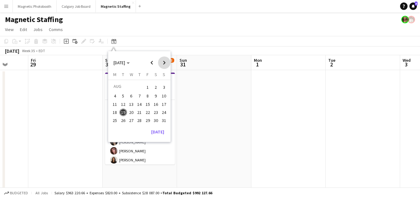
click at [166, 61] on span "Next month" at bounding box center [164, 63] width 12 height 12
click at [148, 97] on span "5" at bounding box center [147, 94] width 7 height 7
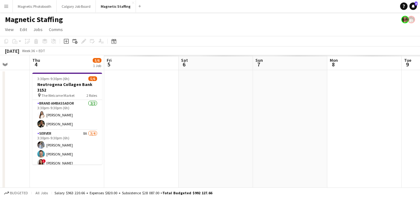
drag, startPoint x: 129, startPoint y: 104, endPoint x: 227, endPoint y: 95, distance: 98.4
click at [225, 95] on app-calendar-viewport "Mon 1 Tue 2 Wed 3 Thu 4 5/6 1 Job Fri 5 Sat 6 Sun 7 Mon 8 Tue 9 Wed 10 Thu 11 3…" at bounding box center [210, 165] width 420 height 220
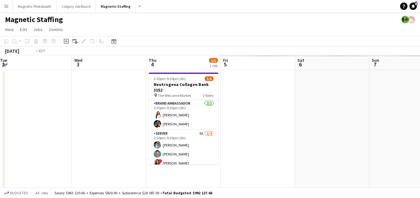
drag, startPoint x: 129, startPoint y: 120, endPoint x: 289, endPoint y: 107, distance: 160.4
click at [289, 107] on app-calendar-viewport "Sun 31 Mon 1 Tue 2 Wed 3 Thu 4 5/6 1 Job Fri 5 Sat 6 Sun 7 Mon 8 Tue 9 Wed 10 3…" at bounding box center [210, 165] width 420 height 220
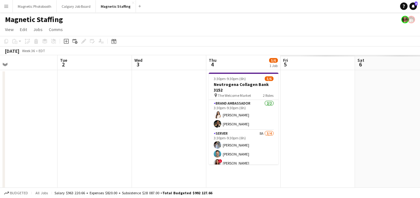
drag, startPoint x: 263, startPoint y: 118, endPoint x: 61, endPoint y: 135, distance: 202.6
click at [61, 135] on app-calendar-viewport "Fri 29 Sat 30 12/13 1 Job Sun 31 Mon 1 Tue 2 Wed 3 Thu 4 5/6 1 Job Fri 5 Sat 6 …" at bounding box center [210, 165] width 420 height 220
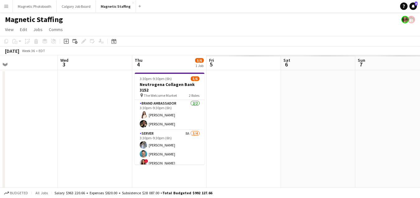
drag, startPoint x: 117, startPoint y: 146, endPoint x: 61, endPoint y: 146, distance: 56.3
click at [61, 146] on app-calendar-viewport "Sat 30 12/13 1 Job Sun 31 Mon 1 Tue 2 Wed 3 Thu 4 5/6 1 Job Fri 5 Sat 6 Sun 7 M…" at bounding box center [210, 165] width 420 height 220
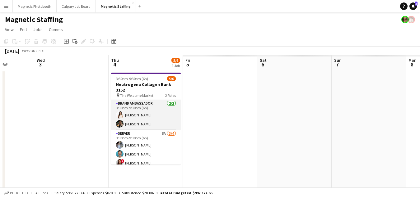
click at [143, 119] on app-card-role "Brand Ambassador 2/2 3:30pm-9:30pm (6h) Lisa Bujold Miranda Fratton" at bounding box center [146, 115] width 70 height 30
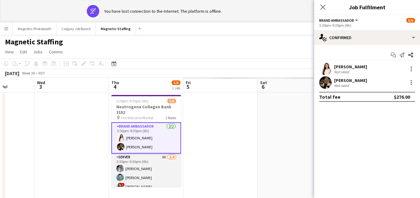
click at [139, 168] on app-card-role "Server 8A 3/4 3:30pm-9:30pm (6h) Heather Siemonsen Harrison Smith ! Luana Cima …" at bounding box center [146, 178] width 70 height 48
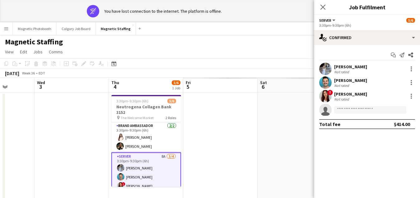
scroll to position [15, 0]
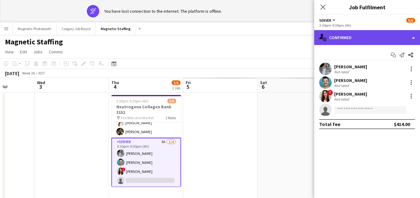
click at [353, 35] on div "single-neutral-actions-check-2 Confirmed" at bounding box center [367, 37] width 106 height 15
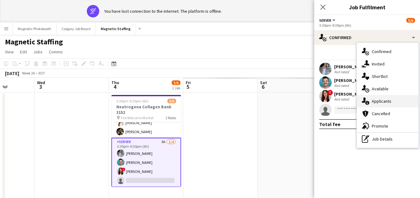
click at [365, 103] on icon "single-neutral-actions-information" at bounding box center [365, 101] width 7 height 7
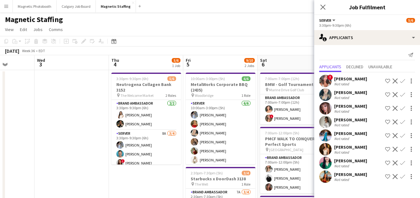
click at [395, 177] on app-icon "Decline" at bounding box center [394, 176] width 5 height 5
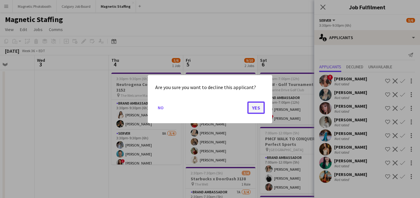
click at [258, 107] on button "Yes" at bounding box center [255, 107] width 17 height 12
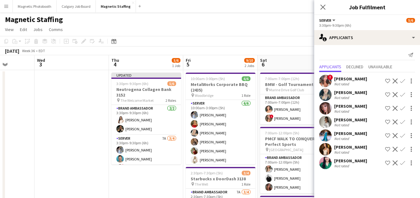
click at [396, 165] on app-icon "Decline" at bounding box center [394, 163] width 5 height 5
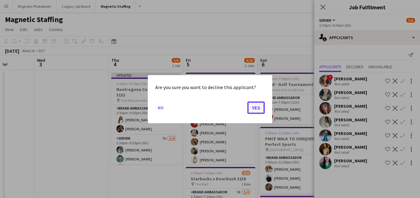
click at [255, 106] on button "Yes" at bounding box center [255, 107] width 17 height 12
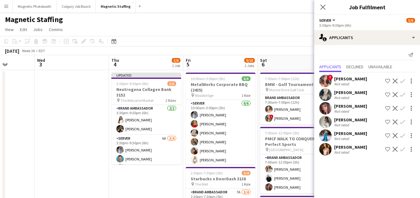
click at [397, 135] on app-icon "Decline" at bounding box center [394, 135] width 5 height 5
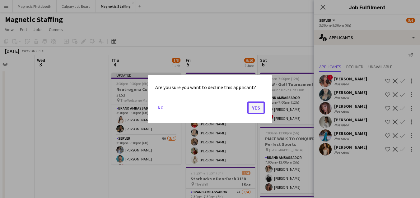
click at [255, 102] on button "Yes" at bounding box center [255, 107] width 17 height 12
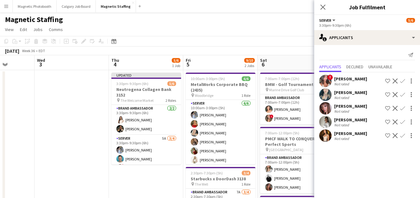
click at [396, 132] on button "Decline" at bounding box center [394, 135] width 7 height 7
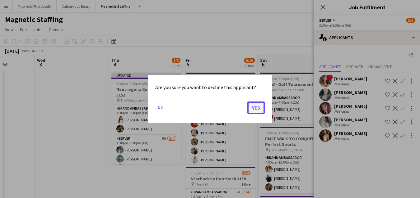
click at [253, 108] on button "Yes" at bounding box center [255, 107] width 17 height 12
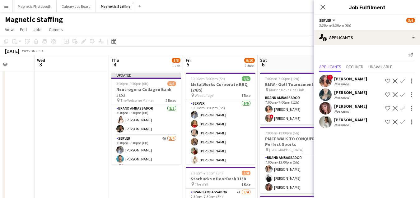
click at [294, 46] on app-toolbar "Copy Paste Paste Command V Paste with crew Command Shift V Paste linked Job Del…" at bounding box center [210, 41] width 420 height 11
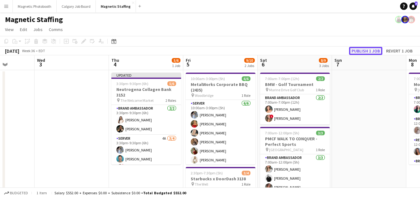
click at [373, 49] on button "Publish 1 job" at bounding box center [365, 51] width 33 height 8
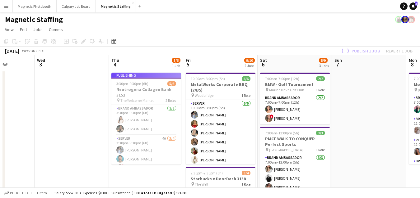
scroll to position [0, 206]
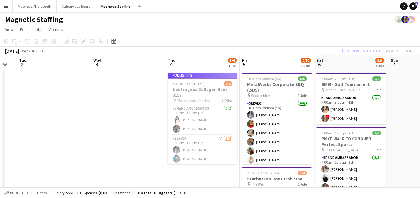
drag, startPoint x: 174, startPoint y: 131, endPoint x: 231, endPoint y: 130, distance: 56.6
click at [231, 130] on app-calendar-viewport "Sat 30 12/13 1 Job Sun 31 Mon 1 Tue 2 Wed 3 Thu 4 5/6 1 Job Fri 5 9/10 2 Jobs S…" at bounding box center [210, 187] width 420 height 265
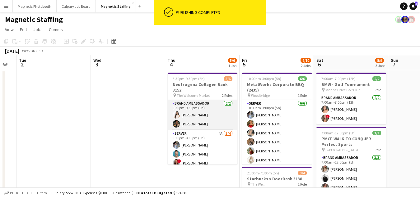
click at [199, 127] on app-card-role "Brand Ambassador 2/2 3:30pm-9:30pm (6h) Lisa Bujold Miranda Fratton" at bounding box center [203, 115] width 70 height 30
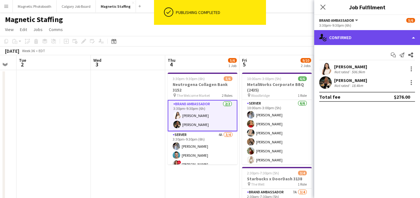
click at [359, 35] on div "single-neutral-actions-check-2 Confirmed" at bounding box center [367, 37] width 106 height 15
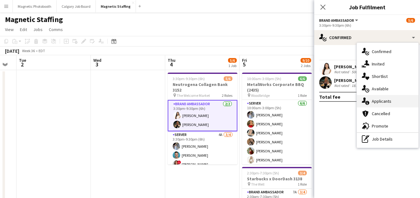
click at [379, 103] on div "single-neutral-actions-information Applicants" at bounding box center [388, 101] width 62 height 12
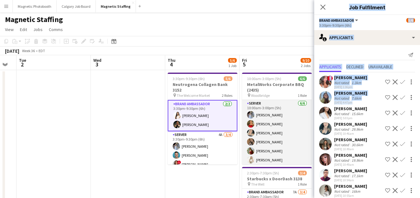
drag, startPoint x: 313, startPoint y: 115, endPoint x: 272, endPoint y: 115, distance: 41.1
click at [272, 115] on body "Menu Boards Boards Boards All jobs Status Workforce Workforce My Workforce Recr…" at bounding box center [210, 165] width 420 height 331
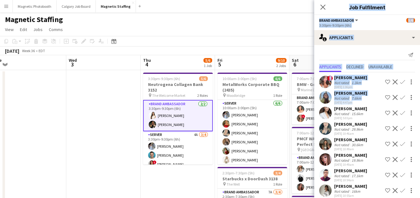
drag, startPoint x: 243, startPoint y: 118, endPoint x: 225, endPoint y: 118, distance: 17.7
click at [225, 118] on app-calendar-viewport "Sat 30 12/13 1 Job Sun 31 Mon 1 Tue 2 Wed 3 Thu 4 5/6 1 Job Fri 5 9/10 2 Jobs S…" at bounding box center [210, 187] width 420 height 265
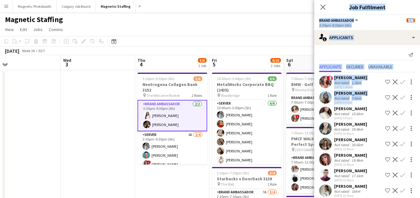
scroll to position [37, 0]
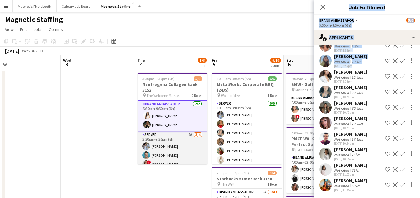
click at [166, 155] on app-card-role "Server 4A 3/4 3:30pm-9:30pm (6h) Heather Siemonsen Harrison Smith ! Luana Cima …" at bounding box center [172, 156] width 70 height 48
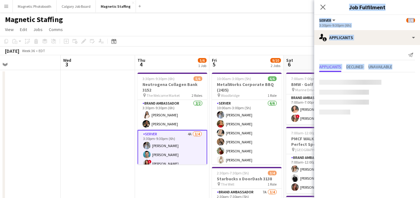
scroll to position [0, 0]
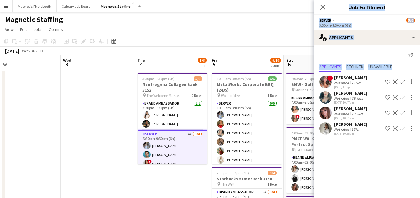
click at [179, 185] on app-date-cell "3:30pm-9:30pm (6h) 5/6 Neutrogena Collagen Bank 3152 pin The Welcome Market 2 R…" at bounding box center [172, 180] width 74 height 221
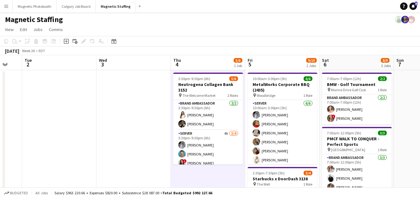
drag, startPoint x: 179, startPoint y: 115, endPoint x: 123, endPoint y: 115, distance: 55.0
click at [124, 115] on app-calendar-viewport "Sat 30 12/13 1 Job Sun 31 Mon 1 Tue 2 Wed 3 Thu 4 5/6 1 Job Fri 5 9/10 2 Jobs S…" at bounding box center [210, 187] width 420 height 265
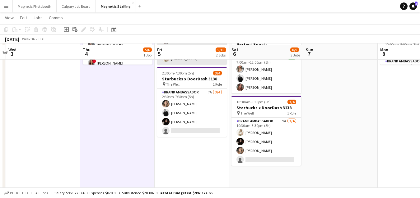
scroll to position [100, 0]
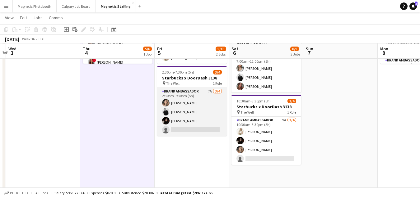
click at [195, 115] on app-card-role "Brand Ambassador 7A [DATE] 2:30pm-7:30pm (5h) [PERSON_NAME] [PERSON_NAME] [PERS…" at bounding box center [192, 112] width 70 height 48
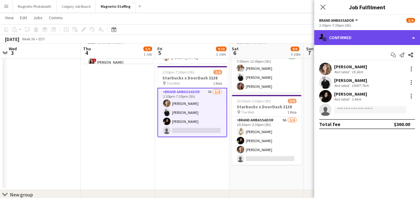
click at [370, 38] on div "single-neutral-actions-check-2 Confirmed" at bounding box center [367, 37] width 106 height 15
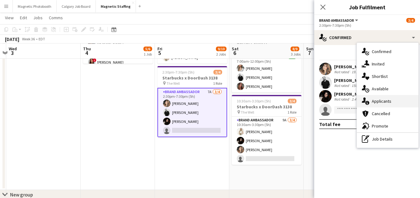
click at [375, 102] on div "single-neutral-actions-information Applicants" at bounding box center [388, 101] width 62 height 12
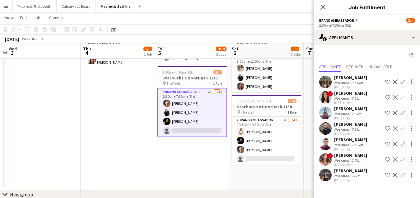
click at [245, 166] on app-date-cell "7:00am-7:00pm (12h) 2/2 BMW - Golf Tournament pin Marine Drive Golf Club 1 Role…" at bounding box center [266, 79] width 74 height 221
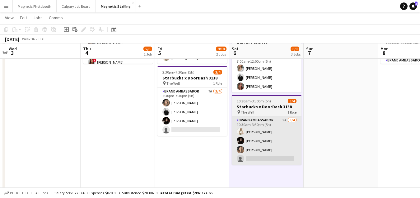
click at [260, 152] on app-card-role "Brand Ambassador 9A 3/4 10:30am-3:30pm (5h) Katryna Klepacki Maria Vasconcellos…" at bounding box center [267, 141] width 70 height 48
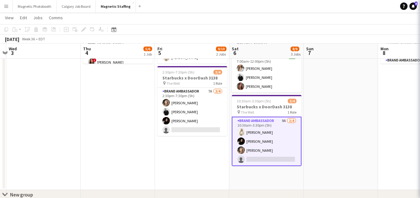
scroll to position [0, 216]
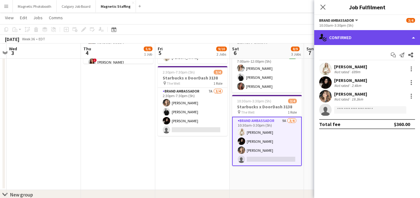
click at [350, 40] on div "single-neutral-actions-check-2 Confirmed" at bounding box center [367, 37] width 106 height 15
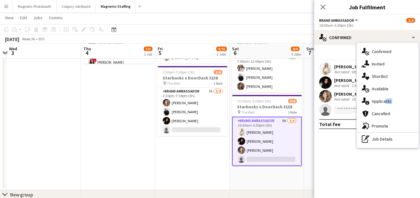
drag, startPoint x: 383, startPoint y: 110, endPoint x: 383, endPoint y: 101, distance: 9.6
click at [383, 101] on div "single-neutral-actions-check-2 Confirmed single-neutral-actions-share-1 Invited…" at bounding box center [388, 95] width 62 height 105
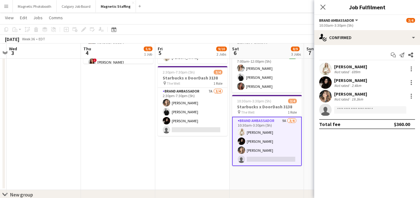
click at [383, 101] on div "Cassie Sanchez Not rated 19.3km" at bounding box center [367, 96] width 106 height 12
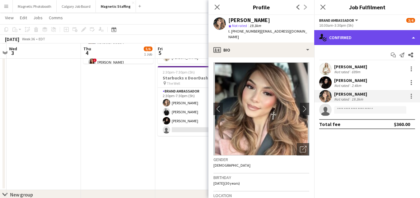
click at [373, 38] on div "single-neutral-actions-check-2 Confirmed" at bounding box center [367, 37] width 106 height 15
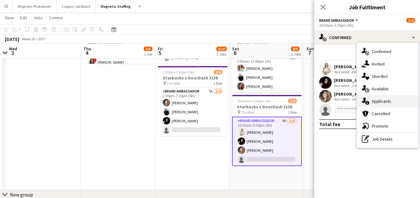
click at [382, 100] on div "single-neutral-actions-information Applicants" at bounding box center [388, 101] width 62 height 12
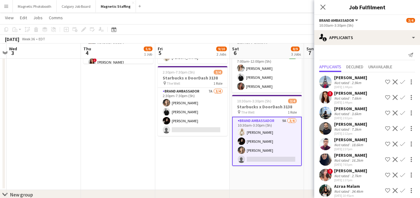
scroll to position [21, 0]
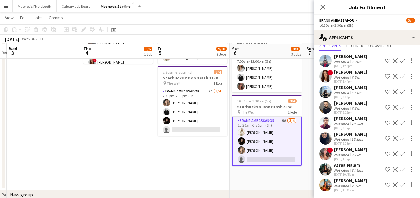
click at [393, 185] on app-icon "Decline" at bounding box center [394, 185] width 5 height 5
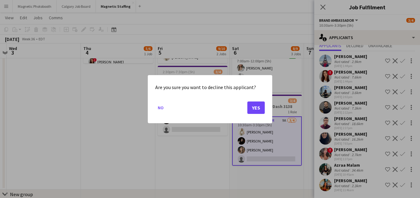
scroll to position [0, 0]
click at [257, 112] on button "Yes" at bounding box center [255, 107] width 17 height 12
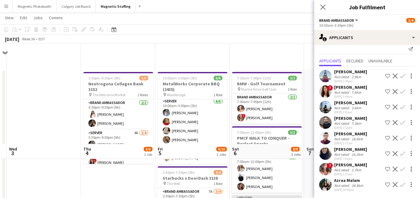
scroll to position [6, 0]
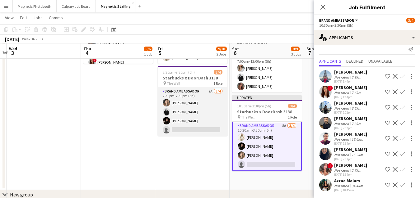
click at [211, 115] on app-card-role "Brand Ambassador 7A [DATE] 2:30pm-7:30pm (5h) [PERSON_NAME] [PERSON_NAME] [PERS…" at bounding box center [193, 112] width 70 height 48
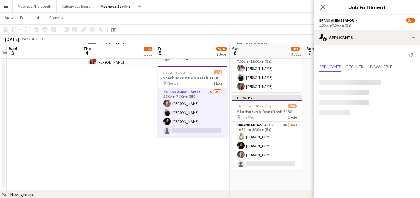
scroll to position [0, 0]
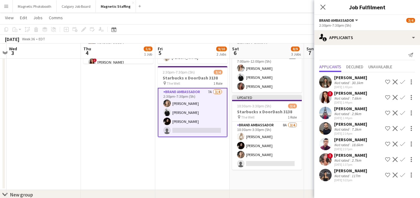
click at [185, 160] on app-date-cell "10:00am-3:00pm (5h) 6/6 MetalWorks Corporate BBQ (2435) pin Woodbridge 1 Role S…" at bounding box center [192, 79] width 74 height 221
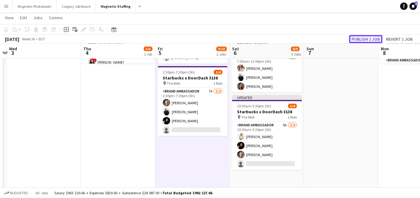
click at [367, 36] on button "Publish 1 job" at bounding box center [365, 39] width 33 height 8
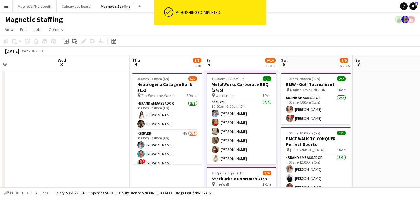
drag, startPoint x: 346, startPoint y: 128, endPoint x: 136, endPoint y: 153, distance: 212.3
click at [141, 151] on app-calendar-viewport "Sun 31 Mon 1 Tue 2 Wed 3 Thu 4 5/6 1 Job Fri 5 9/10 2 Jobs Sat 6 8/9 3 Jobs Sun…" at bounding box center [210, 187] width 420 height 265
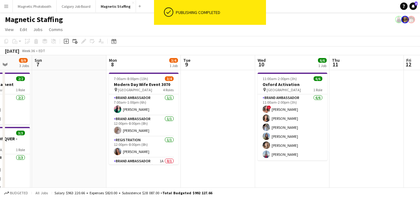
drag, startPoint x: 302, startPoint y: 127, endPoint x: 178, endPoint y: 133, distance: 123.6
click at [178, 133] on app-calendar-viewport "Wed 3 Thu 4 5/6 1 Job Fri 5 9/10 2 Jobs Sat 6 8/9 3 Jobs Sun 7 Mon 8 3/4 1 Job …" at bounding box center [210, 187] width 420 height 265
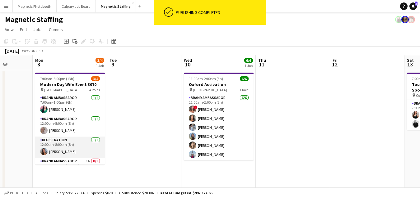
scroll to position [14, 0]
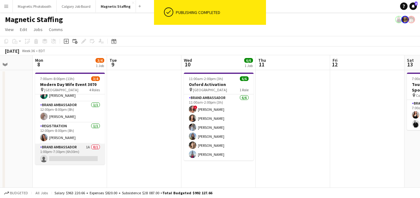
click at [85, 153] on app-card-role "Brand Ambassador 1A 0/1 1:00pm-7:30pm (6h30m) single-neutral-actions" at bounding box center [70, 154] width 70 height 21
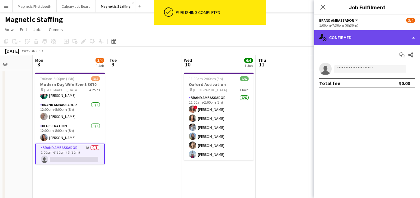
click at [344, 39] on div "single-neutral-actions-check-2 Confirmed" at bounding box center [367, 37] width 106 height 15
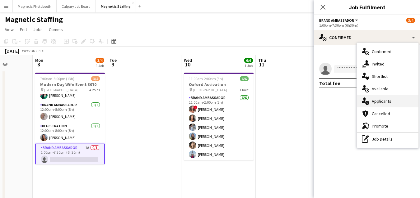
click at [371, 100] on div "single-neutral-actions-information Applicants" at bounding box center [388, 101] width 62 height 12
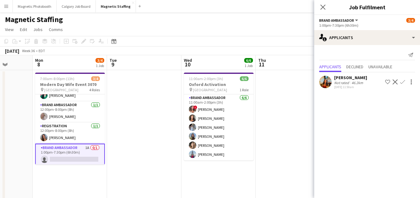
scroll to position [0, 206]
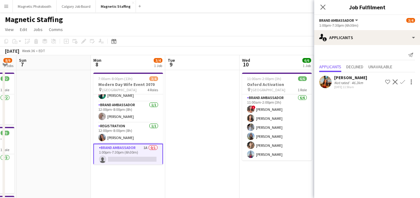
drag, startPoint x: 184, startPoint y: 151, endPoint x: 242, endPoint y: 148, distance: 58.3
click at [242, 148] on app-calendar-viewport "Thu 4 5/6 1 Job Fri 5 9/10 2 Jobs Sat 6 8/9 3 Jobs Sun 7 Mon 8 3/4 1 Job Tue 9 …" at bounding box center [210, 187] width 420 height 265
click at [113, 137] on app-card-role "Registration 1/1 12:00pm-8:00pm (8h) Diana Michailidis" at bounding box center [128, 133] width 70 height 21
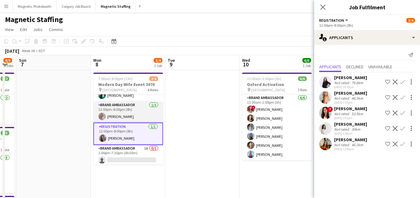
click at [118, 110] on app-card-role "Brand Ambassador 1/1 12:00pm-8:00pm (8h) Roxanna Cyganek" at bounding box center [128, 112] width 70 height 21
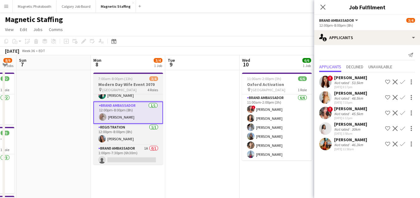
click at [137, 86] on h3 "Modern Day Wife Event 3070" at bounding box center [128, 85] width 70 height 6
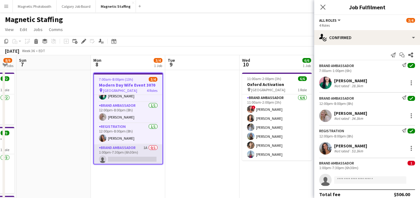
click at [123, 152] on app-card-role "Brand Ambassador 1A 0/1 1:00pm-7:30pm (6h30m) single-neutral-actions" at bounding box center [128, 155] width 68 height 21
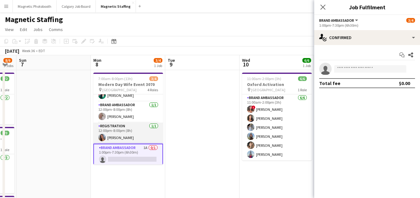
scroll to position [0, 0]
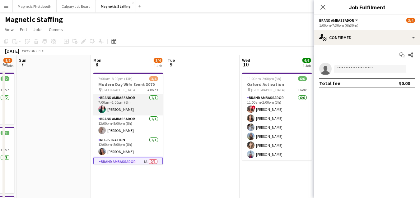
click at [143, 108] on app-card-role "Brand Ambassador 1/1 7:00am-1:00pm (6h) Christine Aziz" at bounding box center [128, 105] width 70 height 21
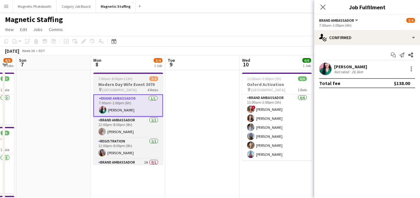
click at [132, 92] on div "pin Burlington 4 Roles" at bounding box center [128, 89] width 70 height 5
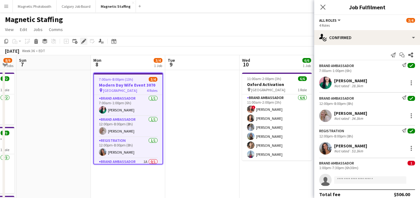
click at [82, 42] on icon at bounding box center [83, 41] width 3 height 3
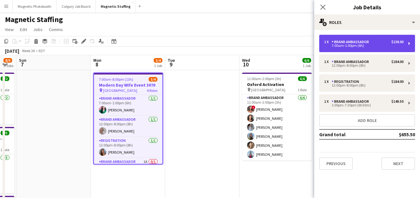
click at [336, 45] on div "7:00am-1:00pm (6h)" at bounding box center [363, 45] width 79 height 3
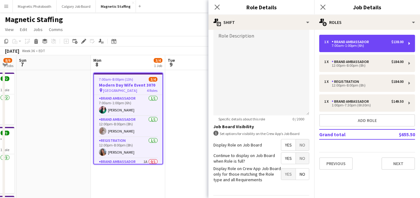
scroll to position [206, 0]
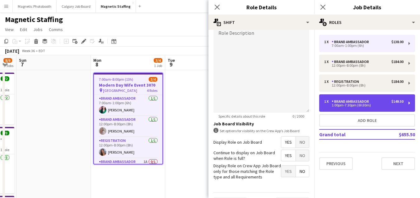
click at [341, 106] on div "1:00pm-7:30pm (6h30m)" at bounding box center [363, 105] width 79 height 3
type input "*****"
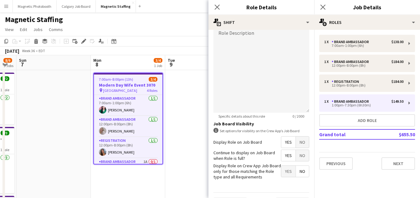
click at [191, 172] on app-date-cell at bounding box center [202, 180] width 74 height 221
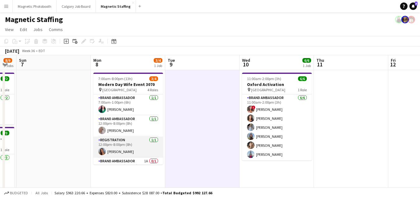
scroll to position [14, 0]
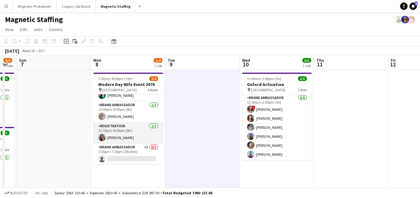
click at [138, 146] on app-card-role "Brand Ambassador 1A 0/1 1:00pm-7:30pm (6h30m) single-neutral-actions" at bounding box center [128, 154] width 70 height 21
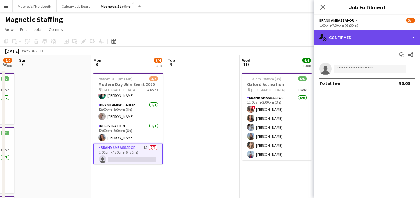
click at [366, 40] on div "single-neutral-actions-check-2 Confirmed" at bounding box center [367, 37] width 106 height 15
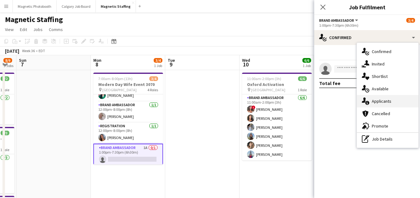
click at [382, 98] on div "single-neutral-actions-information Applicants" at bounding box center [388, 101] width 62 height 12
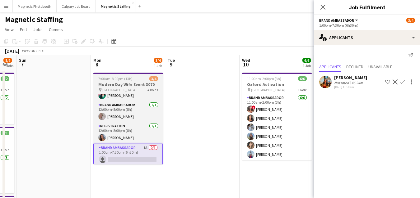
click at [134, 88] on div "pin Burlington 4 Roles" at bounding box center [128, 89] width 70 height 5
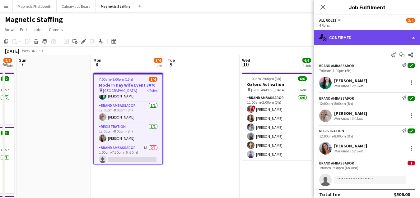
click at [410, 40] on div "single-neutral-actions-check-2 Confirmed" at bounding box center [367, 37] width 106 height 15
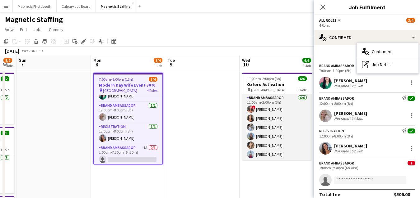
click at [269, 109] on app-card-role "Brand Ambassador [DATE] 11:00am-2:00pm (3h) ! [PERSON_NAME] [PERSON_NAME] [PERS…" at bounding box center [277, 128] width 70 height 66
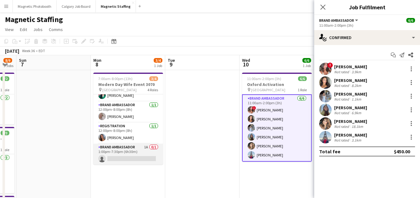
click at [140, 145] on app-card-role "Brand Ambassador 1A 0/1 1:00pm-7:30pm (6h30m) single-neutral-actions" at bounding box center [128, 154] width 70 height 21
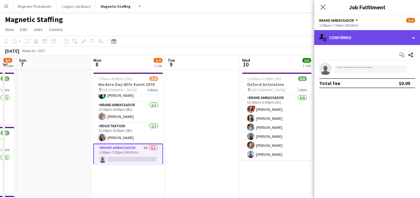
click at [411, 42] on div "single-neutral-actions-check-2 Confirmed" at bounding box center [367, 37] width 106 height 15
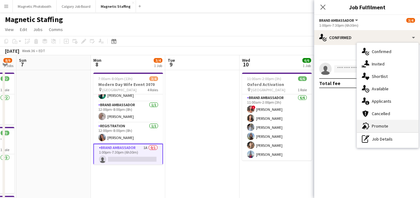
click at [379, 123] on div "advertising-megaphone Promote" at bounding box center [388, 126] width 62 height 12
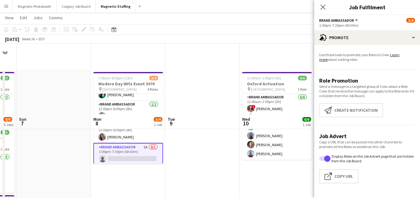
scroll to position [71, 0]
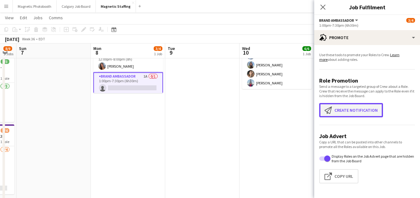
click at [355, 104] on button "Create notification Create notification" at bounding box center [351, 110] width 64 height 14
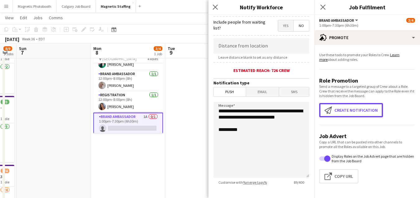
scroll to position [0, 0]
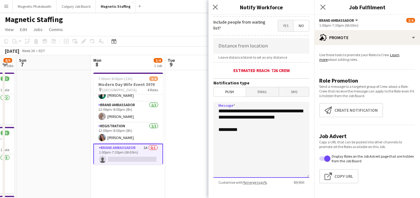
drag, startPoint x: 242, startPoint y: 139, endPoint x: 164, endPoint y: 70, distance: 104.2
click at [164, 69] on body "Menu Boards Boards Boards All jobs Status Workforce Workforce My Workforce Recr…" at bounding box center [210, 165] width 420 height 331
click at [259, 90] on span "Email" at bounding box center [262, 91] width 33 height 9
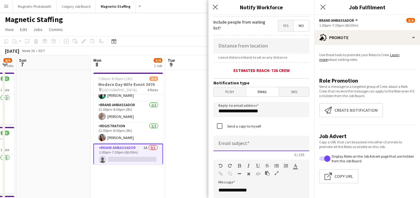
click at [237, 144] on input at bounding box center [261, 144] width 96 height 16
type input "**********"
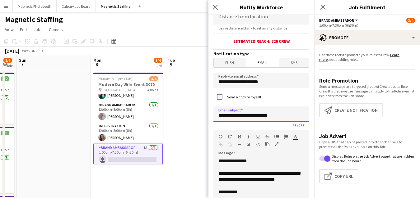
scroll to position [151, 0]
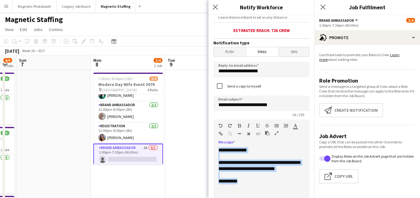
drag, startPoint x: 250, startPoint y: 187, endPoint x: 199, endPoint y: 128, distance: 77.8
click at [199, 129] on body "Menu Boards Boards Boards All jobs Status Workforce Workforce My Workforce Recr…" at bounding box center [210, 165] width 420 height 331
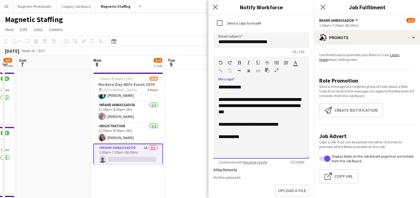
scroll to position [220, 0]
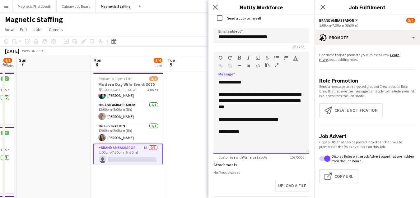
click at [253, 81] on div "**********" at bounding box center [261, 116] width 96 height 75
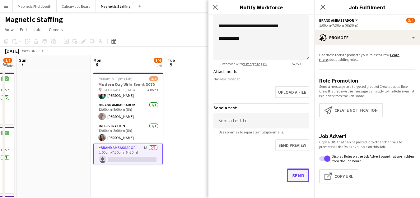
click at [296, 177] on button "Send" at bounding box center [298, 176] width 22 height 14
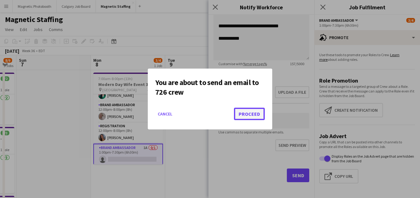
click at [248, 115] on button "Proceed" at bounding box center [249, 114] width 31 height 12
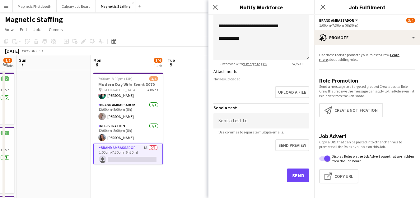
click at [206, 108] on app-date-cell at bounding box center [202, 180] width 74 height 221
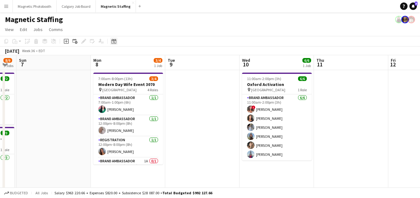
click at [114, 41] on icon "Date picker" at bounding box center [113, 41] width 5 height 5
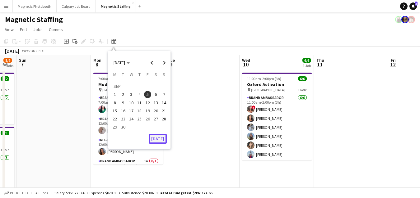
click at [159, 139] on button "[DATE]" at bounding box center [158, 139] width 18 height 10
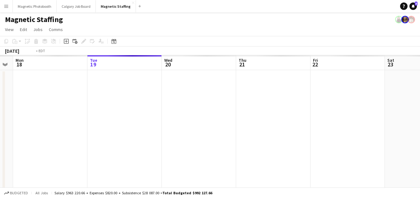
drag, startPoint x: 212, startPoint y: 132, endPoint x: 123, endPoint y: 132, distance: 88.9
click at [124, 132] on app-calendar-viewport "Fri 15 Sat 16 Sun 17 Mon 18 Tue 19 Wed 20 Thu 21 Fri 22 Sat 23 Sun 24 Mon 25" at bounding box center [210, 187] width 420 height 265
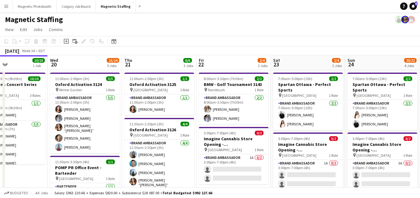
drag, startPoint x: 243, startPoint y: 109, endPoint x: 9, endPoint y: 160, distance: 239.7
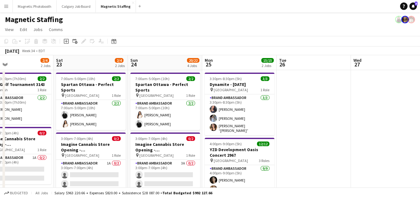
drag, startPoint x: 210, startPoint y: 151, endPoint x: 9, endPoint y: 175, distance: 202.4
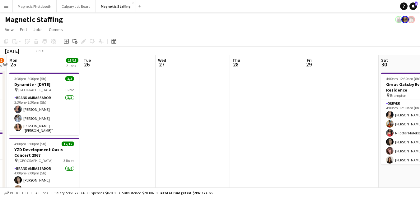
drag, startPoint x: 227, startPoint y: 153, endPoint x: 9, endPoint y: 163, distance: 217.6
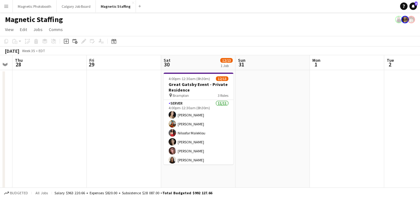
drag, startPoint x: 154, startPoint y: 130, endPoint x: 9, endPoint y: 164, distance: 148.2
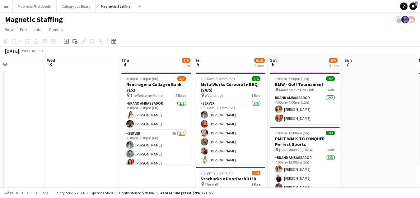
drag, startPoint x: 250, startPoint y: 135, endPoint x: 23, endPoint y: 156, distance: 228.0
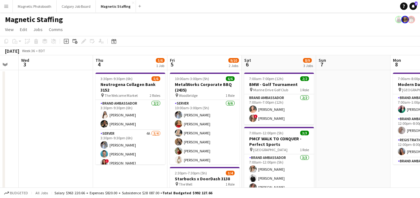
drag, startPoint x: 158, startPoint y: 149, endPoint x: 128, endPoint y: 149, distance: 30.2
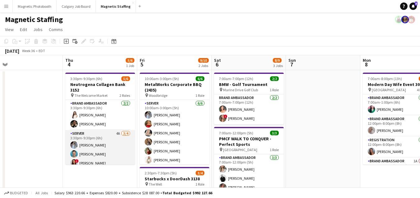
click at [111, 150] on app-card-role "Server 4A 3/4 3:30pm-9:30pm (6h) Heather Siemonsen Harrison Smith ! Luana Cima …" at bounding box center [100, 154] width 70 height 48
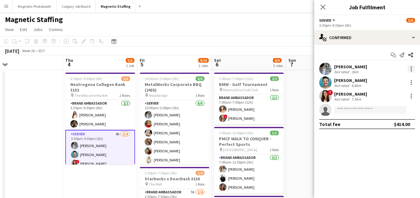
click at [410, 69] on div at bounding box center [410, 68] width 7 height 7
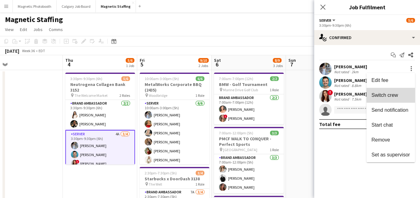
click at [396, 92] on button "Switch crew" at bounding box center [390, 95] width 49 height 15
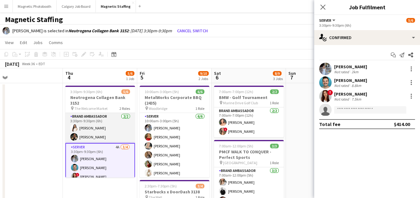
click at [92, 127] on app-card-role "Brand Ambassador 2/2 3:30pm-9:30pm (6h) Lisa Bujold Miranda Fratton" at bounding box center [100, 128] width 70 height 30
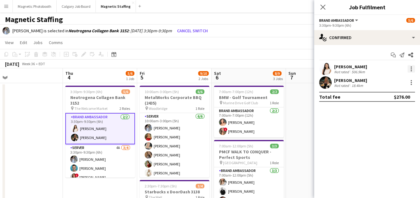
click at [409, 69] on div at bounding box center [410, 68] width 7 height 7
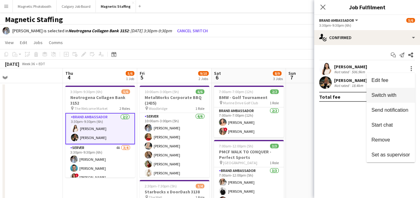
click at [391, 94] on span "Switch with" at bounding box center [383, 95] width 25 height 5
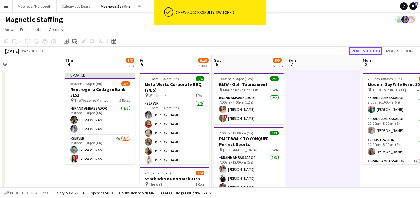
click at [365, 50] on button "Publish 1 job" at bounding box center [365, 51] width 33 height 8
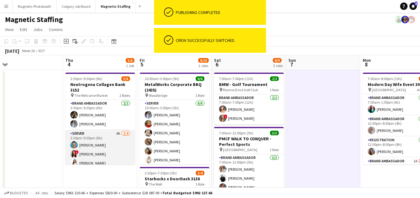
click at [99, 153] on app-card-role "Server 4A 3/4 3:30pm-9:30pm (6h) Harrison Smith ! Luana Cima Lisa Bujold single…" at bounding box center [100, 154] width 70 height 48
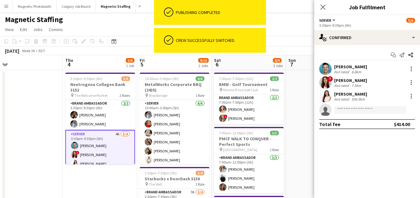
click at [351, 47] on div "Start chat Send notification Share Harrison Smith Not rated 8.8km ! Luana Cima …" at bounding box center [367, 89] width 106 height 89
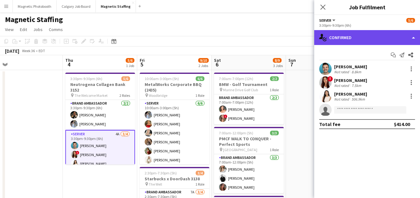
click at [357, 40] on div "single-neutral-actions-check-2 Confirmed" at bounding box center [367, 37] width 106 height 15
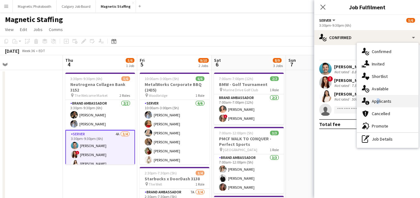
click at [375, 103] on div "single-neutral-actions-information Applicants" at bounding box center [388, 101] width 62 height 12
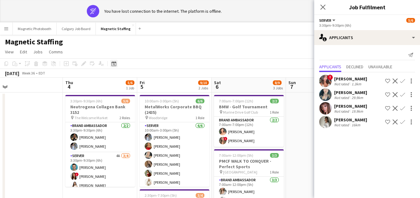
click at [114, 63] on icon "Date picker" at bounding box center [113, 63] width 5 height 5
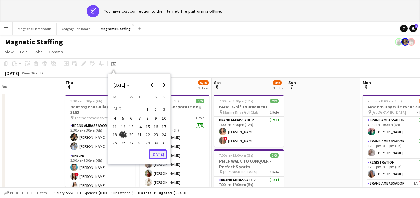
click at [163, 154] on button "[DATE]" at bounding box center [158, 155] width 18 height 10
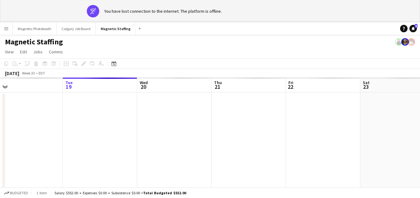
scroll to position [0, 214]
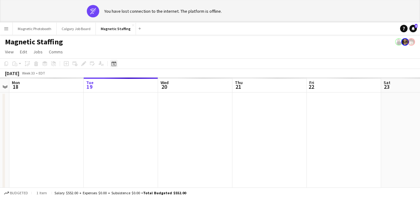
click at [113, 61] on div "Date picker" at bounding box center [113, 63] width 7 height 7
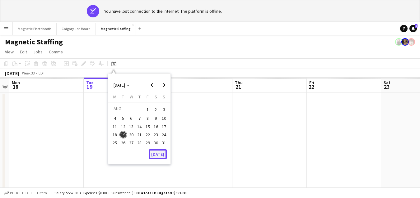
click at [153, 154] on button "[DATE]" at bounding box center [158, 155] width 18 height 10
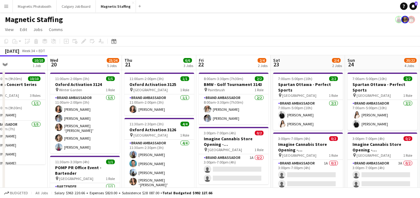
drag, startPoint x: 257, startPoint y: 141, endPoint x: 131, endPoint y: 153, distance: 127.4
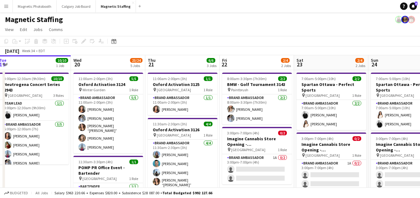
drag, startPoint x: 331, startPoint y: 119, endPoint x: 113, endPoint y: 132, distance: 219.0
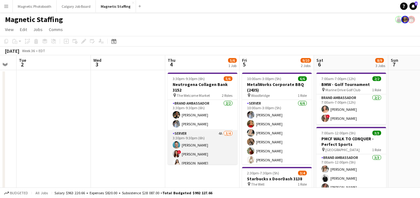
click at [222, 150] on app-card-role "Server 4A 3/4 3:30pm-9:30pm (6h) Harrison Smith ! Luana Cima Lisa Bujold single…" at bounding box center [203, 154] width 70 height 48
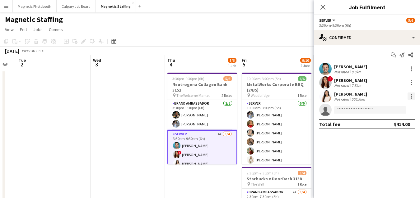
click at [412, 95] on div at bounding box center [410, 96] width 7 height 7
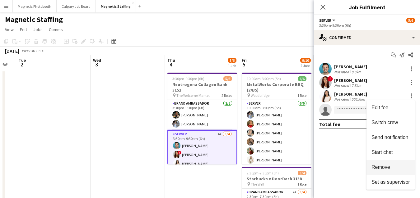
click at [391, 166] on span "Remove" at bounding box center [390, 168] width 39 height 6
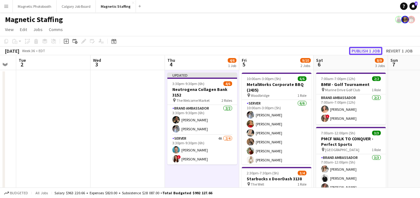
click at [362, 51] on button "Publish 1 job" at bounding box center [365, 51] width 33 height 8
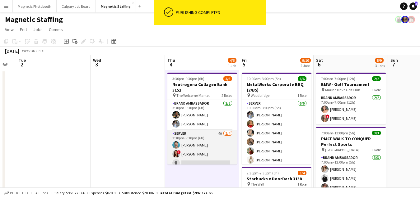
click at [208, 148] on app-card-role "Server 4A 2/4 3:30pm-9:30pm (6h) Harrison Smith ! Luana Cima single-neutral-act…" at bounding box center [202, 154] width 70 height 48
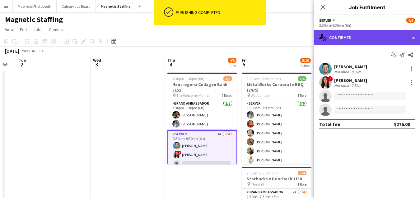
click at [370, 37] on div "single-neutral-actions-check-2 Confirmed" at bounding box center [367, 37] width 106 height 15
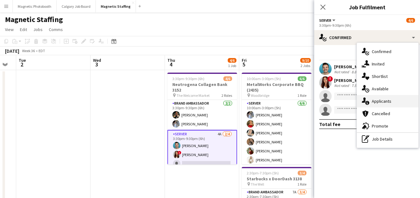
click at [370, 99] on div "single-neutral-actions-information Applicants" at bounding box center [388, 101] width 62 height 12
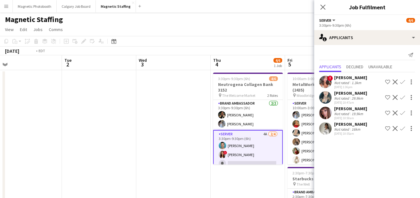
drag, startPoint x: 121, startPoint y: 148, endPoint x: 331, endPoint y: 129, distance: 210.5
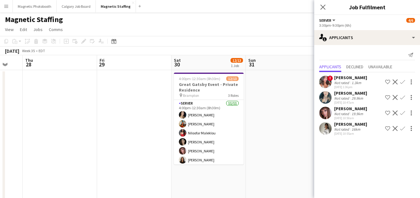
drag, startPoint x: 193, startPoint y: 109, endPoint x: 314, endPoint y: 107, distance: 121.0
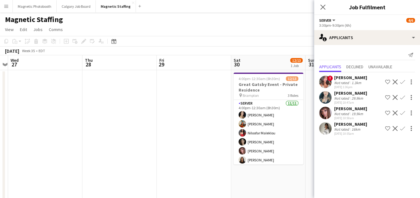
drag, startPoint x: 171, startPoint y: 125, endPoint x: 335, endPoint y: 120, distance: 164.6
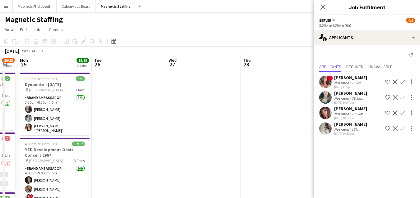
drag, startPoint x: 133, startPoint y: 161, endPoint x: 293, endPoint y: 144, distance: 160.4
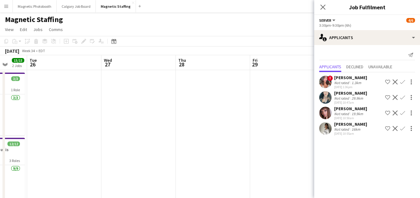
scroll to position [0, 148]
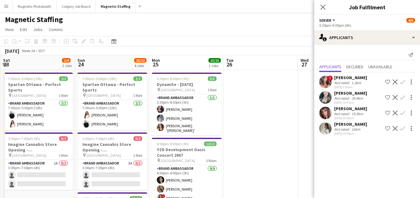
drag, startPoint x: 141, startPoint y: 148, endPoint x: 271, endPoint y: 129, distance: 131.6
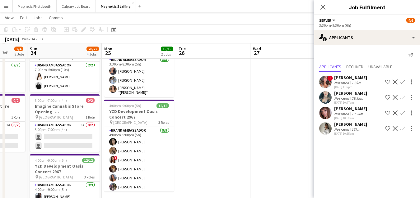
drag, startPoint x: 191, startPoint y: 157, endPoint x: 220, endPoint y: 151, distance: 29.7
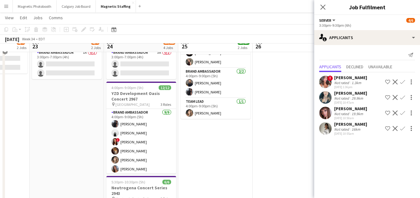
scroll to position [112, 0]
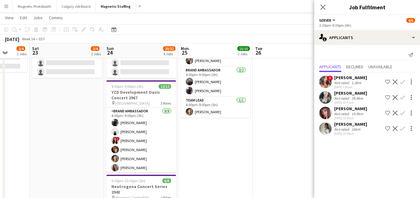
click at [148, 158] on app-card-role "Brand Ambassador 9/9 4:00pm-9:00pm (5h) Cameron Rodgers angel kim ! Luana Cima …" at bounding box center [141, 155] width 70 height 95
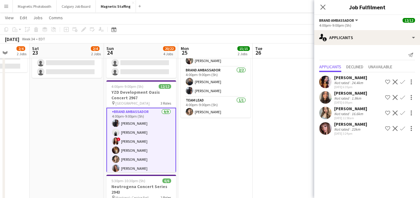
click at [154, 151] on app-card-role "Brand Ambassador 9/9 4:00pm-9:00pm (5h) Cameron Rodgers angel kim ! Luana Cima …" at bounding box center [141, 156] width 70 height 96
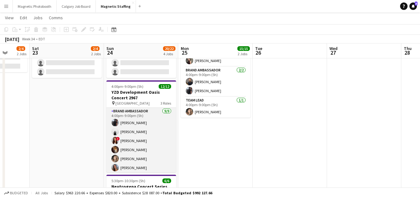
scroll to position [0, 194]
click at [154, 151] on app-card-role "Brand Ambassador 9/9 4:00pm-9:00pm (5h) Cameron Rodgers angel kim ! Luana Cima …" at bounding box center [141, 155] width 70 height 95
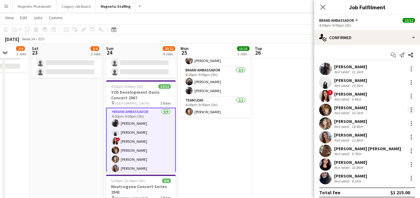
click at [411, 109] on div at bounding box center [410, 109] width 7 height 7
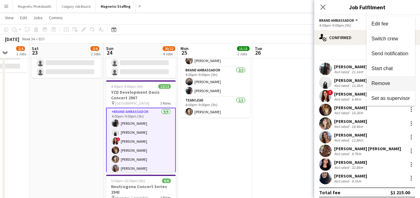
click at [396, 86] on span "Remove" at bounding box center [390, 84] width 39 height 6
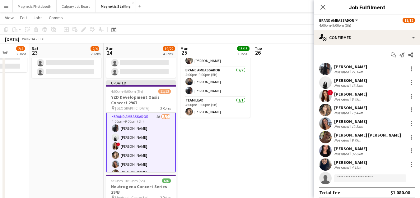
click at [271, 145] on app-date-cell at bounding box center [289, 154] width 74 height 392
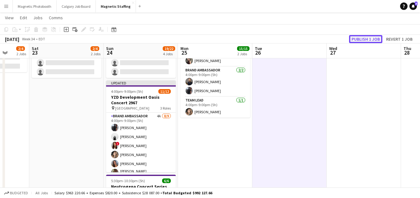
click at [369, 36] on button "Publish 1 job" at bounding box center [365, 39] width 33 height 8
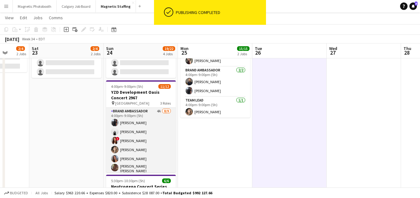
click at [146, 150] on app-card-role "Brand Ambassador 4A 8/9 4:00pm-9:00pm (5h) Cameron Rodgers angel kim ! Luana Ci…" at bounding box center [141, 155] width 70 height 95
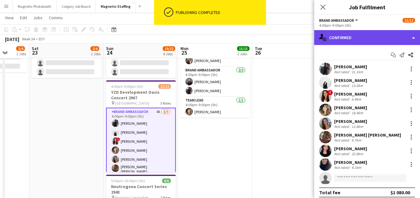
click at [367, 38] on div "single-neutral-actions-check-2 Confirmed" at bounding box center [367, 37] width 106 height 15
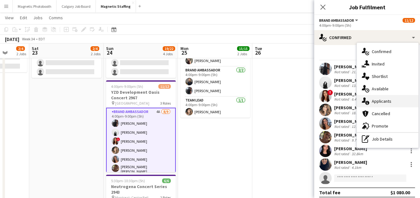
click at [370, 104] on div "single-neutral-actions-information Applicants" at bounding box center [388, 101] width 62 height 12
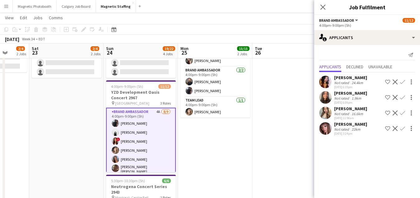
click at [326, 114] on app-user-avatar at bounding box center [325, 113] width 12 height 12
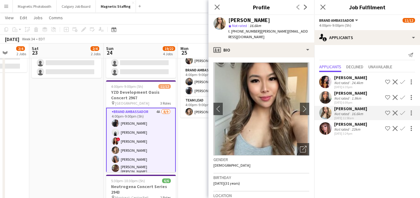
click at [200, 166] on app-date-cell "3:30pm-8:30pm (5h) 3/3 Dynamite - Media Day 3135 pin Toronto 1 Role Brand Ambas…" at bounding box center [215, 154] width 74 height 392
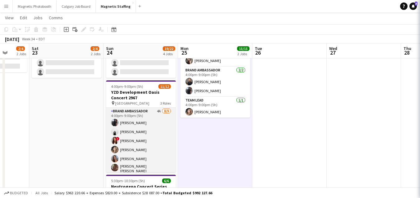
click at [143, 151] on app-card-role "Brand Ambassador 4A 8/9 4:00pm-9:00pm (5h) Cameron Rodgers angel kim ! Luana Ci…" at bounding box center [141, 155] width 70 height 95
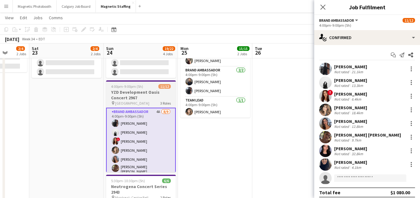
click at [151, 93] on h3 "YZD Development Oasis Concert 2967" at bounding box center [141, 95] width 70 height 11
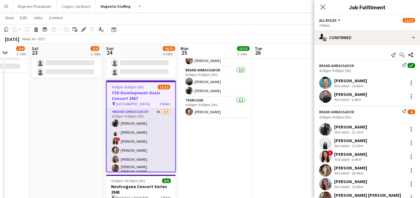
click at [129, 123] on app-card-role "Brand Ambassador 4A 8/9 4:00pm-9:00pm (5h) Cameron Rodgers angel kim ! Luana Ci…" at bounding box center [141, 156] width 68 height 95
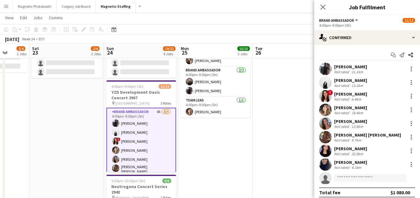
click at [120, 149] on app-card-role "Brand Ambassador 4A 8/9 4:00pm-9:00pm (5h) Cameron Rodgers angel kim ! Luana Ci…" at bounding box center [141, 156] width 70 height 96
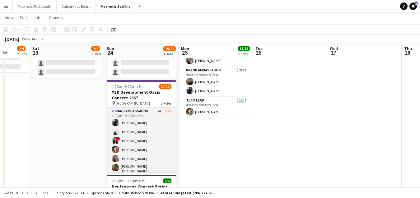
click at [120, 149] on app-card-role "Brand Ambassador 4A 8/9 4:00pm-9:00pm (5h) Cameron Rodgers angel kim ! Luana Ci…" at bounding box center [142, 155] width 70 height 95
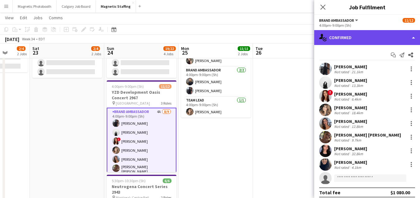
click at [412, 40] on div "single-neutral-actions-check-2 Confirmed" at bounding box center [367, 37] width 106 height 15
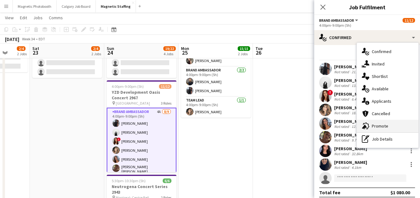
click at [380, 123] on div "advertising-megaphone Promote" at bounding box center [388, 126] width 62 height 12
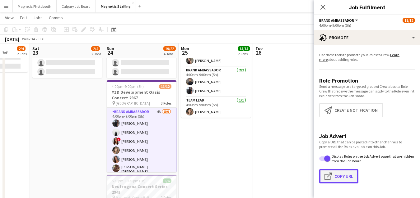
click at [340, 178] on button "Click to copy URL Copy Url" at bounding box center [338, 176] width 39 height 14
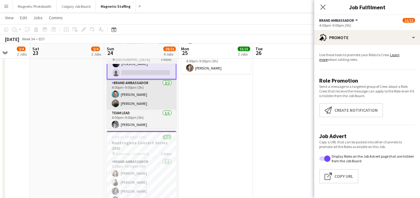
scroll to position [156, 0]
click at [123, 160] on app-card-role "Brand Ambassador 5/5 5:30pm-10:30pm (5h) Sharon Azarine Sarah Amoura Emna Touil…" at bounding box center [142, 186] width 70 height 57
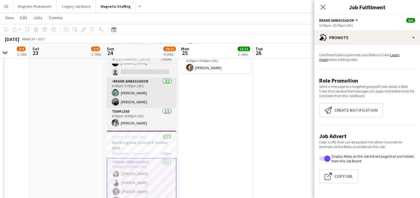
scroll to position [80, 0]
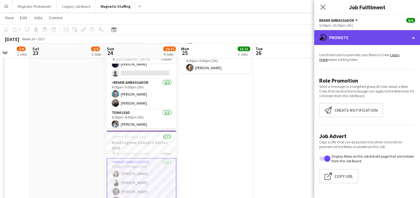
click at [359, 38] on div "advertising-megaphone Promote" at bounding box center [367, 37] width 106 height 15
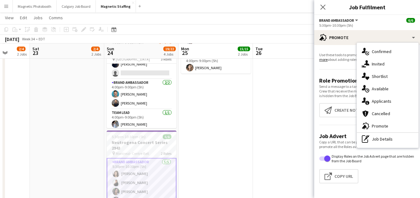
click at [248, 162] on app-date-cell "3:30pm-8:30pm (5h) 3/3 Dynamite - Media Day 3135 pin Toronto 1 Role Brand Ambas…" at bounding box center [216, 110] width 74 height 392
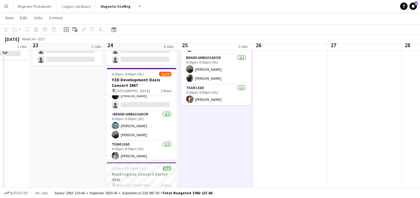
scroll to position [109, 0]
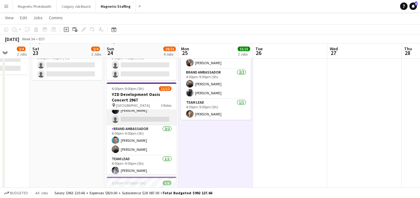
click at [152, 113] on app-card-role "Brand Ambassador 4A 8/9 4:00pm-9:00pm (5h) Cameron Rodgers angel kim ! Luana Ci…" at bounding box center [142, 77] width 70 height 95
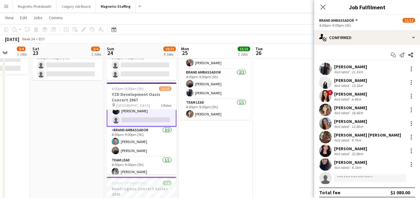
scroll to position [80, 0]
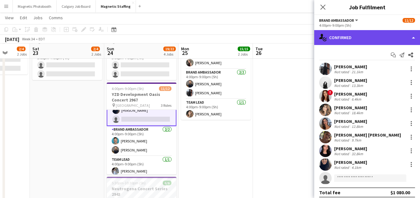
click at [367, 34] on div "single-neutral-actions-check-2 Confirmed" at bounding box center [367, 37] width 106 height 15
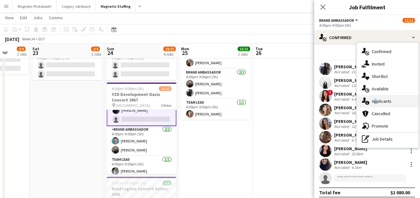
click at [373, 99] on div "single-neutral-actions-information Applicants" at bounding box center [388, 101] width 62 height 12
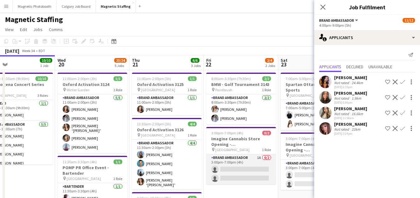
scroll to position [0, 138]
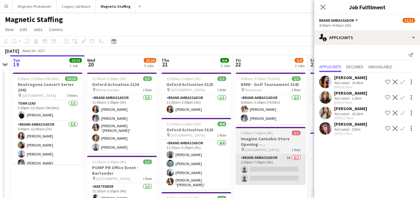
click at [163, 166] on app-card-role "Brand Ambassador 4/4 11:30am-2:30pm (3h) Maria Motta Harrison Smith Lena Vu Nic…" at bounding box center [196, 165] width 70 height 50
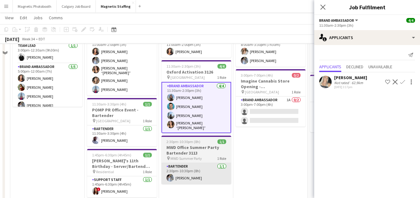
scroll to position [62, 0]
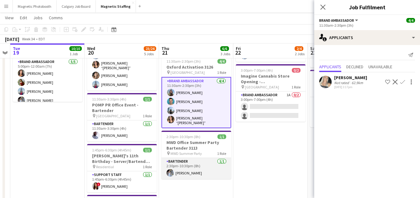
click at [172, 166] on app-card-role "Bartender 1/1 2:30pm-10:30pm (8h) Heather Siemonsen" at bounding box center [196, 168] width 70 height 21
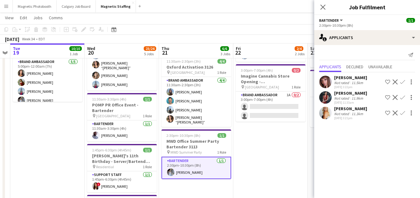
scroll to position [0, 0]
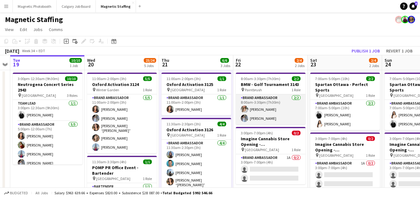
click at [277, 113] on app-card-role "Brand Ambassador [DATE] 8:00am-3:30pm (7h30m) [PERSON_NAME] [PERSON_NAME]" at bounding box center [271, 110] width 70 height 30
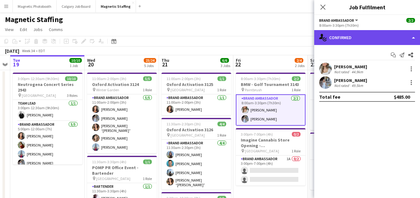
click at [352, 36] on div "single-neutral-actions-check-2 Confirmed" at bounding box center [367, 37] width 106 height 15
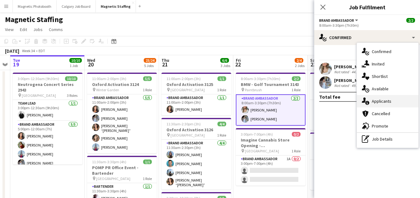
click at [369, 105] on div "single-neutral-actions-information Applicants" at bounding box center [388, 101] width 62 height 12
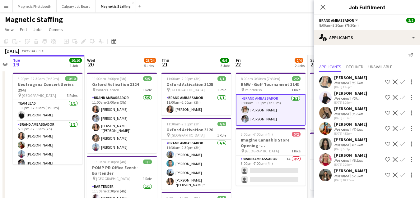
drag, startPoint x: 192, startPoint y: 160, endPoint x: 180, endPoint y: 161, distance: 12.6
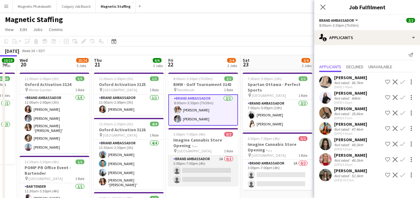
click at [191, 183] on app-card-role "Brand Ambassador 1A 0/2 3:00pm-7:00pm (4h) single-neutral-actions single-neutra…" at bounding box center [203, 171] width 70 height 30
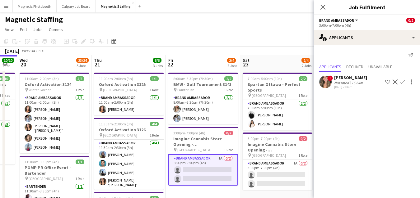
scroll to position [0, 257]
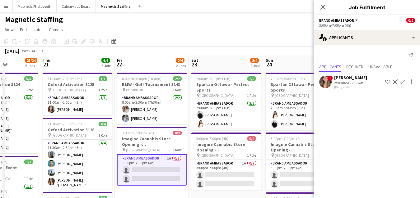
drag, startPoint x: 172, startPoint y: 162, endPoint x: 164, endPoint y: 162, distance: 8.1
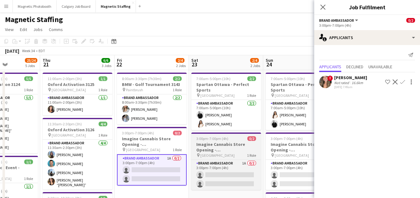
click at [247, 155] on span "1 Role" at bounding box center [251, 155] width 9 height 5
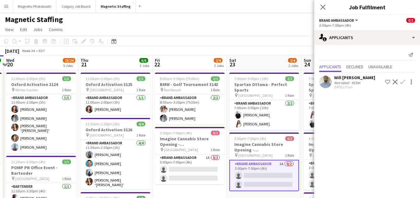
drag, startPoint x: 158, startPoint y: 155, endPoint x: 125, endPoint y: 155, distance: 33.3
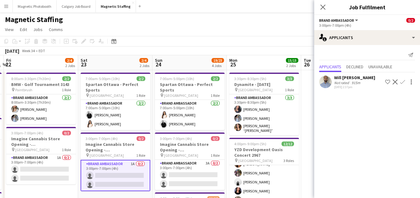
scroll to position [0, 223]
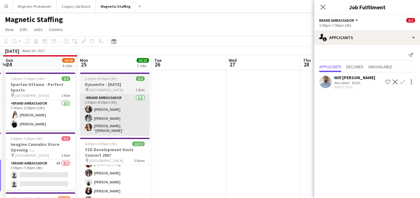
drag, startPoint x: 218, startPoint y: 109, endPoint x: 94, endPoint y: 119, distance: 124.4
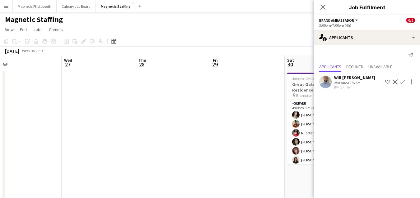
drag, startPoint x: 221, startPoint y: 116, endPoint x: 31, endPoint y: 133, distance: 190.4
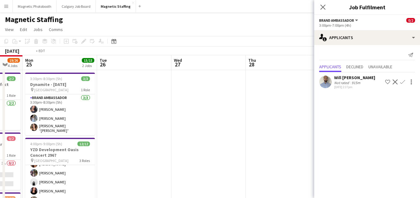
drag, startPoint x: 70, startPoint y: 114, endPoint x: 246, endPoint y: 110, distance: 176.7
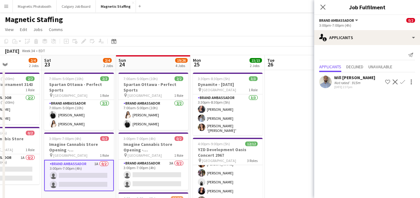
drag, startPoint x: 176, startPoint y: 109, endPoint x: 239, endPoint y: 105, distance: 62.6
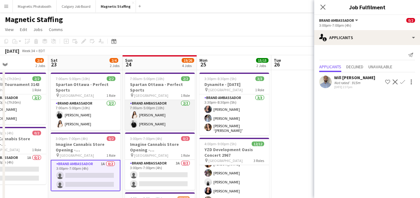
click at [139, 123] on app-card-role "Brand Ambassador [DATE] 7:00am-5:00pm (10h) [PERSON_NAME] [PERSON_NAME]" at bounding box center [160, 115] width 70 height 30
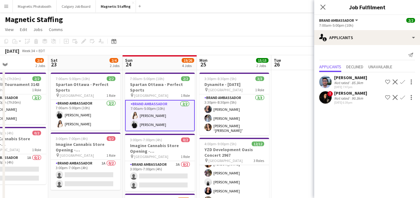
click at [298, 63] on app-board-header-date "Tue 26" at bounding box center [308, 62] width 74 height 15
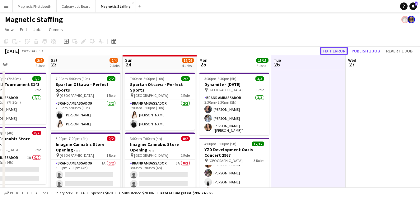
click at [337, 49] on button "Fix 1 error" at bounding box center [334, 51] width 28 height 8
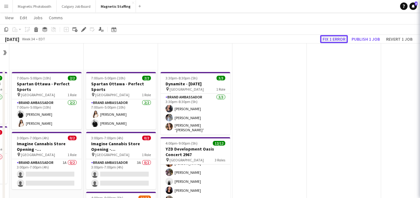
scroll to position [174, 0]
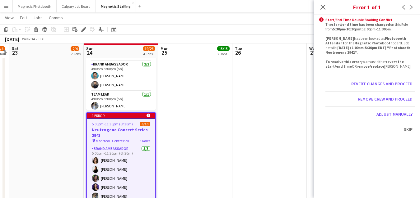
click at [298, 92] on app-date-cell at bounding box center [269, 92] width 74 height 392
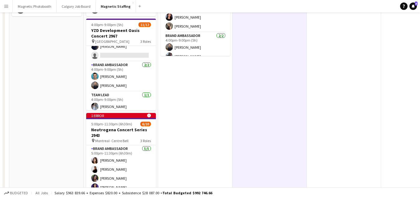
scroll to position [0, 0]
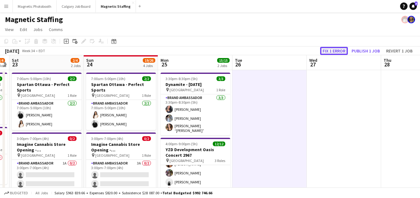
click at [325, 53] on button "Fix 1 error" at bounding box center [334, 51] width 28 height 8
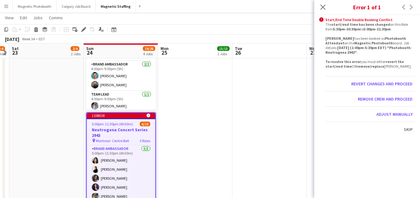
click at [262, 102] on app-date-cell at bounding box center [269, 92] width 74 height 392
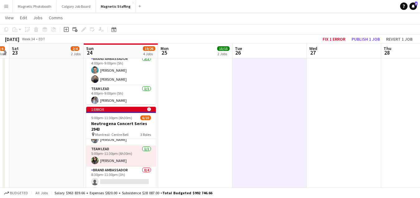
scroll to position [50, 0]
click at [127, 174] on app-card-role "Brand Ambassador 0/4 8:30pm-11:30pm (3h) single-neutral-actions single-neutral-…" at bounding box center [121, 191] width 70 height 48
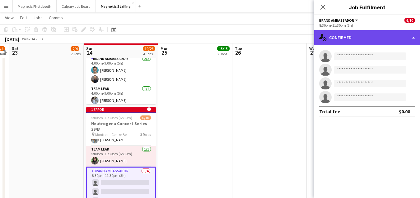
click at [363, 42] on div "single-neutral-actions-check-2 Confirmed" at bounding box center [367, 37] width 106 height 15
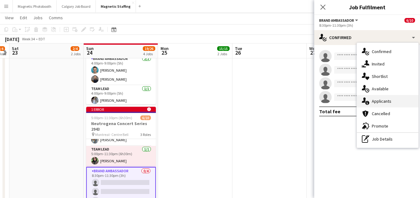
click at [369, 100] on div "single-neutral-actions-information Applicants" at bounding box center [388, 101] width 62 height 12
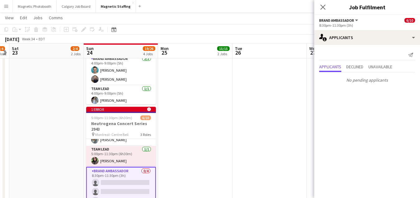
click at [298, 121] on app-date-cell at bounding box center [269, 86] width 74 height 392
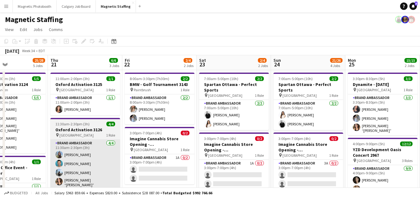
drag, startPoint x: 234, startPoint y: 107, endPoint x: 29, endPoint y: 140, distance: 207.8
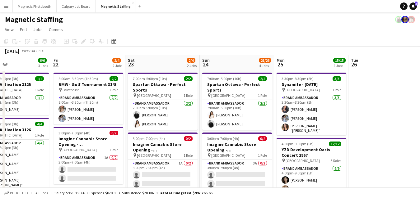
drag, startPoint x: 221, startPoint y: 136, endPoint x: 70, endPoint y: 137, distance: 151.1
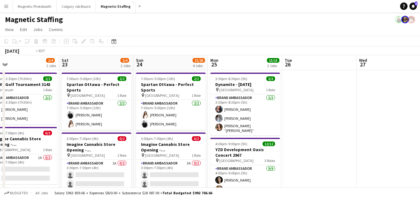
drag, startPoint x: 268, startPoint y: 115, endPoint x: 58, endPoint y: 123, distance: 210.0
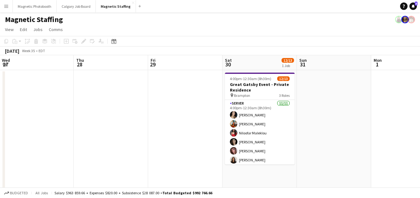
drag, startPoint x: 183, startPoint y: 133, endPoint x: 46, endPoint y: 136, distance: 137.2
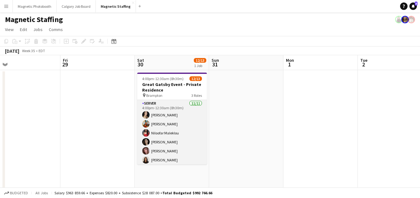
click at [169, 130] on app-card-role "Server [DATE] 4:00pm-12:30am (8h30m) [PERSON_NAME] [PERSON_NAME] [PERSON_NAME] …" at bounding box center [172, 155] width 70 height 111
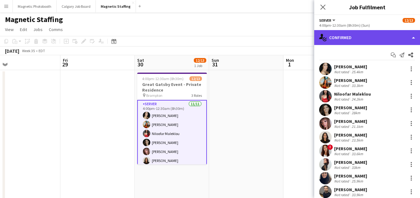
click at [369, 38] on div "single-neutral-actions-check-2 Confirmed" at bounding box center [367, 37] width 106 height 15
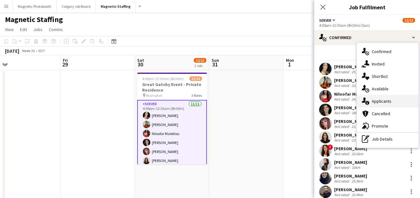
click at [370, 104] on div "single-neutral-actions-information Applicants" at bounding box center [388, 101] width 62 height 12
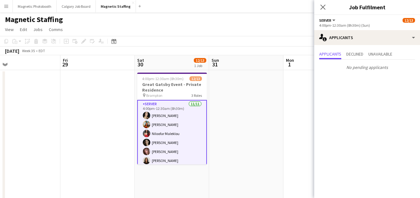
scroll to position [90, 0]
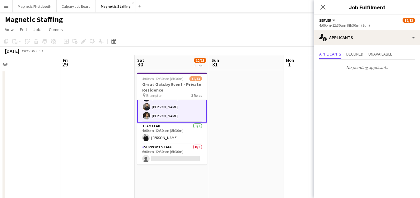
click at [162, 153] on app-card-role "Support Staff 0/1 6:00pm-12:30am (6h30m) single-neutral-actions" at bounding box center [172, 154] width 70 height 21
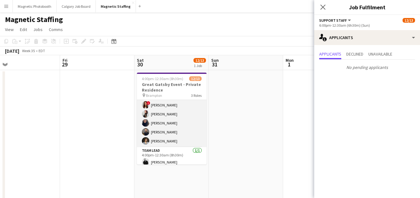
scroll to position [66, 0]
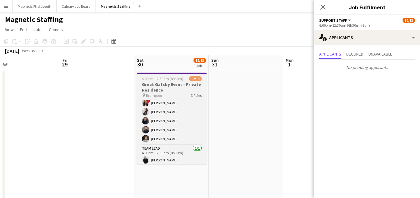
click at [169, 85] on h3 "Great Gatsby Event - Private Residence" at bounding box center [172, 87] width 70 height 11
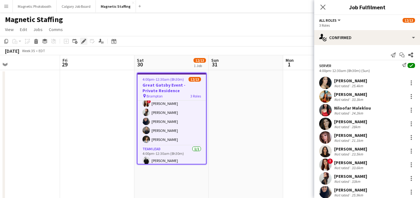
click at [82, 39] on icon "Edit" at bounding box center [83, 41] width 5 height 5
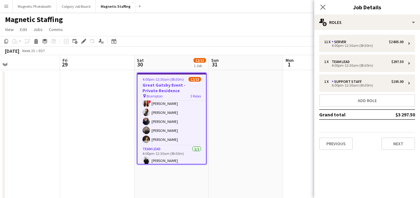
click at [342, 53] on div "11 x Server $2 805.00 4:00pm-12:30am (8h30m) 1 x Team Lead $297.50 4:00pm-12:30…" at bounding box center [367, 92] width 106 height 115
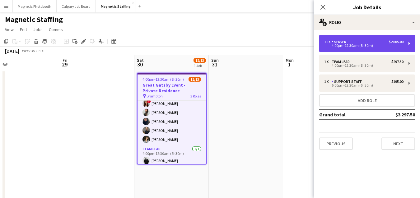
click at [345, 45] on div "4:00pm-12:30am (8h30m)" at bounding box center [363, 45] width 79 height 3
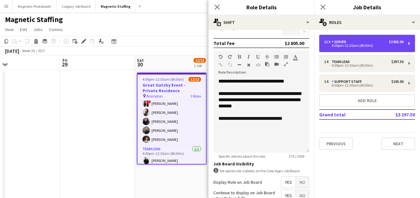
scroll to position [211, 0]
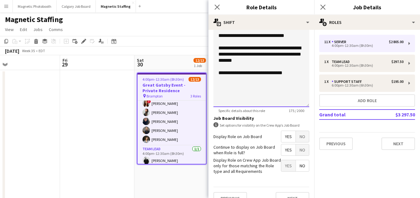
click at [297, 71] on div "**********" at bounding box center [261, 73] width 86 height 6
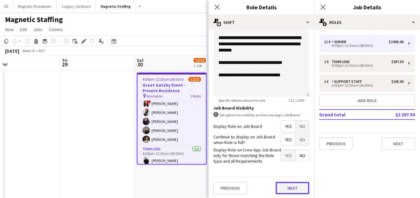
click at [282, 184] on button "Next" at bounding box center [293, 188] width 34 height 12
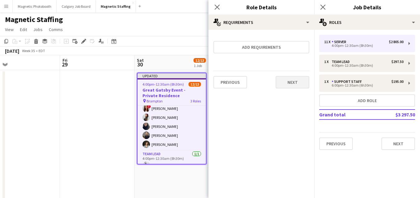
click at [290, 88] on div "Previous Next" at bounding box center [261, 82] width 96 height 23
click at [290, 88] on button "Next" at bounding box center [293, 82] width 34 height 12
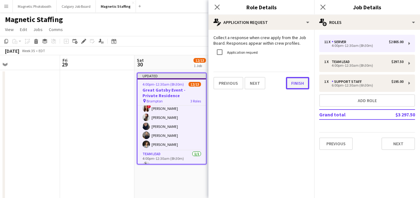
click at [300, 86] on button "Finish" at bounding box center [297, 83] width 23 height 12
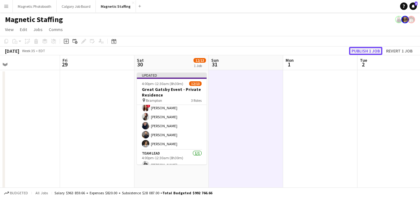
click at [361, 49] on button "Publish 1 job" at bounding box center [365, 51] width 33 height 8
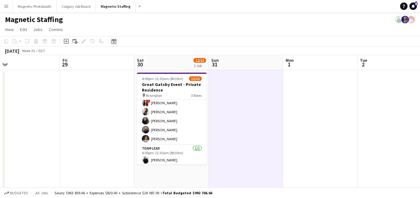
click at [113, 43] on icon at bounding box center [114, 42] width 2 height 2
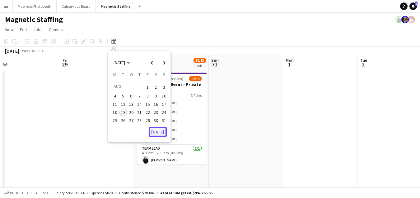
click at [158, 134] on button "[DATE]" at bounding box center [158, 132] width 18 height 10
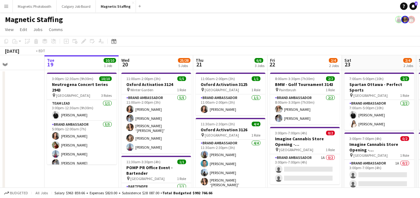
scroll to position [0, 231]
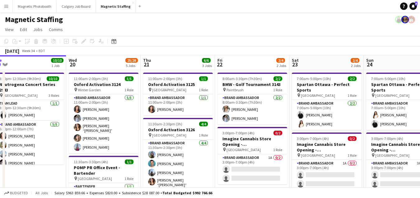
drag, startPoint x: 218, startPoint y: 118, endPoint x: 127, endPoint y: 118, distance: 91.7
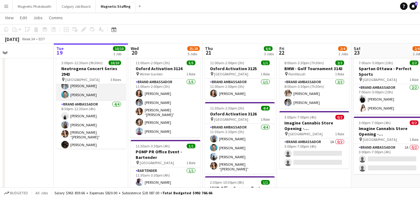
scroll to position [0, 0]
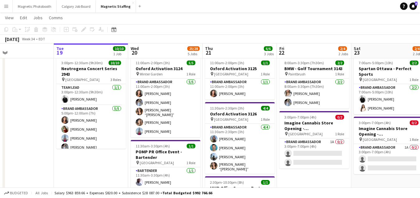
drag, startPoint x: 227, startPoint y: 68, endPoint x: 0, endPoint y: 117, distance: 232.0
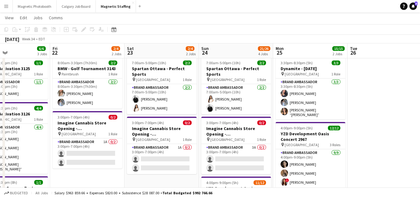
drag, startPoint x: 287, startPoint y: 119, endPoint x: 27, endPoint y: 141, distance: 260.6
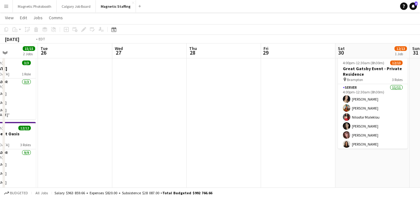
drag, startPoint x: 219, startPoint y: 141, endPoint x: 15, endPoint y: 153, distance: 204.3
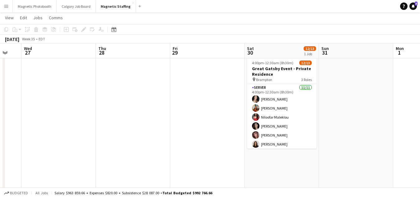
drag, startPoint x: 186, startPoint y: 127, endPoint x: 1, endPoint y: 139, distance: 185.1
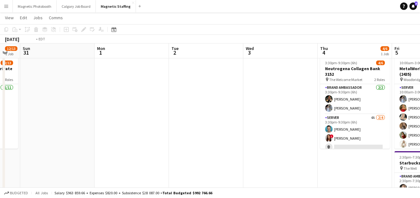
drag, startPoint x: 55, startPoint y: 121, endPoint x: 0, endPoint y: 123, distance: 55.1
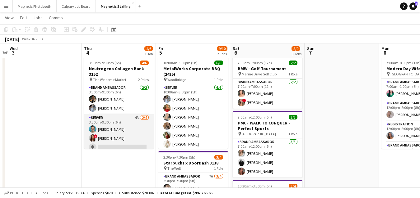
click at [84, 137] on app-card-role "Server 4A [DATE] 3:30pm-9:30pm (6h) [PERSON_NAME] ! [PERSON_NAME] single-neutra…" at bounding box center [119, 138] width 70 height 48
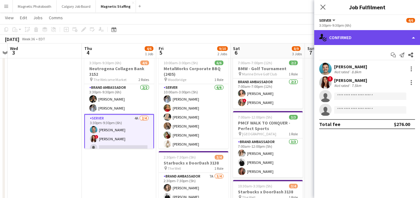
click at [350, 35] on div "single-neutral-actions-check-2 Confirmed" at bounding box center [367, 37] width 106 height 15
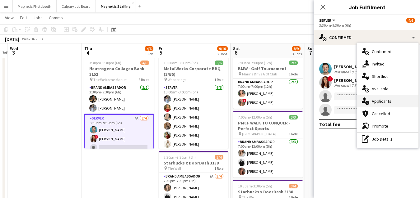
click at [370, 101] on div "single-neutral-actions-information Applicants" at bounding box center [388, 101] width 62 height 12
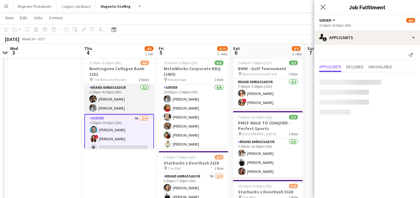
click at [115, 100] on app-card-role "Brand Ambassador [DATE] 3:30pm-9:30pm (6h) [PERSON_NAME] [PERSON_NAME]" at bounding box center [119, 99] width 70 height 30
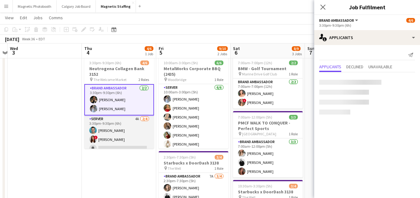
click at [112, 128] on app-card-role "Server 4A [DATE] 3:30pm-9:30pm (6h) [PERSON_NAME] ! [PERSON_NAME] single-neutra…" at bounding box center [119, 140] width 70 height 48
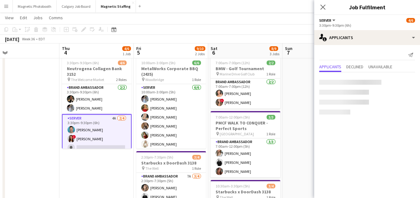
drag, startPoint x: 114, startPoint y: 143, endPoint x: 64, endPoint y: 146, distance: 50.1
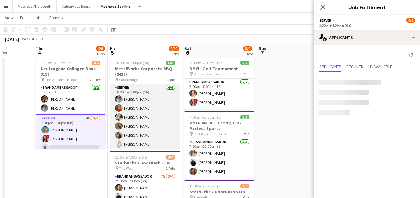
click at [136, 132] on app-card-role "Server [DATE] 10:00am-3:00pm (5h) [PERSON_NAME] [PERSON_NAME] [PERSON_NAME] [PE…" at bounding box center [145, 117] width 70 height 66
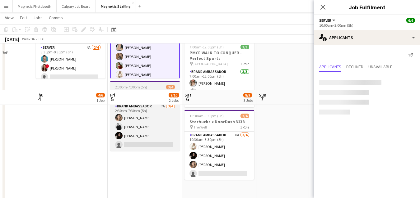
scroll to position [132, 0]
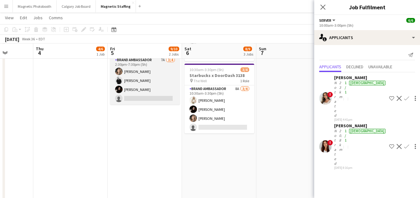
click at [158, 85] on app-card-role "Brand Ambassador 7A [DATE] 2:30pm-7:30pm (5h) [PERSON_NAME] [PERSON_NAME] [PERS…" at bounding box center [145, 81] width 70 height 48
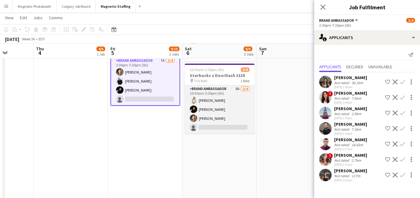
click at [217, 131] on app-card-role "Brand Ambassador 8A [DATE] 10:30am-3:30pm (5h) [PERSON_NAME] [PERSON_NAME] [PER…" at bounding box center [220, 110] width 70 height 48
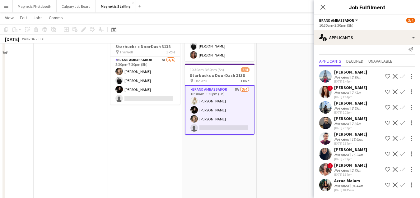
scroll to position [0, 0]
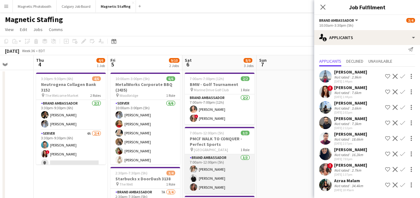
click at [220, 179] on app-card-role "Brand Ambassador [DATE] 7:00am-12:00pm (5h) [PERSON_NAME] [PERSON_NAME] [PERSON…" at bounding box center [220, 174] width 70 height 39
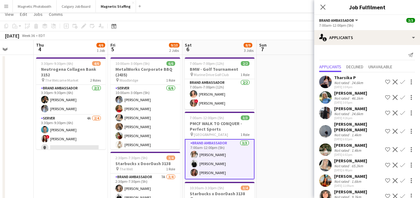
scroll to position [4, 0]
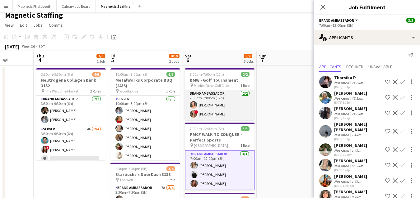
click at [226, 96] on app-card-role "Brand Ambassador [DATE] 7:00am-7:00pm (12h) [PERSON_NAME] ! [PERSON_NAME]" at bounding box center [220, 105] width 70 height 30
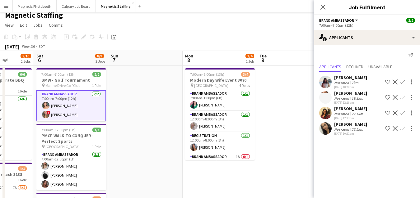
scroll to position [0, 196]
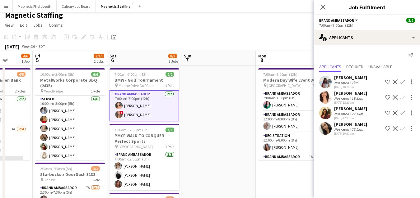
drag, startPoint x: 211, startPoint y: 109, endPoint x: 64, endPoint y: 130, distance: 148.3
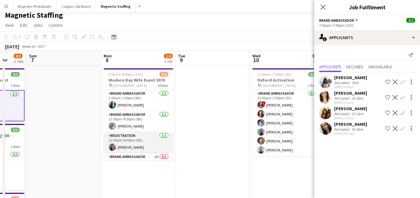
click at [147, 145] on app-card-role "Registration [DATE] 12:00pm-8:00pm (8h) [PERSON_NAME]" at bounding box center [139, 142] width 70 height 21
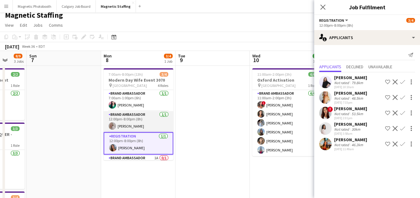
click at [150, 121] on app-card-role "Brand Ambassador [DATE] 12:00pm-8:00pm (8h) [PERSON_NAME]" at bounding box center [139, 121] width 70 height 21
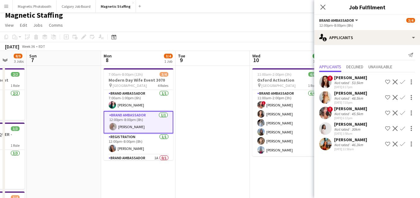
scroll to position [15, 0]
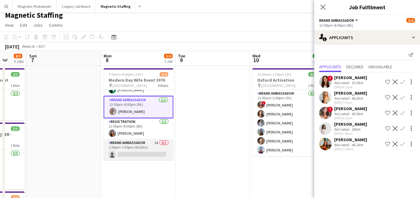
click at [139, 150] on app-card-role "Brand Ambassador 1A 0/1 1:00pm-7:30pm (6h30m) single-neutral-actions" at bounding box center [139, 150] width 70 height 21
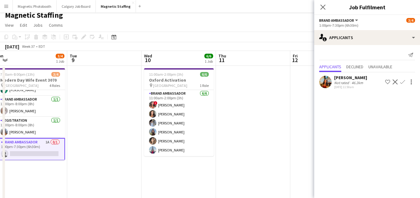
drag, startPoint x: 229, startPoint y: 150, endPoint x: 153, endPoint y: 158, distance: 77.0
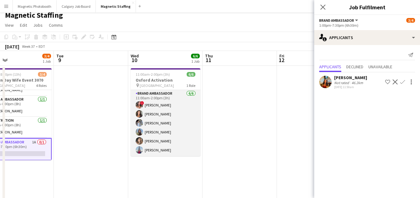
click at [184, 140] on app-card-role "Brand Ambassador [DATE] 11:00am-2:00pm (3h) ! [PERSON_NAME] [PERSON_NAME] [PERS…" at bounding box center [166, 123] width 70 height 66
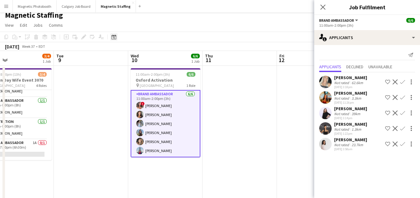
click at [113, 38] on icon "Date picker" at bounding box center [113, 37] width 5 height 5
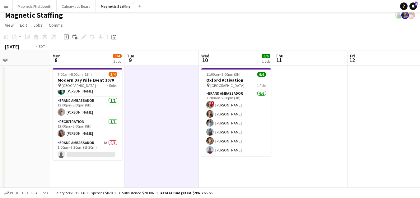
drag, startPoint x: 72, startPoint y: 114, endPoint x: 257, endPoint y: 102, distance: 185.4
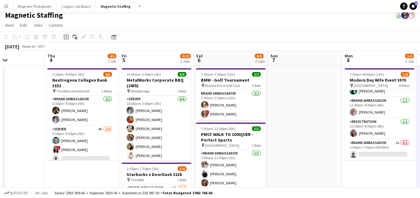
drag, startPoint x: 133, startPoint y: 110, endPoint x: 289, endPoint y: 102, distance: 156.3
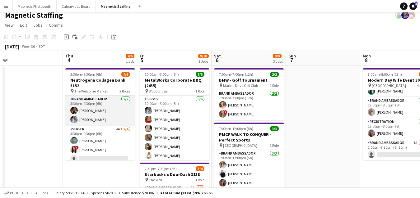
click at [123, 109] on app-card-role "Brand Ambassador [DATE] 3:30pm-9:30pm (6h) [PERSON_NAME] [PERSON_NAME]" at bounding box center [100, 111] width 70 height 30
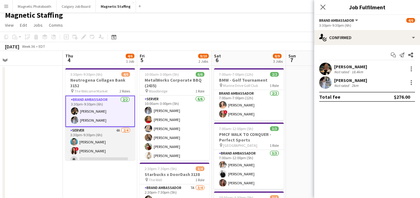
click at [84, 142] on app-card-role "Server 4A [DATE] 3:30pm-9:30pm (6h) [PERSON_NAME] ! [PERSON_NAME] single-neutra…" at bounding box center [100, 151] width 70 height 48
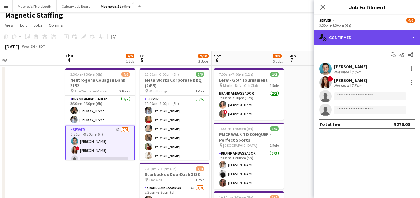
click at [345, 34] on div "single-neutral-actions-check-2 Confirmed" at bounding box center [367, 37] width 106 height 15
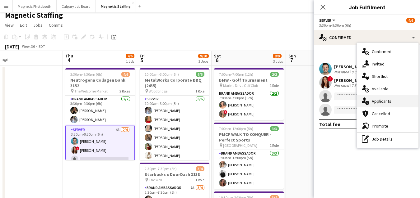
click at [364, 99] on icon at bounding box center [364, 100] width 4 height 5
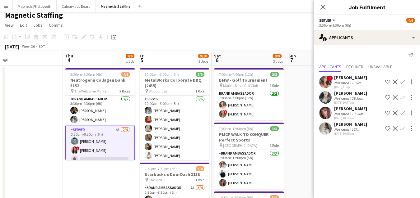
click at [326, 113] on app-user-avatar at bounding box center [325, 113] width 12 height 12
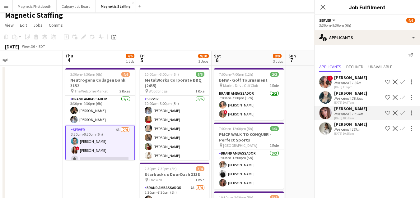
click at [327, 99] on app-user-avatar at bounding box center [325, 97] width 12 height 12
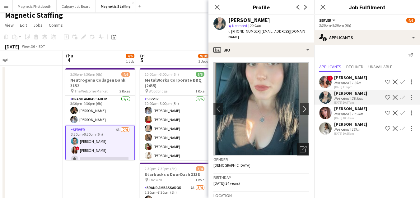
click at [304, 146] on icon "Open photos pop-in" at bounding box center [303, 149] width 7 height 7
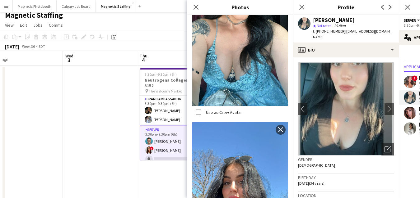
scroll to position [0, 141]
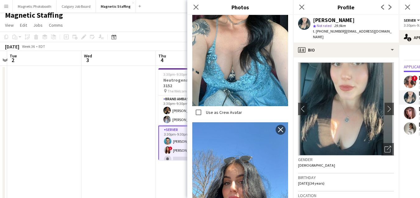
drag, startPoint x: 90, startPoint y: 157, endPoint x: 230, endPoint y: 134, distance: 142.4
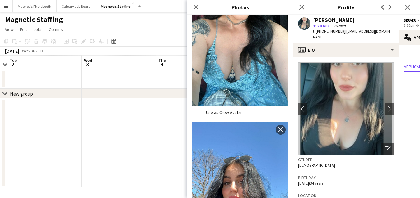
scroll to position [0, 0]
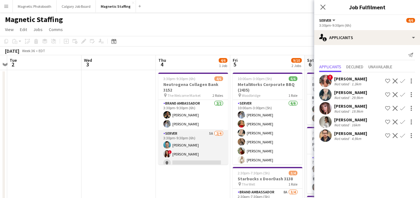
click at [197, 155] on app-card-role "Server 5A [DATE] 3:30pm-9:30pm (6h) [PERSON_NAME] ! [PERSON_NAME] single-neutra…" at bounding box center [193, 154] width 70 height 48
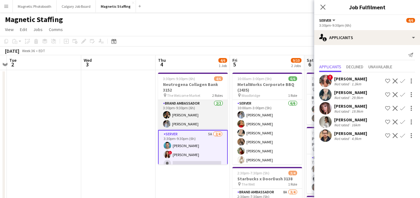
click at [172, 116] on app-card-role "Brand Ambassador [DATE] 3:30pm-9:30pm (6h) [PERSON_NAME] [PERSON_NAME]" at bounding box center [193, 115] width 70 height 30
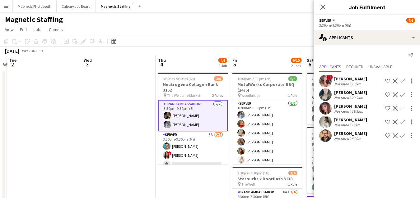
click at [123, 124] on app-date-cell at bounding box center [118, 180] width 74 height 221
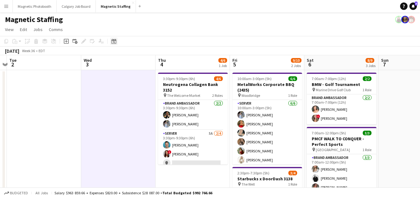
click at [111, 41] on icon at bounding box center [113, 41] width 5 height 5
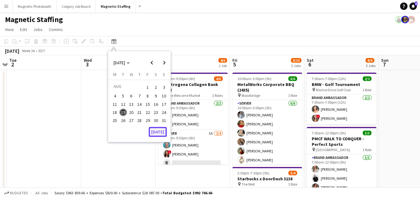
click at [160, 133] on button "[DATE]" at bounding box center [158, 132] width 18 height 10
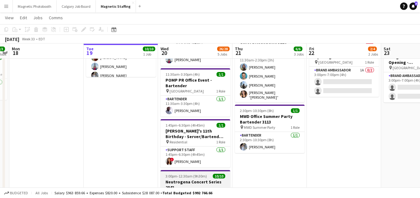
scroll to position [87, 0]
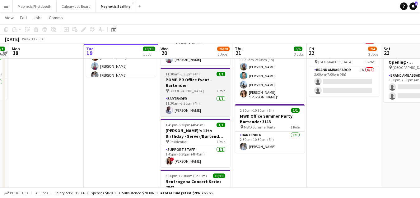
click at [178, 79] on h3 "POMP PR Office Event - Bartender" at bounding box center [195, 82] width 70 height 11
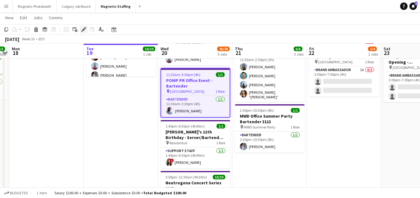
click at [83, 30] on icon at bounding box center [83, 29] width 3 height 3
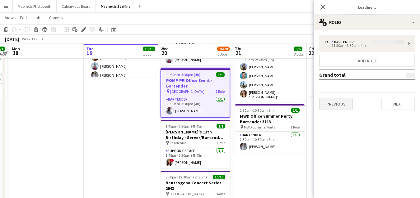
type input "*******"
click at [330, 105] on button "Previous" at bounding box center [336, 104] width 34 height 12
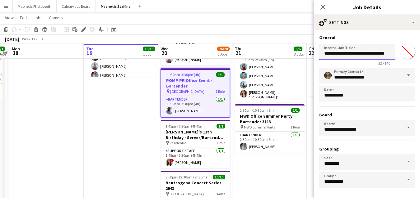
click at [385, 51] on input "**********" at bounding box center [357, 52] width 76 height 16
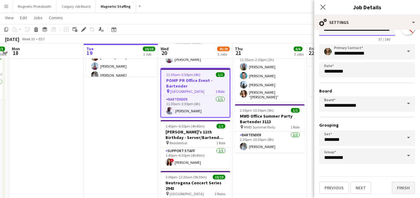
type input "**********"
click at [407, 189] on button "Finish" at bounding box center [403, 188] width 23 height 12
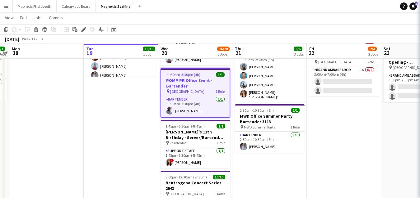
scroll to position [0, 0]
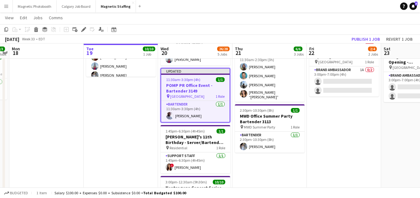
click at [305, 184] on app-date-cell "11:00am-2:00pm (3h) 1/1 Oxford Activation 3125 pin Toronto 1 Role Brand Ambassa…" at bounding box center [269, 178] width 74 height 392
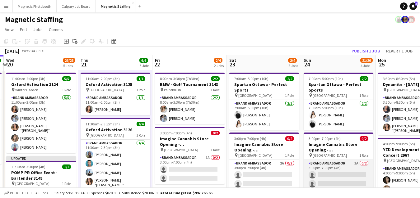
scroll to position [0, 220]
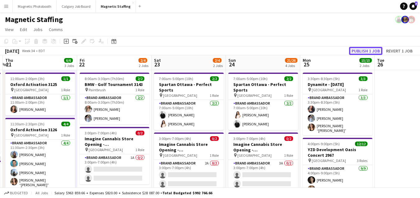
click at [374, 49] on button "Publish 1 job" at bounding box center [365, 51] width 33 height 8
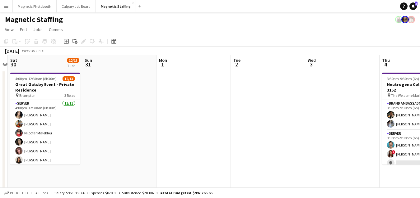
scroll to position [0, 197]
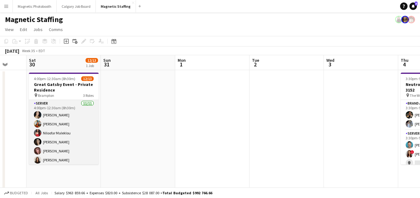
click at [85, 136] on app-card-role "Server [DATE] 4:00pm-12:30am (8h30m) [PERSON_NAME] [PERSON_NAME] [PERSON_NAME] …" at bounding box center [64, 155] width 70 height 111
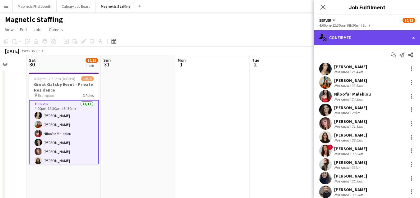
click at [354, 40] on div "single-neutral-actions-check-2 Confirmed" at bounding box center [367, 37] width 106 height 15
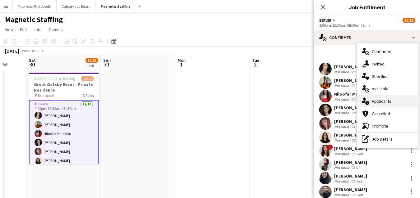
click at [368, 99] on icon "single-neutral-actions-information" at bounding box center [365, 101] width 7 height 7
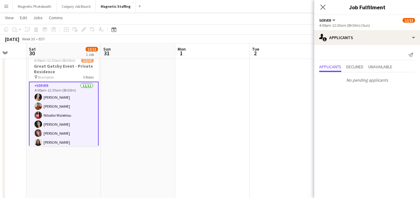
scroll to position [18, 0]
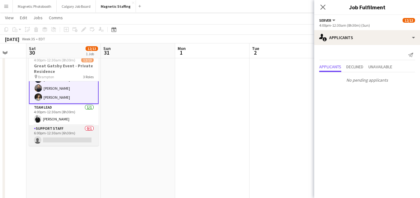
click at [63, 137] on app-card-role "Support Staff 0/1 6:00pm-12:30am (6h30m) single-neutral-actions" at bounding box center [64, 135] width 70 height 21
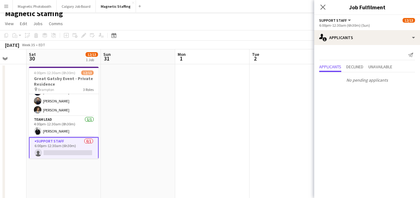
scroll to position [0, 0]
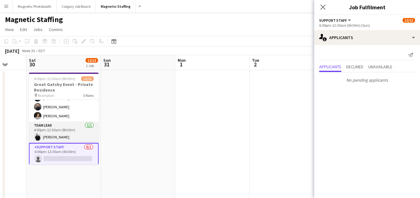
click at [70, 135] on app-card-role "Team Lead [DATE] 4:00pm-12:30am (8h30m) [PERSON_NAME]" at bounding box center [64, 132] width 70 height 21
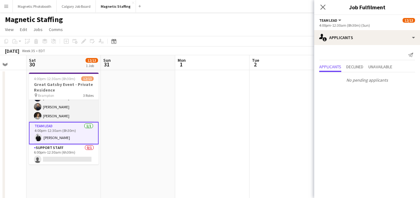
click at [76, 106] on app-card-role "Server [DATE] 4:00pm-12:30am (8h30m) [PERSON_NAME] [PERSON_NAME] [PERSON_NAME] …" at bounding box center [64, 66] width 70 height 111
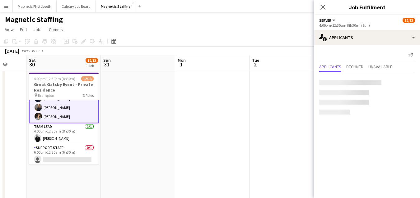
scroll to position [90, 0]
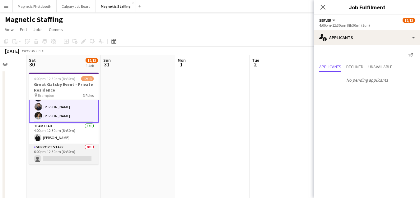
click at [60, 155] on app-card-role "Support Staff 0/1 6:00pm-12:30am (6h30m) single-neutral-actions" at bounding box center [64, 154] width 70 height 21
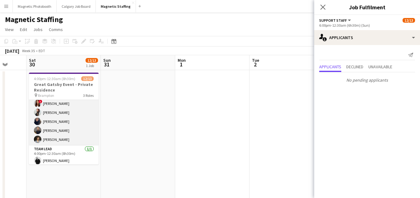
scroll to position [67, 0]
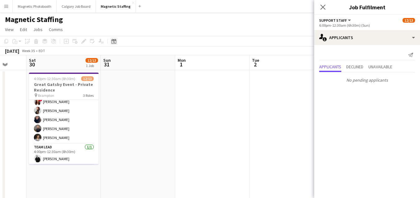
click at [114, 41] on icon at bounding box center [114, 42] width 2 height 2
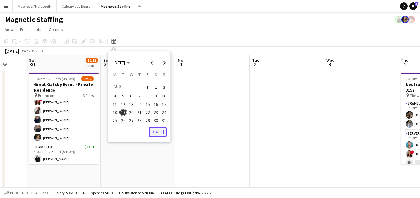
click at [160, 134] on button "[DATE]" at bounding box center [158, 132] width 18 height 10
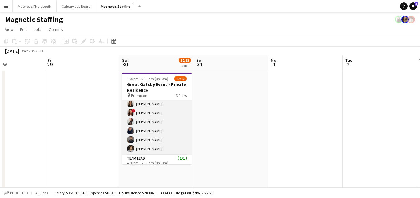
scroll to position [56, 0]
click at [170, 142] on app-card-role "Server [DATE] 4:00pm-12:30am (8h30m) [PERSON_NAME] [PERSON_NAME] [PERSON_NAME] …" at bounding box center [157, 99] width 70 height 111
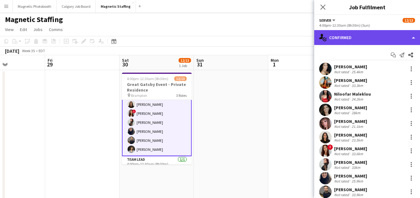
click at [377, 39] on div "single-neutral-actions-check-2 Confirmed" at bounding box center [367, 37] width 106 height 15
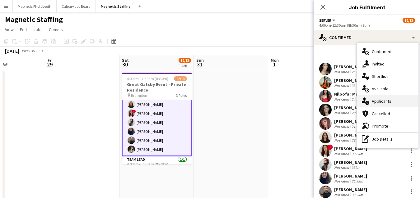
click at [372, 104] on div "single-neutral-actions-information Applicants" at bounding box center [388, 101] width 62 height 12
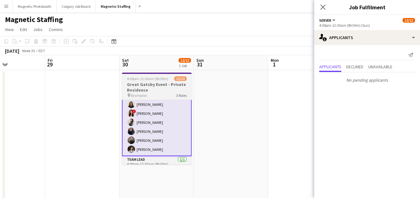
click at [161, 80] on span "4:00pm-12:30am (8h30m) (Sun)" at bounding box center [150, 79] width 47 height 5
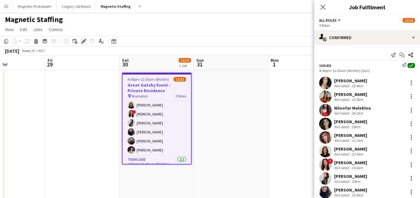
click at [82, 41] on icon "Edit" at bounding box center [83, 41] width 5 height 5
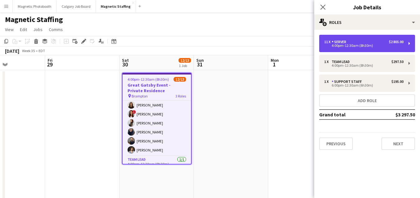
click at [342, 47] on div "4:00pm-12:30am (8h30m)" at bounding box center [363, 45] width 79 height 3
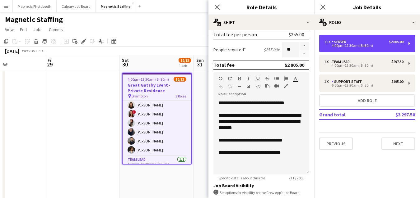
scroll to position [222, 0]
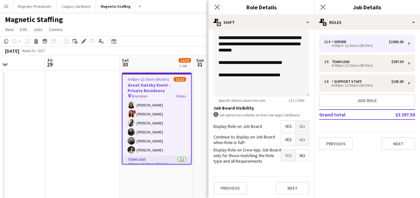
click at [164, 158] on app-card-role "Team Lead [DATE] 4:00pm-12:30am (8h30m) [PERSON_NAME]" at bounding box center [157, 166] width 68 height 21
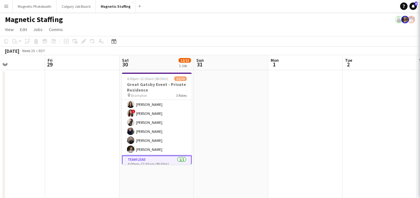
scroll to position [90, 0]
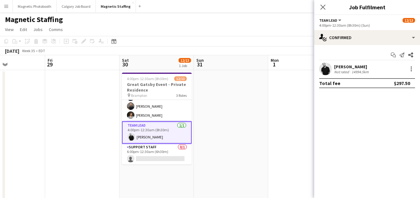
click at [164, 158] on app-card-role "Support Staff 0/1 6:00pm-12:30am (6h30m) single-neutral-actions" at bounding box center [157, 154] width 70 height 21
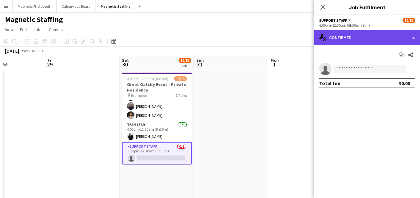
click at [342, 42] on div "single-neutral-actions-check-2 Confirmed" at bounding box center [367, 37] width 106 height 15
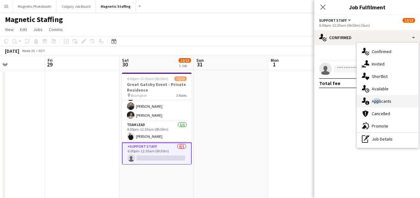
click at [376, 104] on div "single-neutral-actions-information Applicants" at bounding box center [388, 101] width 62 height 12
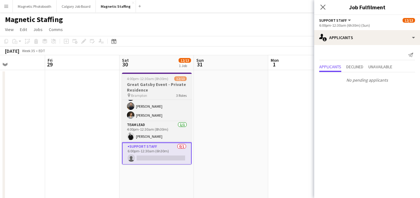
click at [146, 91] on h3 "Great Gatsby Event - Private Residence" at bounding box center [157, 87] width 70 height 11
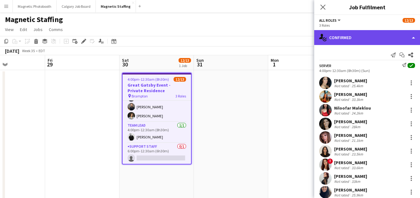
click at [378, 43] on div "single-neutral-actions-check-2 Confirmed" at bounding box center [367, 37] width 106 height 15
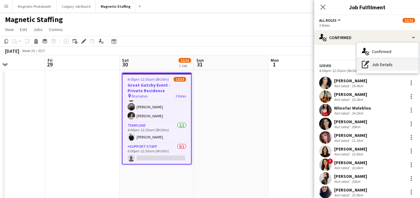
click at [384, 65] on div "pen-write Job Details" at bounding box center [388, 64] width 62 height 12
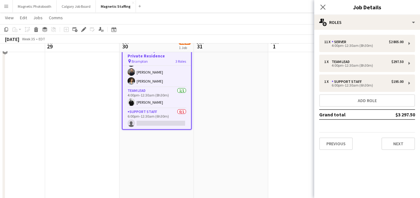
scroll to position [34, 0]
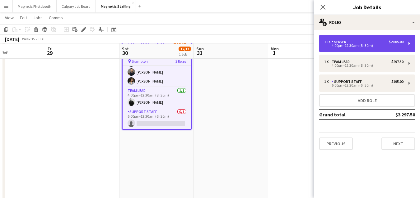
click at [389, 43] on div "$2 805.00" at bounding box center [396, 42] width 15 height 4
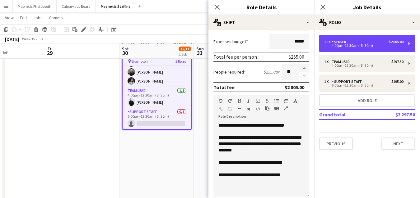
scroll to position [222, 0]
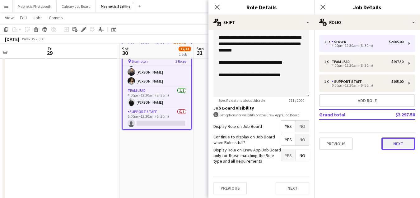
click at [411, 143] on button "Next" at bounding box center [398, 144] width 34 height 12
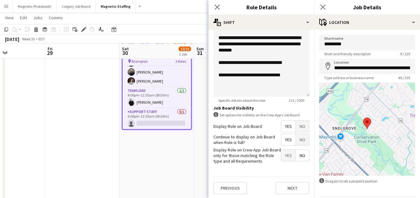
scroll to position [222, 0]
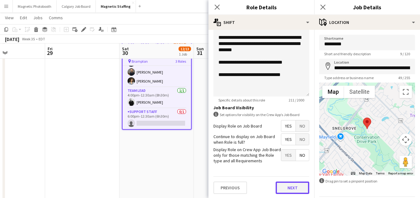
click at [299, 183] on button "Next" at bounding box center [293, 188] width 34 height 12
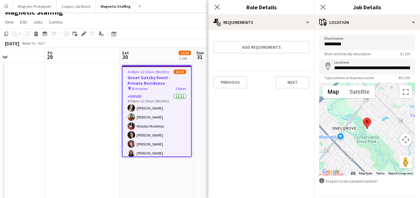
scroll to position [7, 0]
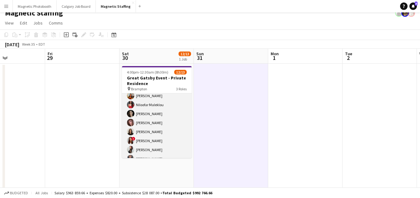
scroll to position [23, 0]
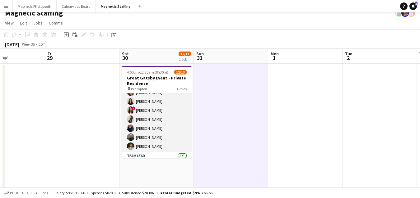
click at [170, 144] on app-card-role "Server [DATE] 4:00pm-12:30am (8h30m) [PERSON_NAME] [PERSON_NAME] [PERSON_NAME] …" at bounding box center [157, 96] width 70 height 111
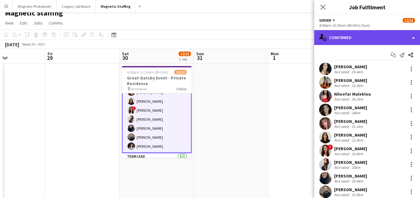
click at [372, 34] on div "single-neutral-actions-check-2 Confirmed" at bounding box center [367, 37] width 106 height 15
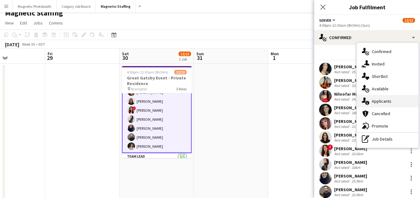
click at [369, 103] on icon at bounding box center [367, 103] width 4 height 4
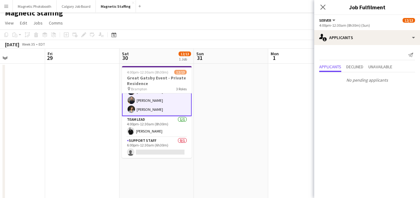
scroll to position [0, 252]
click at [163, 96] on app-card-role "Server [DATE] 4:00pm-12:30am (8h30m) [PERSON_NAME] [PERSON_NAME] [PERSON_NAME] …" at bounding box center [157, 60] width 70 height 113
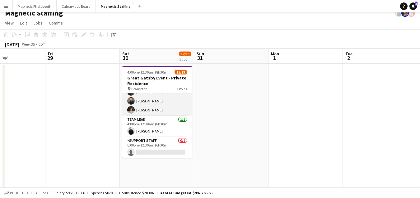
click at [152, 110] on app-card-role "Server [DATE] 4:00pm-12:30am (8h30m) [PERSON_NAME] [PERSON_NAME] [PERSON_NAME] …" at bounding box center [157, 60] width 70 height 111
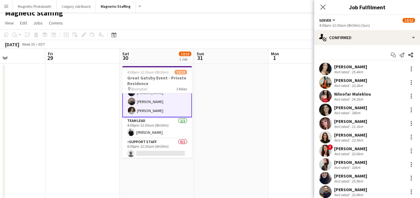
scroll to position [90, 0]
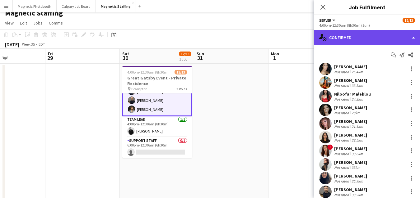
click at [413, 38] on div "single-neutral-actions-check-2 Confirmed" at bounding box center [367, 37] width 106 height 15
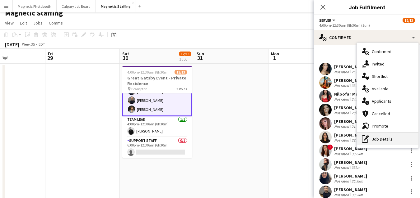
click at [386, 137] on div "pen-write Job Details" at bounding box center [388, 139] width 62 height 12
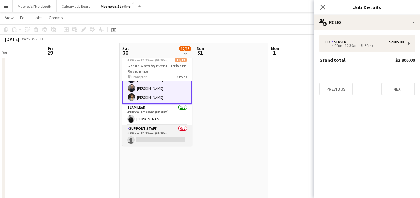
scroll to position [0, 0]
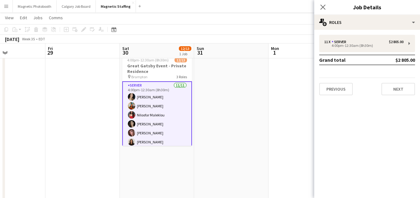
click at [162, 127] on app-card-role "Server [DATE] 4:00pm-12:30am (8h30m) [PERSON_NAME] [PERSON_NAME] [PERSON_NAME] …" at bounding box center [157, 137] width 70 height 113
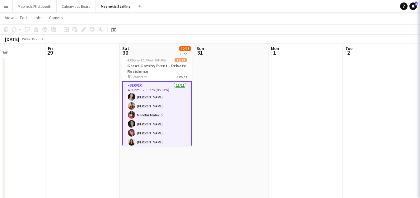
scroll to position [0, 252]
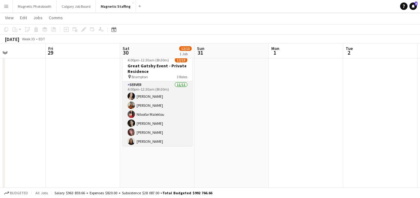
click at [162, 127] on app-card-role "Server [DATE] 4:00pm-12:30am (8h30m) [PERSON_NAME] [PERSON_NAME] [PERSON_NAME] …" at bounding box center [158, 136] width 70 height 111
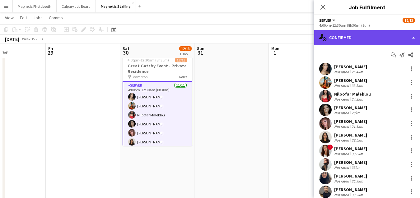
click at [412, 39] on div "single-neutral-actions-check-2 Confirmed" at bounding box center [367, 37] width 106 height 15
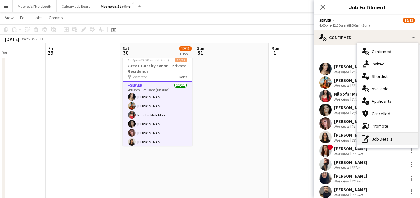
click at [374, 141] on div "pen-write Job Details" at bounding box center [388, 139] width 62 height 12
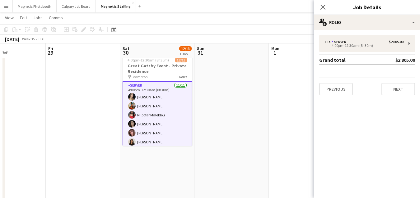
click at [171, 118] on app-card-role "Server [DATE] 4:00pm-12:30am (8h30m) [PERSON_NAME] [PERSON_NAME] [PERSON_NAME] …" at bounding box center [158, 137] width 70 height 113
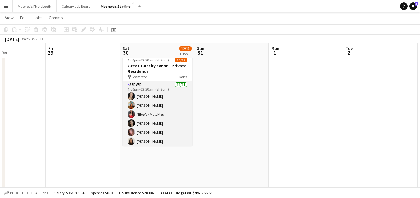
click at [171, 118] on app-card-role "Server [DATE] 4:00pm-12:30am (8h30m) [PERSON_NAME] [PERSON_NAME] [PERSON_NAME] …" at bounding box center [158, 136] width 70 height 111
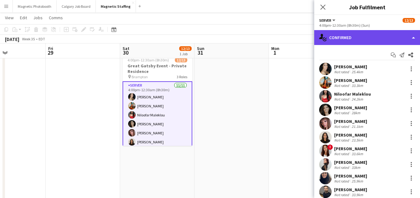
click at [413, 37] on div "single-neutral-actions-check-2 Confirmed" at bounding box center [367, 37] width 106 height 15
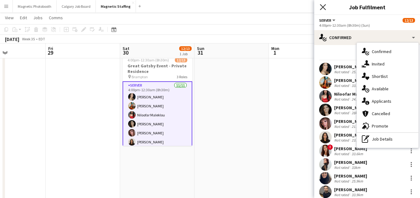
click at [323, 9] on icon "Close pop-in" at bounding box center [323, 7] width 6 height 6
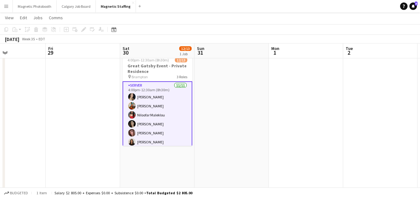
click at [151, 115] on app-card-role "Server [DATE] 4:00pm-12:30am (8h30m) [PERSON_NAME] [PERSON_NAME] [PERSON_NAME] …" at bounding box center [158, 137] width 70 height 113
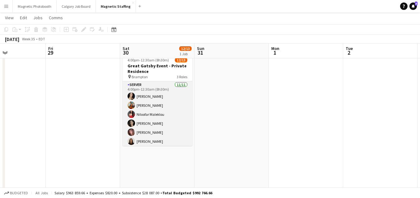
click at [151, 115] on app-card-role "Server [DATE] 4:00pm-12:30am (8h30m) [PERSON_NAME] [PERSON_NAME] [PERSON_NAME] …" at bounding box center [158, 136] width 70 height 111
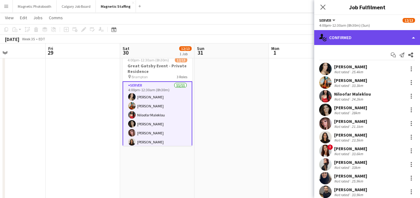
click at [411, 42] on div "single-neutral-actions-check-2 Confirmed" at bounding box center [367, 37] width 106 height 15
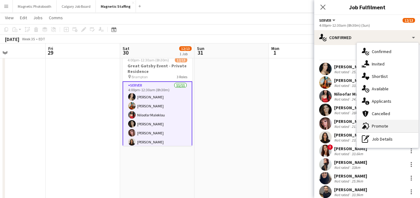
click at [377, 127] on div "advertising-megaphone Promote" at bounding box center [388, 126] width 62 height 12
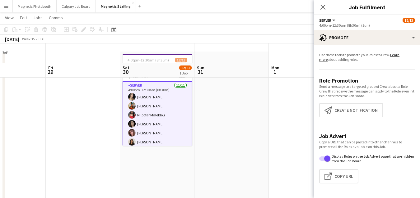
scroll to position [90, 0]
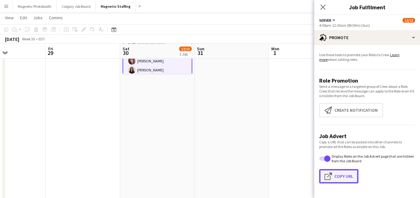
click at [342, 178] on button "Click to copy URL Copy Url" at bounding box center [338, 176] width 39 height 14
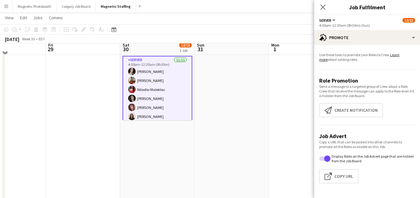
scroll to position [40, 0]
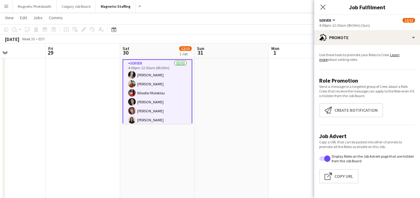
click at [167, 103] on app-card-role "Server [DATE] 4:00pm-12:30am (8h30m) [PERSON_NAME] [PERSON_NAME] [PERSON_NAME] …" at bounding box center [158, 115] width 70 height 113
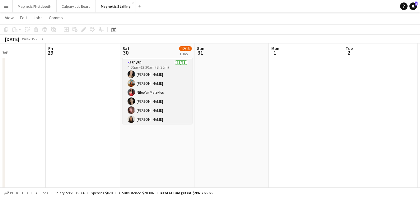
click at [167, 103] on app-card-role "Server [DATE] 4:00pm-12:30am (8h30m) [PERSON_NAME] [PERSON_NAME] [PERSON_NAME] …" at bounding box center [158, 114] width 70 height 111
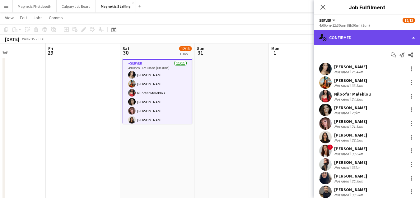
click at [352, 35] on div "single-neutral-actions-check-2 Confirmed" at bounding box center [367, 37] width 106 height 15
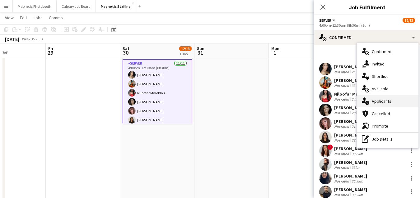
click at [367, 103] on icon at bounding box center [367, 103] width 4 height 4
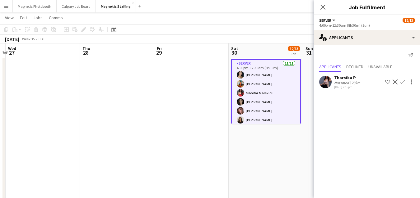
scroll to position [0, 175]
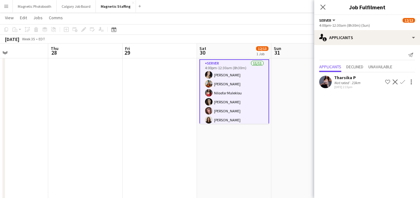
drag, startPoint x: 235, startPoint y: 137, endPoint x: 277, endPoint y: 137, distance: 42.6
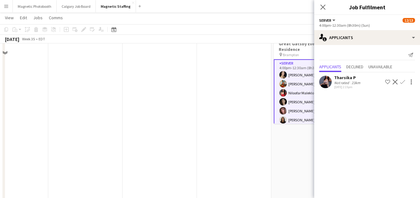
scroll to position [0, 0]
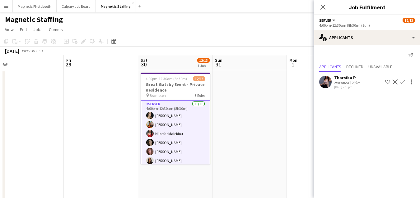
drag, startPoint x: 307, startPoint y: 117, endPoint x: 174, endPoint y: 135, distance: 133.9
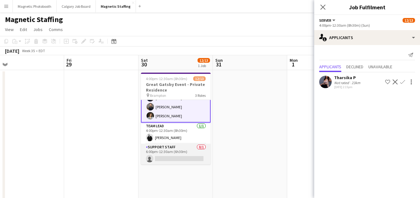
click at [167, 156] on app-card-role "Support Staff 0/1 6:00pm-12:30am (6h30m) single-neutral-actions" at bounding box center [176, 154] width 70 height 21
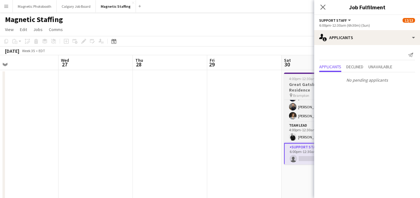
scroll to position [0, 0]
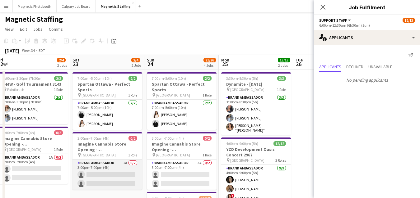
click at [110, 173] on app-card-role "Brand Ambassador 2A 0/2 3:00pm-7:00pm (4h) single-neutral-actions single-neutra…" at bounding box center [107, 175] width 70 height 30
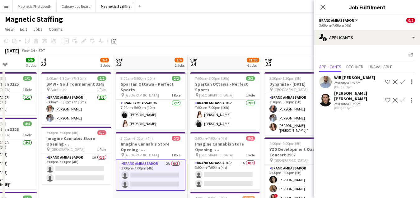
scroll to position [0, 165]
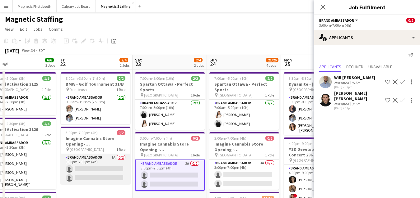
click at [84, 174] on app-card-role "Brand Ambassador 1A 0/2 3:00pm-7:00pm (4h) single-neutral-actions single-neutra…" at bounding box center [96, 169] width 70 height 30
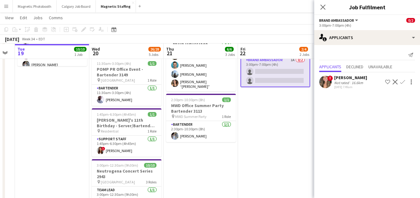
scroll to position [171, 0]
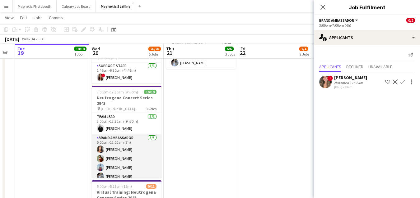
click at [130, 144] on app-card-role "Brand Ambassador [DATE] 5:00pm-12:00am (7h) [PERSON_NAME] [PERSON_NAME] [PERSON…" at bounding box center [127, 163] width 70 height 57
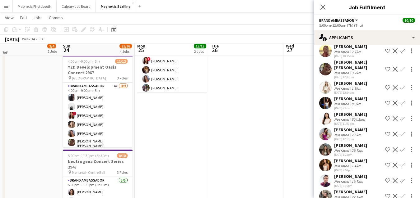
scroll to position [121, 0]
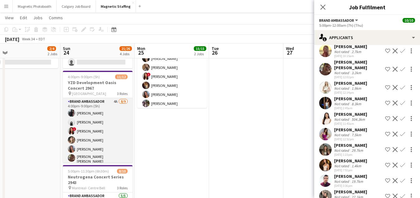
click at [72, 144] on app-card-role "Brand Ambassador 4A [DATE] 4:00pm-9:00pm (5h) [PERSON_NAME] [PERSON_NAME] ! [PE…" at bounding box center [98, 145] width 70 height 95
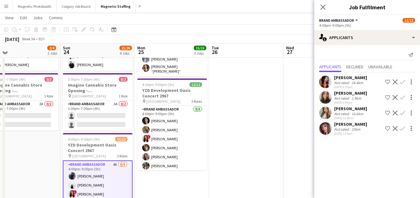
scroll to position [58, 0]
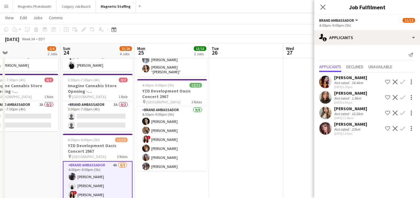
click at [193, 135] on app-card-role "Brand Ambassador [DATE] 4:00pm-9:00pm (5h) [PERSON_NAME] [PERSON_NAME] ! [PERSO…" at bounding box center [172, 153] width 70 height 93
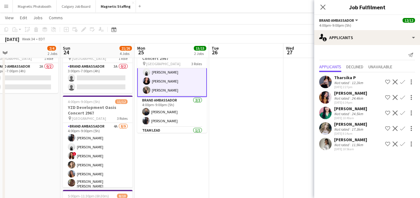
scroll to position [97, 0]
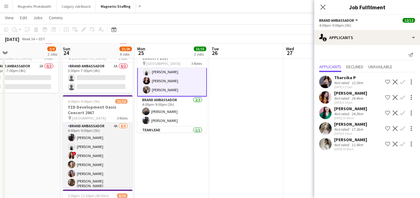
click at [123, 167] on app-card-role "Brand Ambassador 4A [DATE] 4:00pm-9:00pm (5h) [PERSON_NAME] [PERSON_NAME] ! [PE…" at bounding box center [98, 170] width 70 height 95
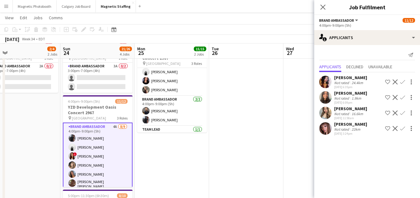
scroll to position [81, 0]
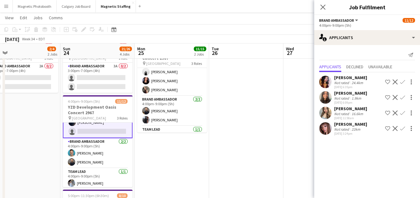
click at [322, 131] on app-user-avatar at bounding box center [325, 129] width 12 height 12
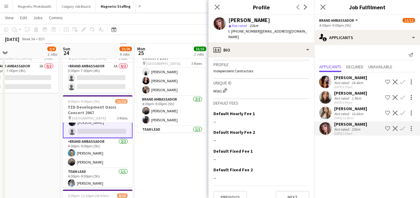
scroll to position [220, 0]
click at [325, 115] on app-user-avatar at bounding box center [325, 113] width 12 height 12
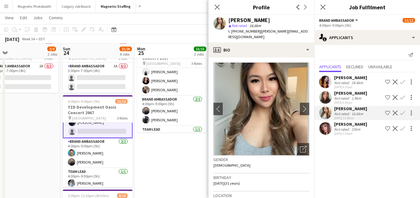
click at [326, 102] on app-user-avatar at bounding box center [325, 97] width 12 height 12
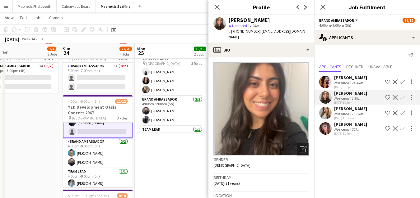
click at [327, 84] on app-user-avatar at bounding box center [325, 82] width 12 height 12
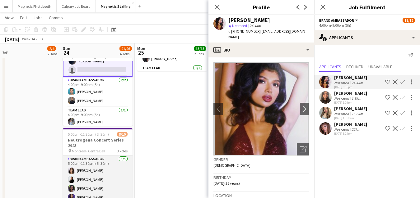
scroll to position [0, 237]
click at [114, 179] on app-card-role "Brand Ambassador [DATE] 5:00pm-11:30pm (6h30m) [PERSON_NAME] [PERSON_NAME] [PER…" at bounding box center [98, 184] width 70 height 57
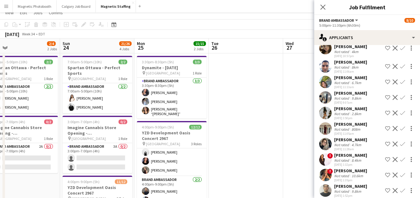
scroll to position [0, 0]
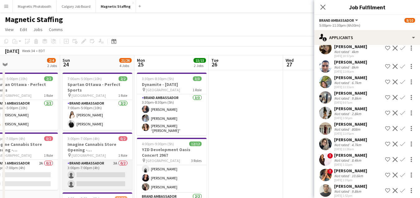
click at [94, 167] on app-card-role "Brand Ambassador 3A 0/2 3:00pm-7:00pm (4h) single-neutral-actions single-neutra…" at bounding box center [98, 175] width 70 height 30
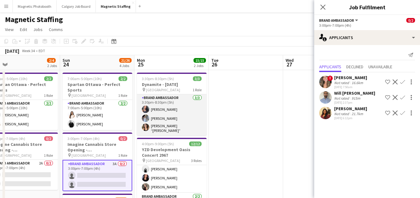
click at [184, 109] on app-card-role "Brand Ambassador [DATE] 3:30pm-8:30pm (5h) [PERSON_NAME] [PERSON_NAME] [PERSON_…" at bounding box center [172, 115] width 70 height 41
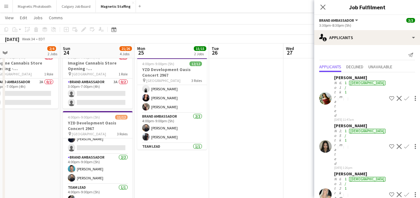
click at [179, 135] on app-card-role "Brand Ambassador [DATE] 4:00pm-9:00pm (5h) [PERSON_NAME] [PERSON_NAME]" at bounding box center [172, 128] width 70 height 30
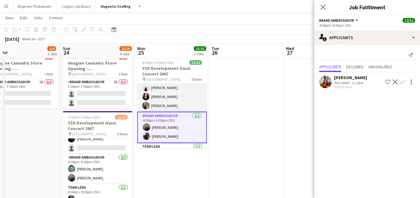
click at [183, 100] on app-card-role "Brand Ambassador [DATE] 4:00pm-9:00pm (5h) [PERSON_NAME] [PERSON_NAME] ! [PERSO…" at bounding box center [172, 65] width 70 height 93
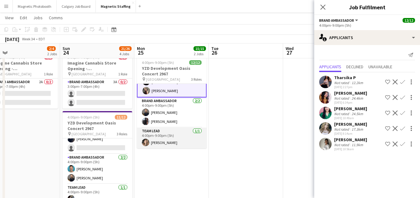
click at [165, 132] on app-card-role "Team Lead [DATE] 4:00pm-9:00pm (5h) [PERSON_NAME]" at bounding box center [172, 138] width 70 height 21
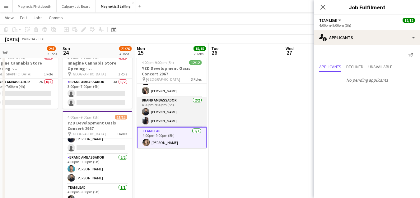
click at [171, 117] on app-card-role "Brand Ambassador [DATE] 4:00pm-9:00pm (5h) [PERSON_NAME] [PERSON_NAME]" at bounding box center [172, 112] width 70 height 30
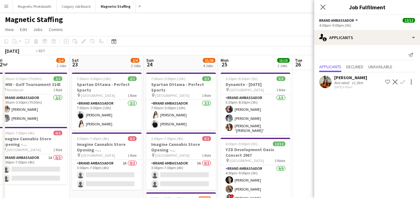
drag, startPoint x: 253, startPoint y: 117, endPoint x: 0, endPoint y: 155, distance: 255.3
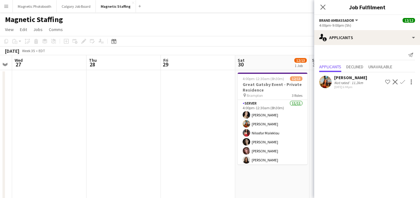
drag, startPoint x: 167, startPoint y: 152, endPoint x: 0, endPoint y: 173, distance: 168.6
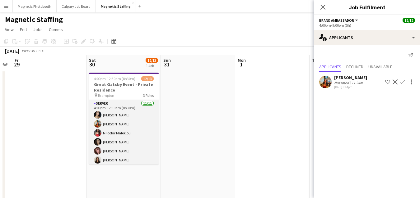
click at [109, 157] on app-card-role "Server [DATE] 4:00pm-12:30am (8h30m) [PERSON_NAME] [PERSON_NAME] [PERSON_NAME] …" at bounding box center [124, 155] width 70 height 111
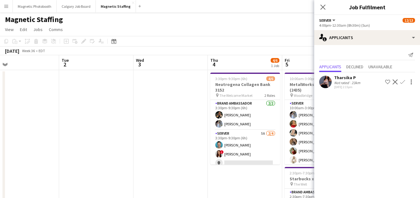
drag, startPoint x: 250, startPoint y: 119, endPoint x: 0, endPoint y: 146, distance: 251.7
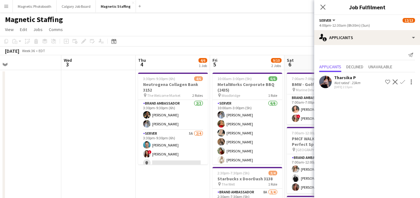
drag, startPoint x: 169, startPoint y: 131, endPoint x: 88, endPoint y: 133, distance: 80.3
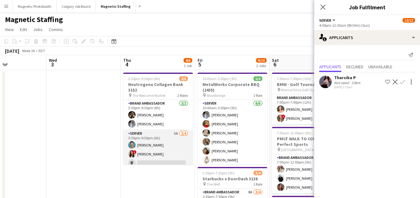
click at [162, 158] on app-card-role "Server 5A [DATE] 3:30pm-9:30pm (6h) [PERSON_NAME] ! [PERSON_NAME] single-neutra…" at bounding box center [158, 154] width 70 height 48
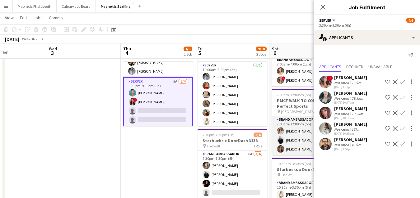
click at [289, 135] on app-card-role "Brand Ambassador [DATE] 7:00am-12:00pm (5h) [PERSON_NAME] [PERSON_NAME] [PERSON…" at bounding box center [307, 135] width 70 height 39
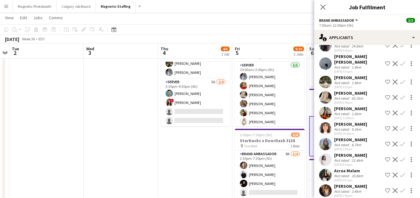
drag, startPoint x: 212, startPoint y: 159, endPoint x: 204, endPoint y: 159, distance: 8.7
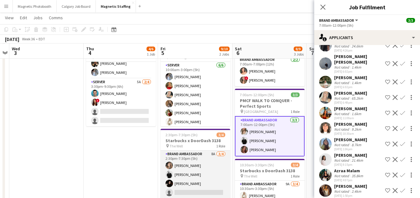
click at [170, 189] on app-card-role "Brand Ambassador 8A [DATE] 2:30pm-7:30pm (5h) [PERSON_NAME] [PERSON_NAME] [PERS…" at bounding box center [195, 175] width 70 height 48
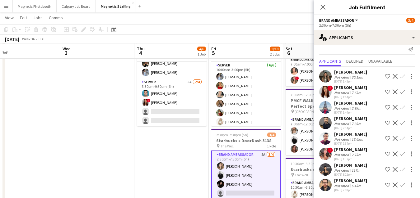
drag, startPoint x: 258, startPoint y: 145, endPoint x: 121, endPoint y: 145, distance: 137.8
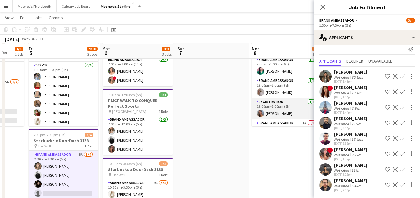
click at [270, 103] on app-card-role "Registration [DATE] 12:00pm-8:00pm (8h) [PERSON_NAME]" at bounding box center [287, 109] width 70 height 21
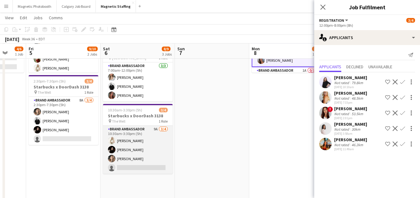
click at [156, 156] on app-card-role "Brand Ambassador 9A [DATE] 10:30am-3:30pm (5h) [PERSON_NAME] [PERSON_NAME] [PER…" at bounding box center [138, 150] width 70 height 48
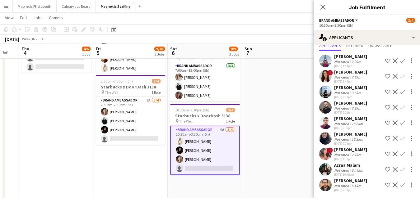
drag, startPoint x: 179, startPoint y: 149, endPoint x: 269, endPoint y: 137, distance: 90.3
click at [268, 137] on app-calendar-viewport "Tue 2 Wed 3 Thu 4 4/6 1 Job Fri 5 9/10 2 Jobs Sat 6 8/9 3 Jobs Sun 7 Mon 8 3/4 …" at bounding box center [210, 166] width 420 height 466
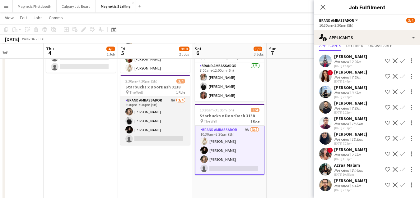
click at [157, 144] on app-card-role "Brand Ambassador 8A [DATE] 2:30pm-7:30pm (5h) [PERSON_NAME] [PERSON_NAME] [PERS…" at bounding box center [155, 121] width 70 height 48
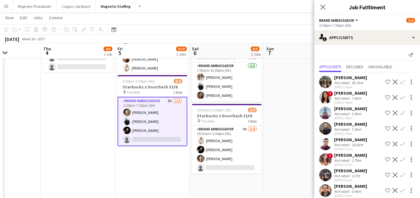
drag, startPoint x: 127, startPoint y: 147, endPoint x: 202, endPoint y: 138, distance: 75.8
click at [202, 138] on app-calendar-viewport "Mon 1 Tue 2 Wed 3 Thu 4 4/6 1 Job Fri 5 9/10 2 Jobs Sat 6 8/9 3 Jobs Sun 7 Mon …" at bounding box center [210, 166] width 420 height 466
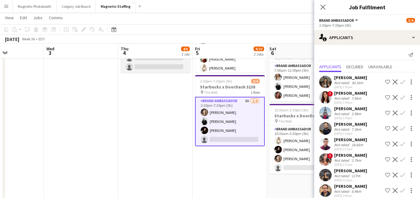
click at [163, 63] on app-card-role "Server 5A [DATE] 3:30pm-9:30pm (6h) [PERSON_NAME] ! [PERSON_NAME] single-neutra…" at bounding box center [156, 49] width 70 height 48
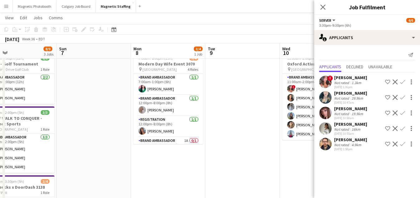
scroll to position [0, 262]
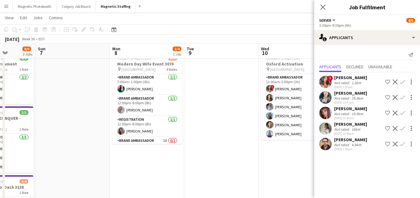
click at [144, 89] on app-card-role "Brand Ambassador [DATE] 7:00am-1:00pm (6h) [PERSON_NAME]" at bounding box center [147, 84] width 70 height 21
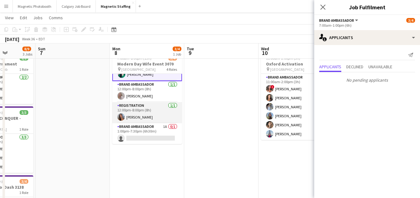
click at [137, 128] on app-card-role "Brand Ambassador 1A 0/1 1:00pm-7:30pm (6h30m) single-neutral-actions" at bounding box center [147, 133] width 70 height 21
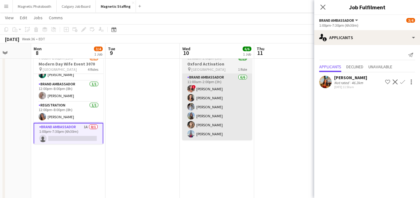
scroll to position [0, 269]
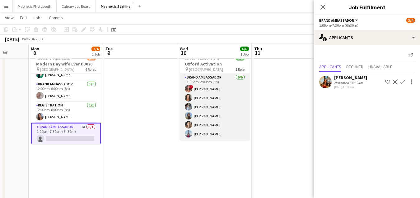
click at [221, 103] on app-card-role "Brand Ambassador [DATE] 11:00am-2:00pm (3h) ! [PERSON_NAME] [PERSON_NAME] [PERS…" at bounding box center [215, 107] width 70 height 66
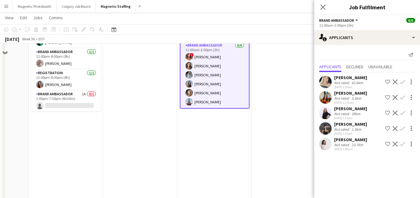
scroll to position [0, 0]
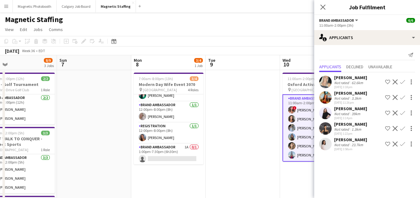
drag, startPoint x: 152, startPoint y: 126, endPoint x: 238, endPoint y: 119, distance: 86.7
click at [189, 116] on app-card-role "Brand Ambassador [DATE] 12:00pm-8:00pm (8h) [PERSON_NAME]" at bounding box center [168, 112] width 70 height 21
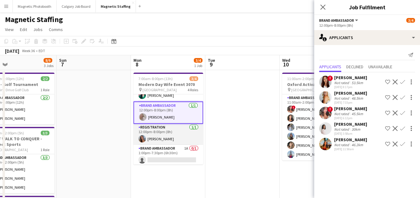
click at [171, 135] on app-card-role "Registration [DATE] 12:00pm-8:00pm (8h) [PERSON_NAME]" at bounding box center [168, 134] width 70 height 21
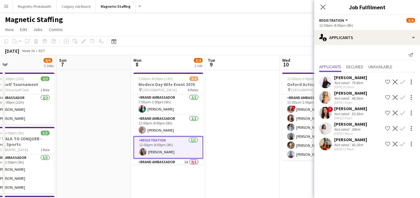
scroll to position [0, 0]
click at [180, 108] on app-card-role "Brand Ambassador [DATE] 7:00am-1:00pm (6h) [PERSON_NAME]" at bounding box center [168, 105] width 70 height 21
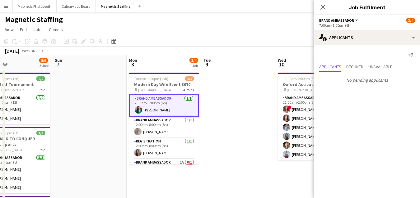
drag, startPoint x: 153, startPoint y: 112, endPoint x: 271, endPoint y: 103, distance: 118.2
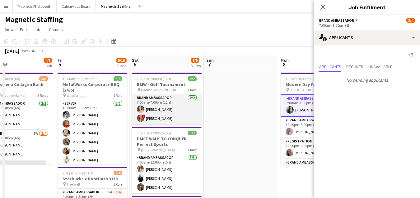
click at [180, 117] on app-card-role "Brand Ambassador [DATE] 7:00am-7:00pm (12h) [PERSON_NAME] ! [PERSON_NAME]" at bounding box center [167, 110] width 70 height 30
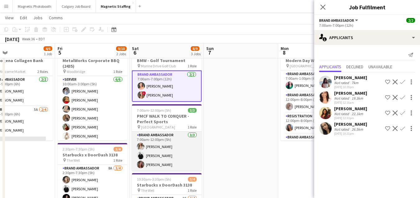
click at [167, 141] on app-card-role "Brand Ambassador [DATE] 7:00am-12:00pm (5h) [PERSON_NAME] [PERSON_NAME] [PERSON…" at bounding box center [167, 151] width 70 height 39
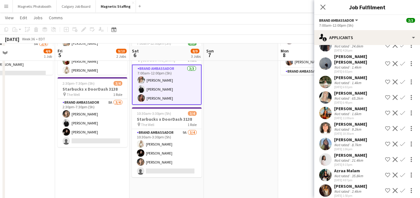
scroll to position [94, 0]
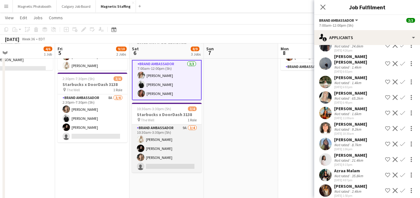
click at [163, 162] on app-card-role "Brand Ambassador 9A [DATE] 10:30am-3:30pm (5h) [PERSON_NAME] [PERSON_NAME] [PER…" at bounding box center [167, 149] width 70 height 48
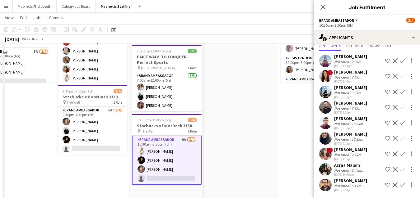
scroll to position [56, 0]
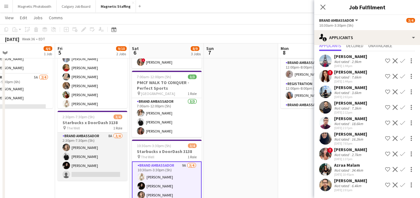
click at [102, 174] on app-card-role "Brand Ambassador 8A [DATE] 2:30pm-7:30pm (5h) [PERSON_NAME] [PERSON_NAME] [PERS…" at bounding box center [93, 157] width 70 height 48
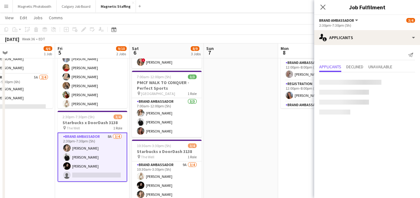
scroll to position [0, 0]
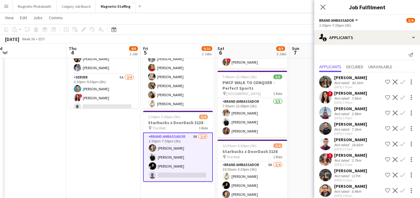
drag, startPoint x: 102, startPoint y: 174, endPoint x: 188, endPoint y: 170, distance: 85.9
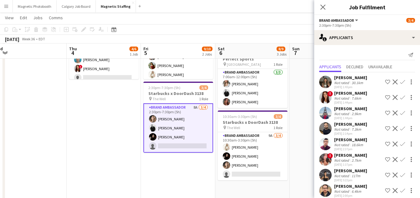
scroll to position [6, 0]
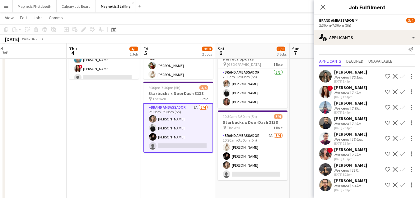
click at [323, 138] on app-user-avatar at bounding box center [325, 138] width 12 height 12
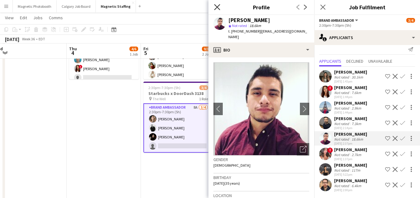
click at [216, 6] on icon at bounding box center [217, 7] width 6 height 6
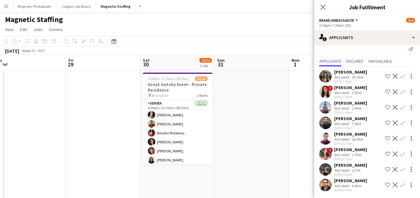
scroll to position [0, 195]
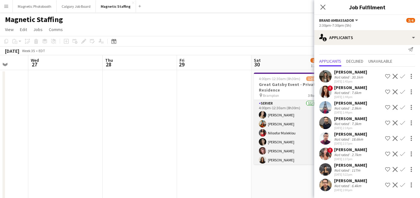
click at [279, 139] on app-card-role "Server [DATE] 4:00pm-12:30am (8h30m) [PERSON_NAME] [PERSON_NAME] [PERSON_NAME] …" at bounding box center [289, 155] width 70 height 111
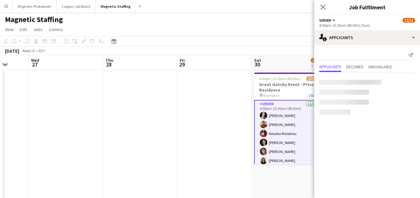
scroll to position [0, 0]
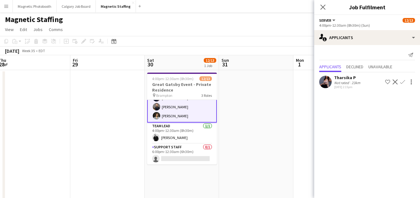
drag, startPoint x: 279, startPoint y: 139, endPoint x: 171, endPoint y: 139, distance: 107.6
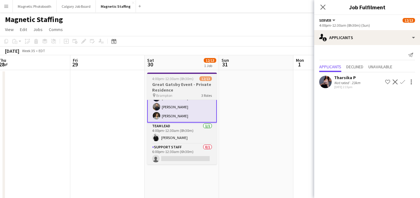
click at [167, 80] on span "4:00pm-12:30am (8h30m) (Sun)" at bounding box center [175, 79] width 47 height 5
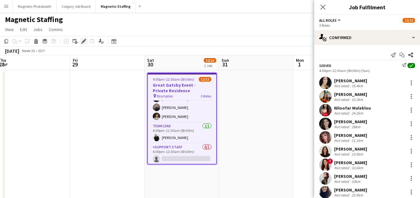
click at [83, 41] on icon at bounding box center [83, 41] width 3 height 3
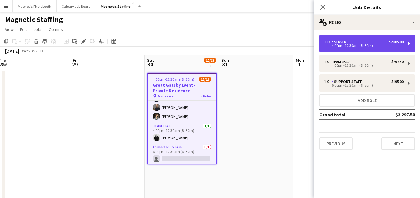
click at [387, 50] on div "11 x Server $2 805.00 4:00pm-12:30am (8h30m)" at bounding box center [367, 43] width 96 height 17
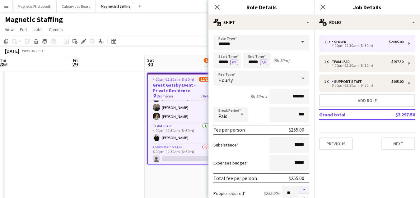
click at [305, 188] on button "button" at bounding box center [304, 190] width 10 height 8
type input "**"
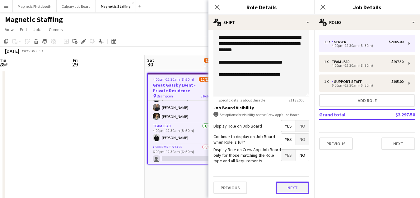
click at [299, 188] on button "Next" at bounding box center [293, 188] width 34 height 12
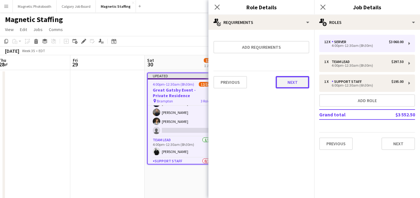
click at [299, 86] on button "Next" at bounding box center [293, 82] width 34 height 12
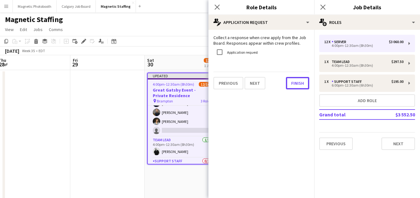
click at [299, 86] on button "Finish" at bounding box center [297, 83] width 23 height 12
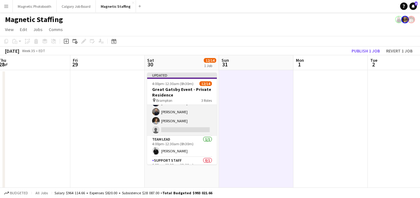
click at [200, 127] on app-card-role "Server 1A [DATE] 4:00pm-12:30am (8h30m) [PERSON_NAME] [PERSON_NAME] [PERSON_NAM…" at bounding box center [182, 76] width 70 height 120
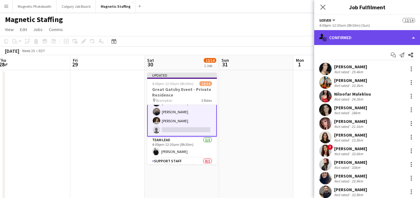
click at [335, 41] on div "single-neutral-actions-check-2 Confirmed" at bounding box center [367, 37] width 106 height 15
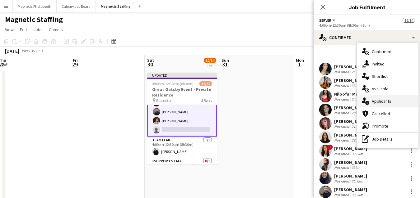
click at [371, 98] on div "single-neutral-actions-information Applicants" at bounding box center [388, 101] width 62 height 12
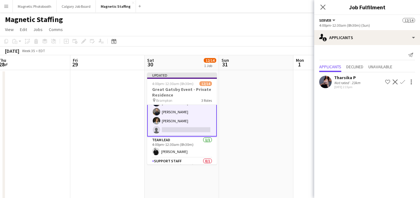
click at [402, 82] on app-icon "Confirm" at bounding box center [402, 82] width 5 height 5
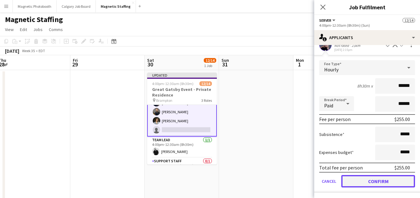
click at [359, 184] on button "Confirm" at bounding box center [378, 181] width 74 height 12
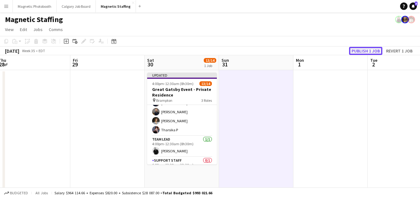
click at [364, 51] on button "Publish 1 job" at bounding box center [365, 51] width 33 height 8
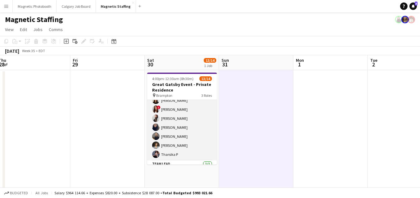
click at [183, 128] on app-card-role "Server [DATE] 4:00pm-12:30am (8h30m) [PERSON_NAME] [PERSON_NAME] [PERSON_NAME] …" at bounding box center [182, 100] width 70 height 120
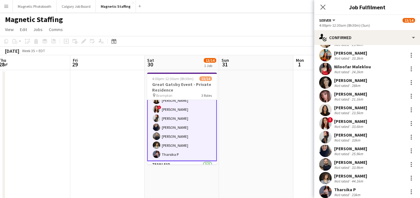
scroll to position [28, 0]
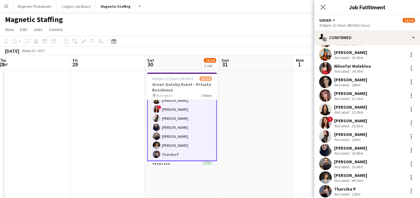
click at [327, 165] on app-user-avatar at bounding box center [325, 164] width 12 height 12
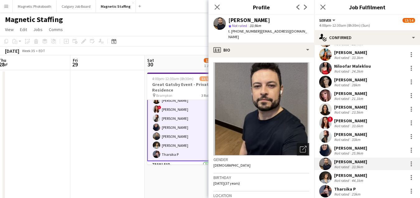
click at [300, 146] on icon "Open photos pop-in" at bounding box center [303, 149] width 7 height 7
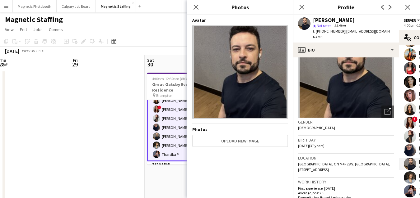
scroll to position [38, 0]
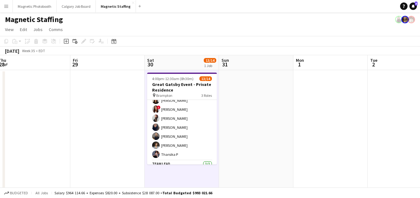
scroll to position [0, 265]
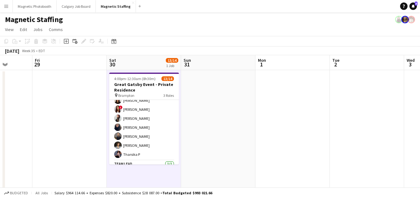
drag, startPoint x: 183, startPoint y: 151, endPoint x: 162, endPoint y: 151, distance: 20.8
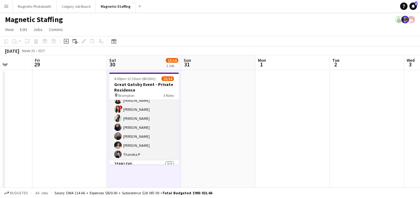
click at [137, 140] on app-card-role "Server [DATE] 4:00pm-12:30am (8h30m) [PERSON_NAME] [PERSON_NAME] [PERSON_NAME] …" at bounding box center [144, 100] width 70 height 120
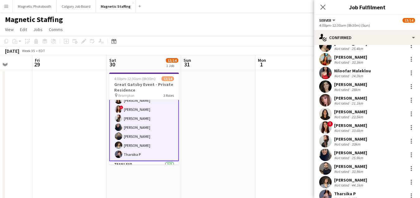
scroll to position [25, 0]
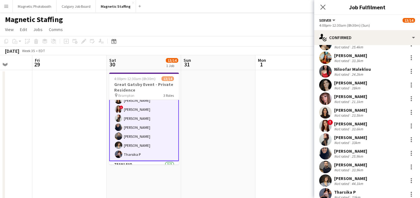
click at [323, 153] on app-user-avatar at bounding box center [325, 153] width 12 height 12
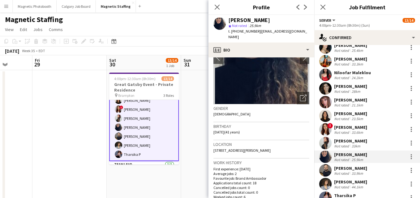
scroll to position [21, 0]
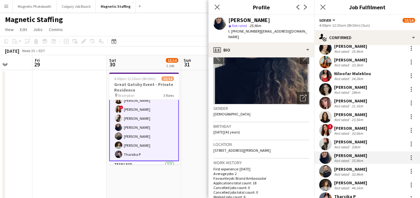
click at [326, 118] on app-user-avatar at bounding box center [325, 117] width 12 height 12
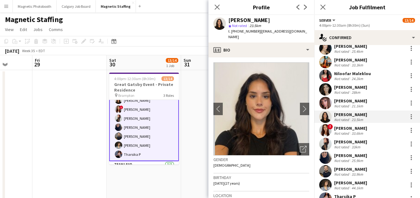
click at [325, 101] on app-user-avatar at bounding box center [325, 103] width 12 height 12
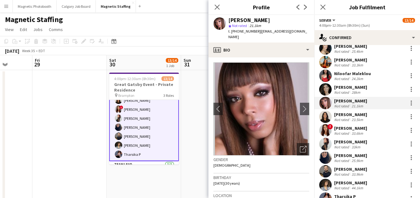
click at [326, 86] on app-user-avatar at bounding box center [325, 89] width 12 height 12
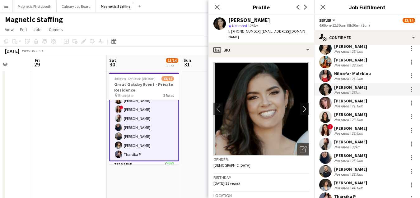
click at [326, 75] on app-user-avatar at bounding box center [325, 76] width 12 height 12
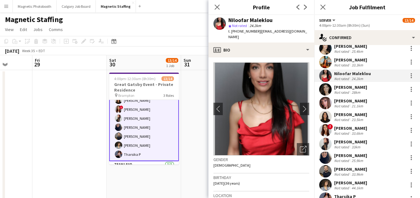
click at [326, 61] on app-user-avatar at bounding box center [325, 62] width 12 height 12
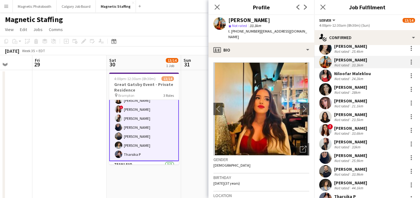
click at [327, 48] on app-user-avatar at bounding box center [325, 48] width 12 height 12
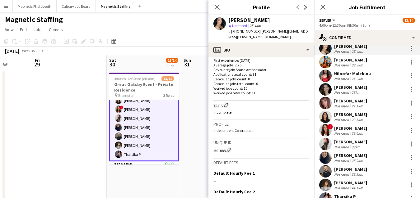
scroll to position [184, 0]
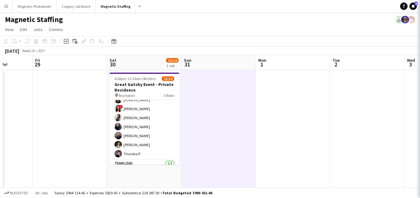
scroll to position [60, 0]
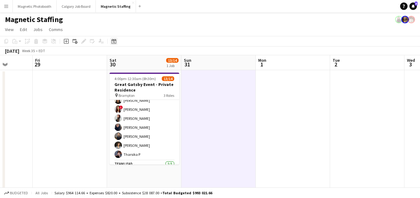
click at [116, 42] on icon at bounding box center [113, 41] width 5 height 5
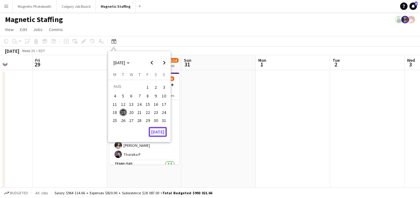
click at [154, 132] on button "[DATE]" at bounding box center [158, 132] width 18 height 10
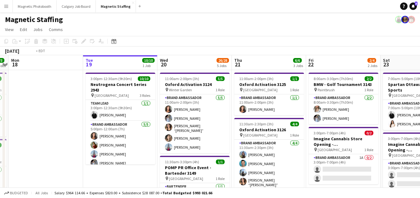
drag, startPoint x: 268, startPoint y: 121, endPoint x: 7, endPoint y: 129, distance: 261.7
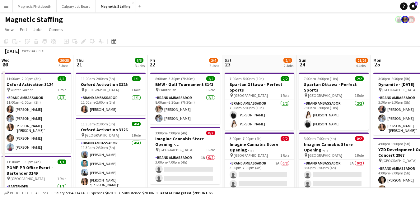
drag, startPoint x: 254, startPoint y: 133, endPoint x: 27, endPoint y: 134, distance: 227.6
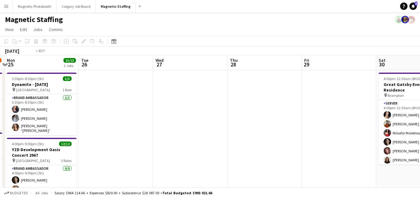
drag, startPoint x: 278, startPoint y: 114, endPoint x: 37, endPoint y: 120, distance: 241.1
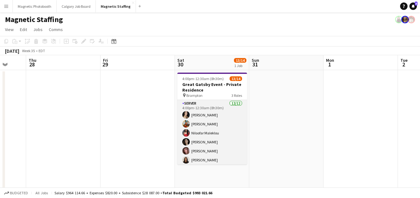
click at [193, 118] on app-card-role "Server [DATE] 4:00pm-12:30am (8h30m) [PERSON_NAME] [PERSON_NAME] [PERSON_NAME] …" at bounding box center [212, 160] width 70 height 120
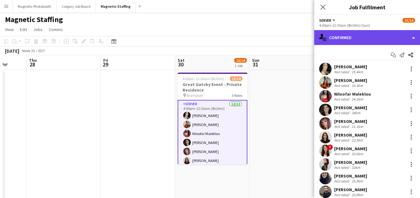
click at [362, 34] on div "single-neutral-actions-check-2 Confirmed" at bounding box center [367, 37] width 106 height 15
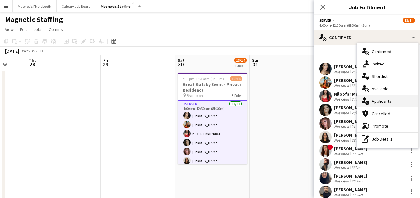
click at [377, 97] on div "single-neutral-actions-information Applicants" at bounding box center [388, 101] width 62 height 12
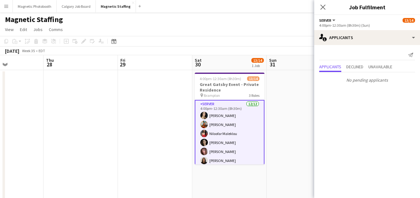
drag, startPoint x: 79, startPoint y: 147, endPoint x: 0, endPoint y: 148, distance: 79.0
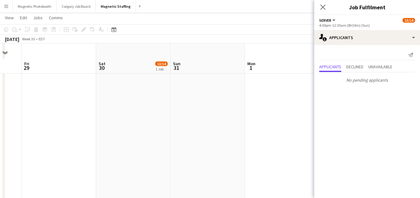
scroll to position [169, 0]
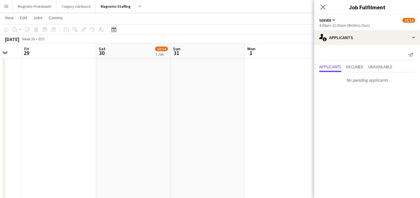
click at [114, 30] on icon "Date picker" at bounding box center [113, 29] width 5 height 5
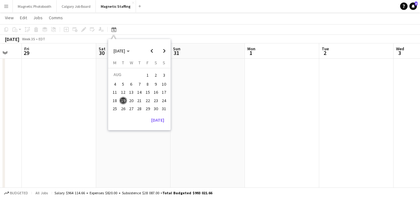
click at [115, 109] on span "25" at bounding box center [114, 108] width 7 height 7
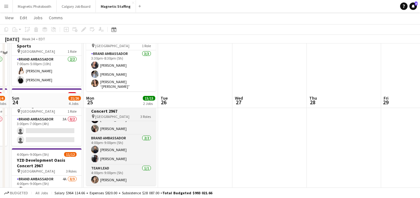
scroll to position [124, 0]
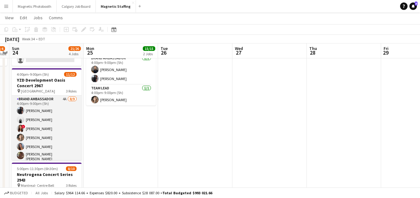
click at [65, 135] on app-card-role "Brand Ambassador 4A [DATE] 4:00pm-9:00pm (5h) [PERSON_NAME] [PERSON_NAME] ! [PE…" at bounding box center [47, 143] width 70 height 95
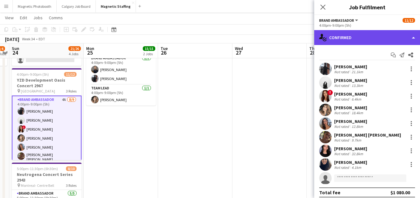
click at [352, 33] on div "single-neutral-actions-check-2 Confirmed" at bounding box center [367, 37] width 106 height 15
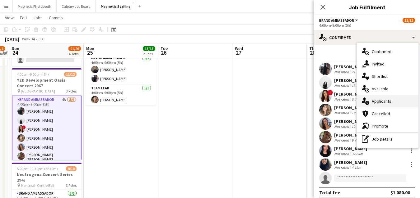
click at [369, 96] on div "single-neutral-actions-information Applicants" at bounding box center [388, 101] width 62 height 12
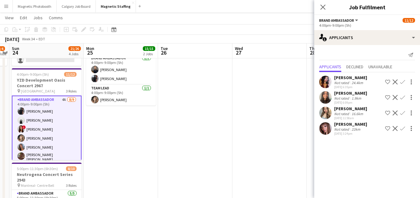
click at [402, 114] on app-icon "Confirm" at bounding box center [402, 113] width 5 height 5
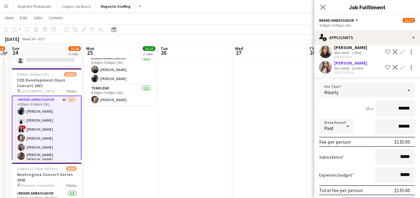
scroll to position [84, 0]
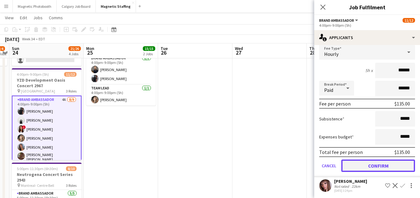
click at [363, 166] on button "Confirm" at bounding box center [378, 166] width 74 height 12
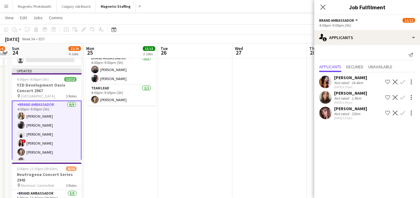
scroll to position [0, 0]
click at [281, 156] on app-date-cell at bounding box center [269, 142] width 74 height 392
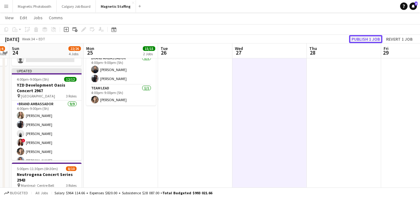
click at [360, 40] on button "Publish 1 job" at bounding box center [365, 39] width 33 height 8
